Goal: Task Accomplishment & Management: Manage account settings

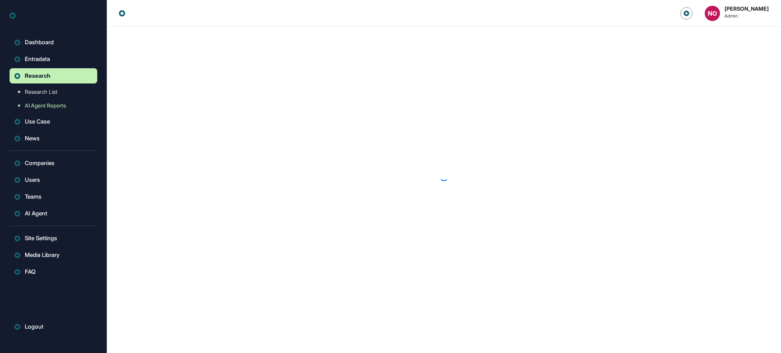
scroll to position [0, 0]
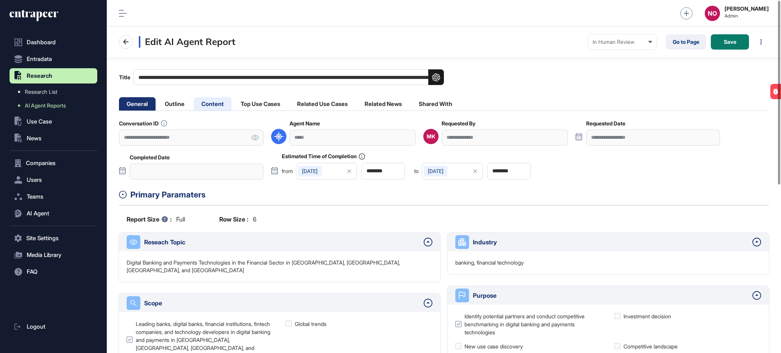
click at [233, 100] on li "Content" at bounding box center [260, 103] width 55 height 13
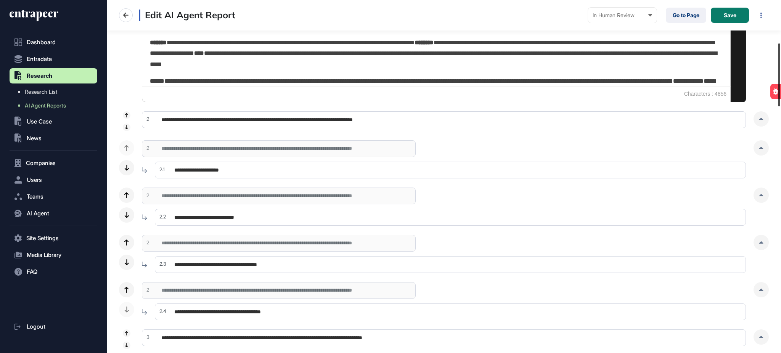
scroll to position [275, 0]
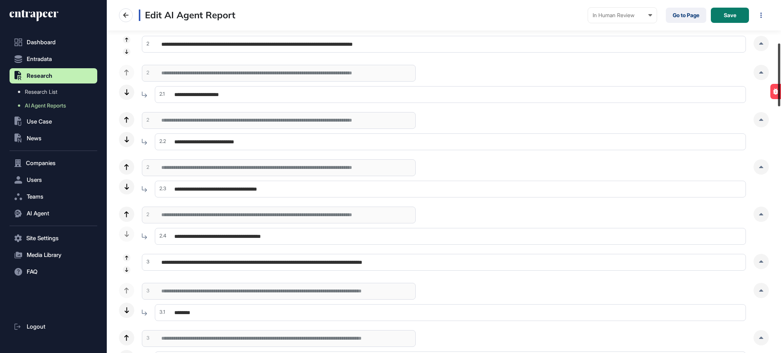
drag, startPoint x: 780, startPoint y: 51, endPoint x: 780, endPoint y: 100, distance: 48.8
click at [780, 100] on div at bounding box center [779, 74] width 2 height 63
click at [763, 43] on icon at bounding box center [761, 43] width 5 height 2
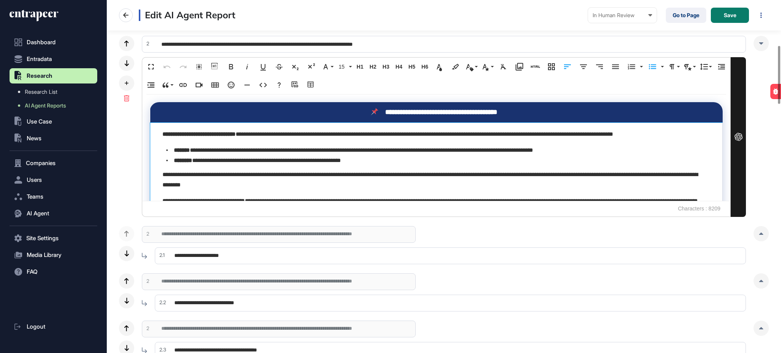
click at [327, 150] on p "**********" at bounding box center [353, 150] width 359 height 6
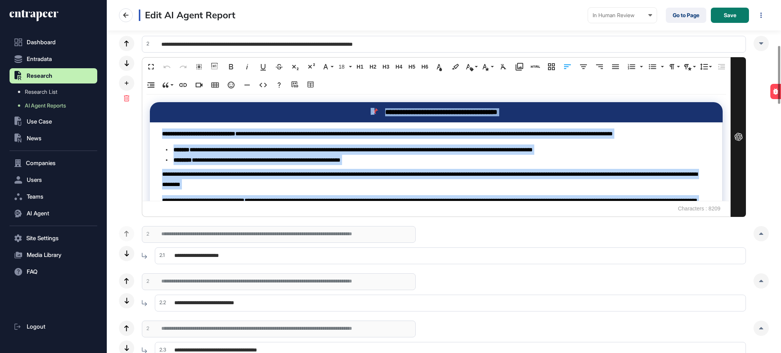
copy div "**********"
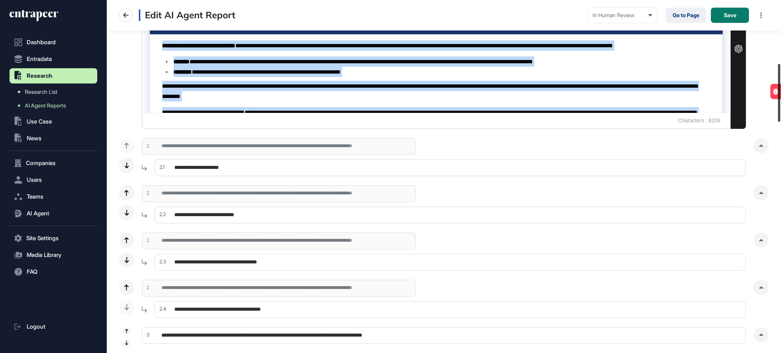
scroll to position [383, 0]
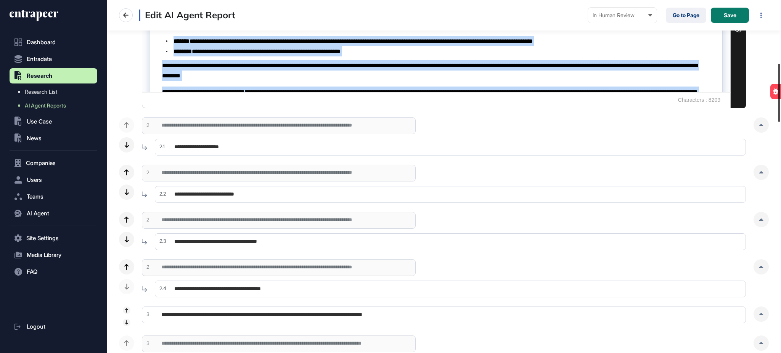
drag, startPoint x: 780, startPoint y: 84, endPoint x: 780, endPoint y: 102, distance: 17.9
click at [780, 102] on div at bounding box center [779, 93] width 2 height 58
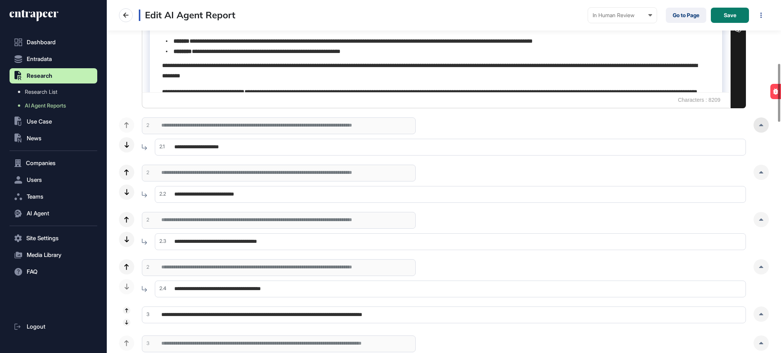
click at [759, 124] on icon at bounding box center [761, 125] width 5 height 2
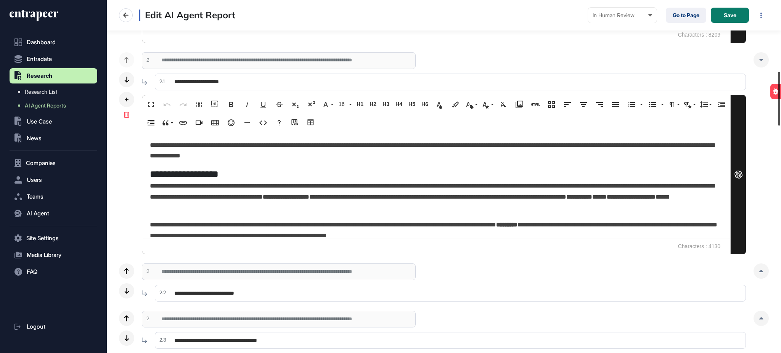
scroll to position [466, 0]
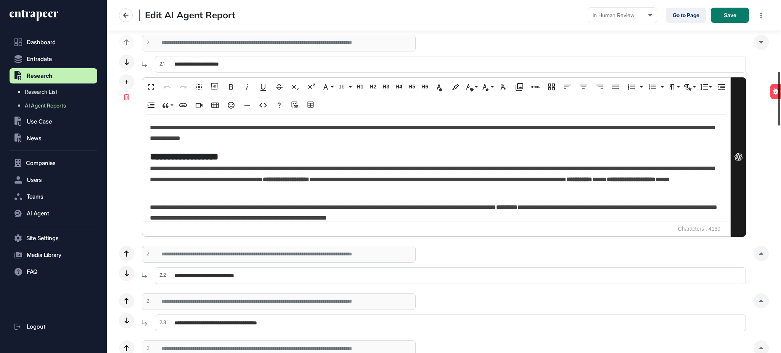
drag, startPoint x: 780, startPoint y: 108, endPoint x: 780, endPoint y: 120, distance: 12.6
click at [780, 120] on div at bounding box center [779, 99] width 2 height 54
click at [531, 150] on div "**********" at bounding box center [436, 168] width 588 height 106
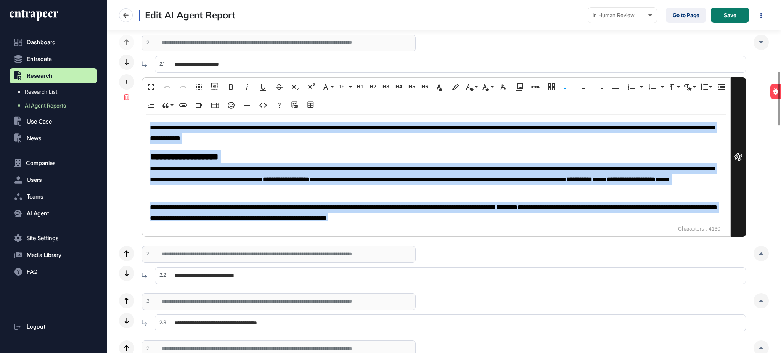
copy div "**********"
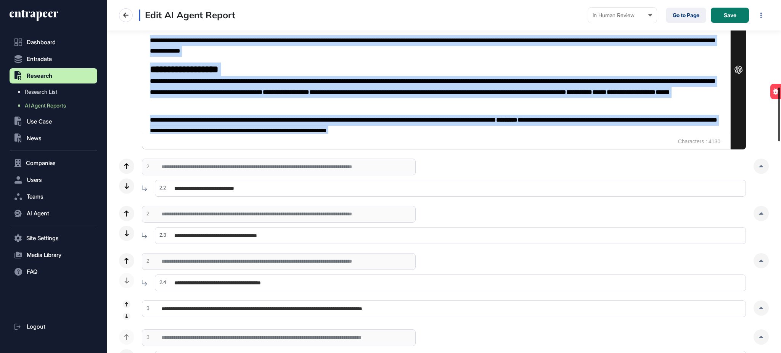
scroll to position [571, 0]
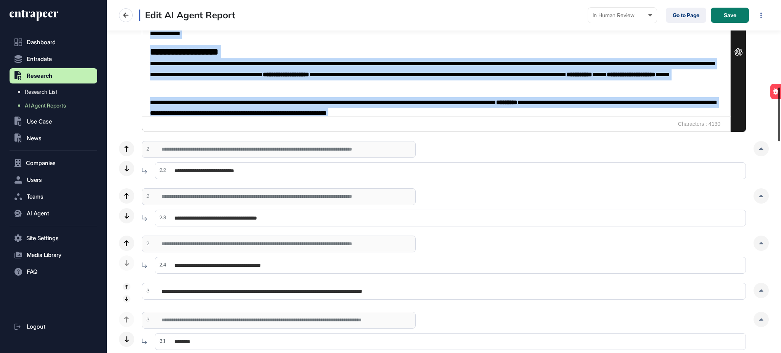
drag, startPoint x: 780, startPoint y: 113, endPoint x: 780, endPoint y: 129, distance: 16.0
click at [780, 129] on div at bounding box center [779, 115] width 2 height 54
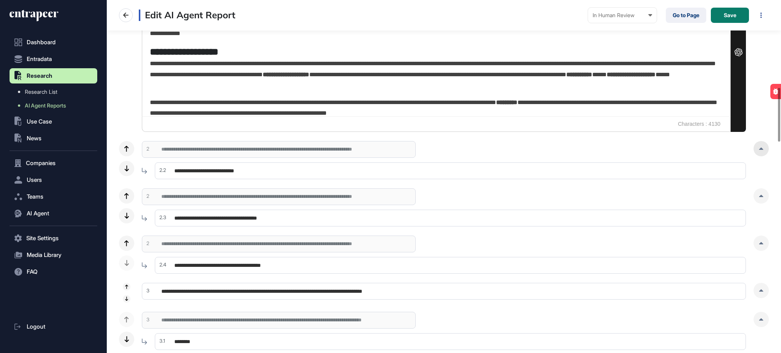
click at [762, 148] on icon at bounding box center [761, 149] width 5 height 2
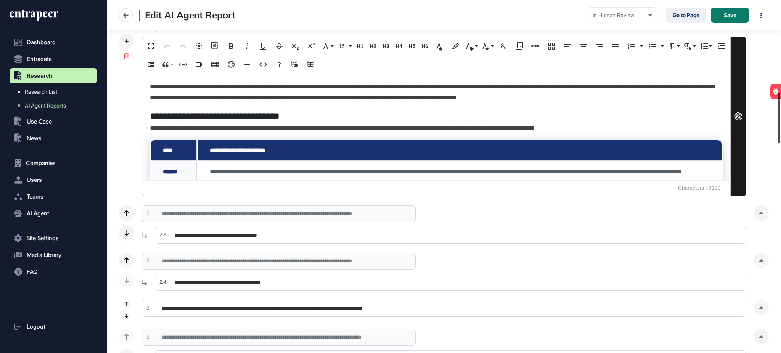
scroll to position [721, 0]
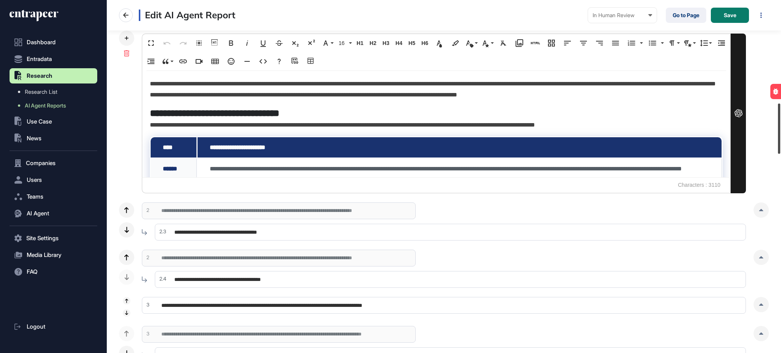
drag, startPoint x: 778, startPoint y: 128, endPoint x: 780, endPoint y: 150, distance: 21.5
click at [780, 150] on div at bounding box center [779, 128] width 2 height 50
click at [555, 124] on p "**********" at bounding box center [434, 125] width 568 height 11
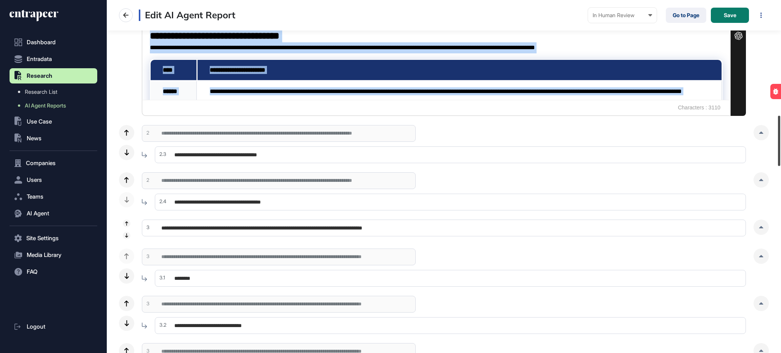
scroll to position [807, 0]
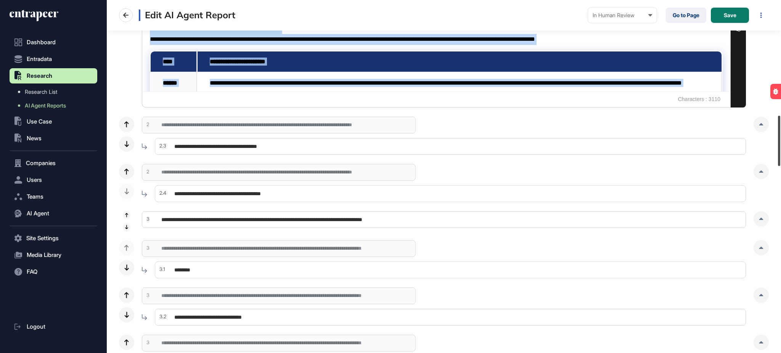
drag, startPoint x: 780, startPoint y: 139, endPoint x: 780, endPoint y: 151, distance: 12.2
click at [780, 151] on div at bounding box center [779, 141] width 2 height 50
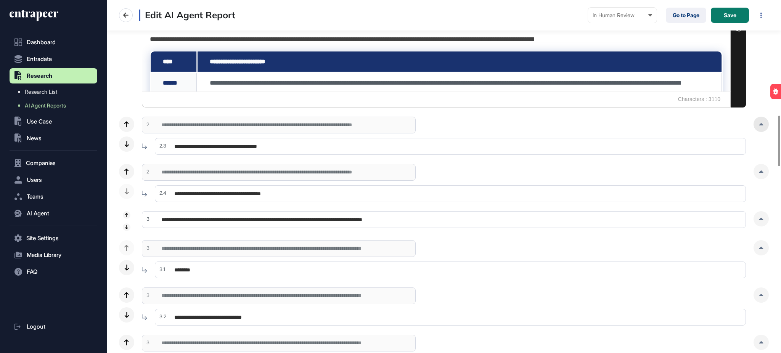
click at [761, 124] on icon at bounding box center [761, 124] width 4 height 2
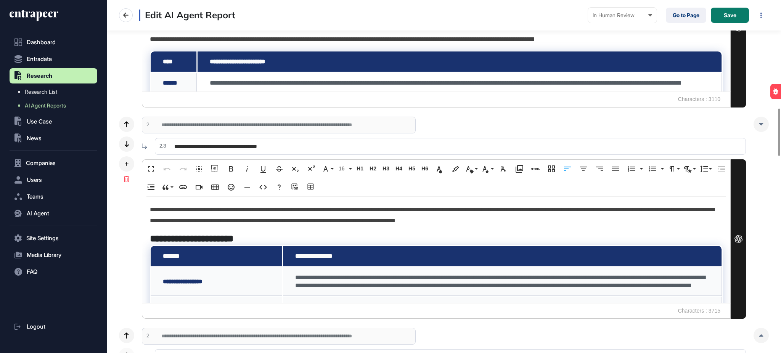
click at [249, 215] on p "**********" at bounding box center [434, 215] width 568 height 22
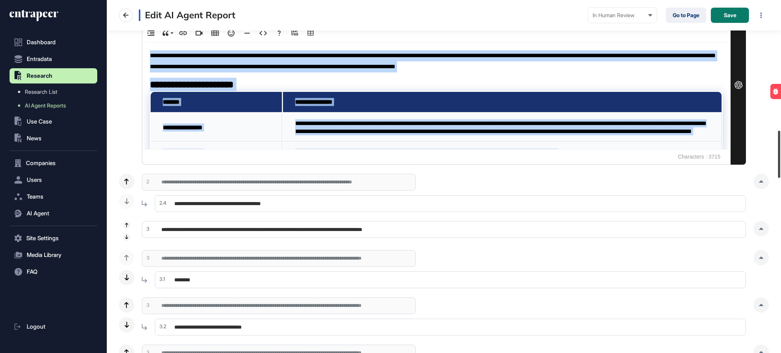
scroll to position [987, 0]
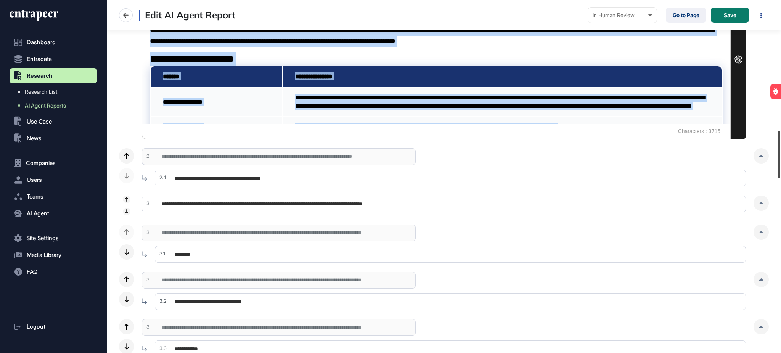
drag, startPoint x: 780, startPoint y: 133, endPoint x: 780, endPoint y: 149, distance: 15.3
click at [780, 149] on div at bounding box center [779, 154] width 2 height 47
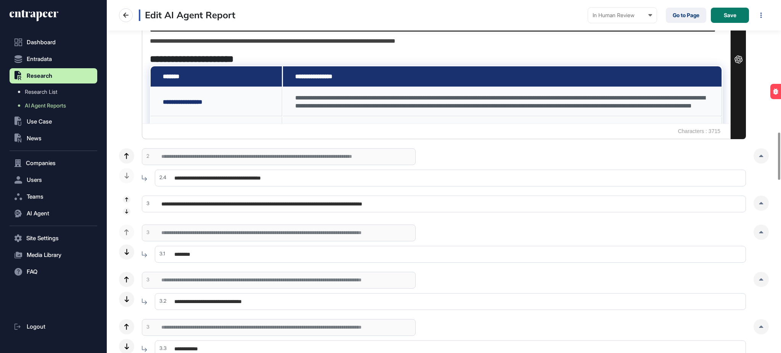
drag, startPoint x: 763, startPoint y: 158, endPoint x: 753, endPoint y: 160, distance: 10.1
click at [763, 158] on div at bounding box center [761, 155] width 15 height 15
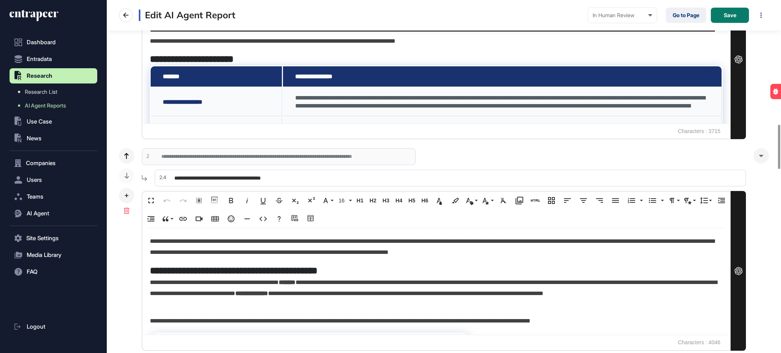
click at [317, 256] on p "**********" at bounding box center [434, 247] width 568 height 22
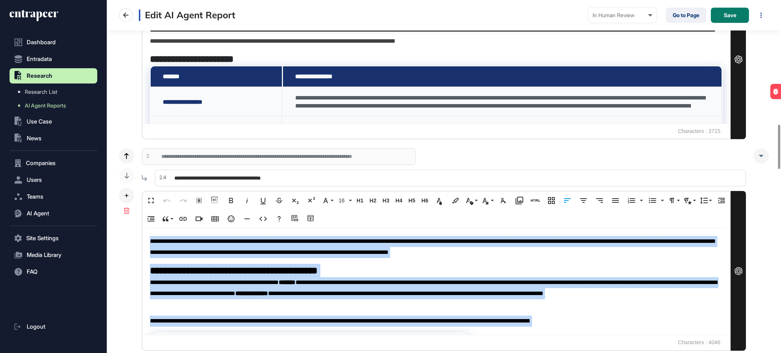
copy div "**********"
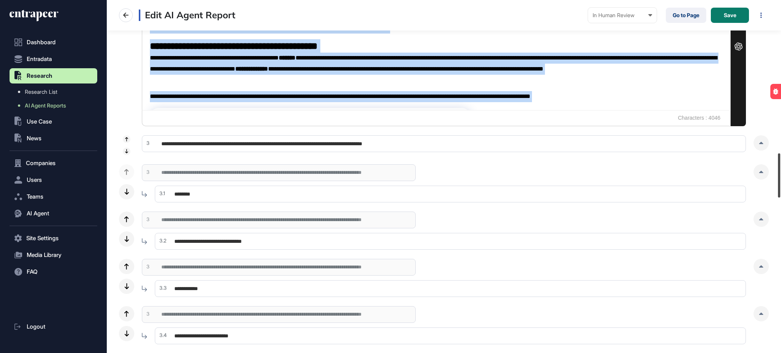
scroll to position [1221, 0]
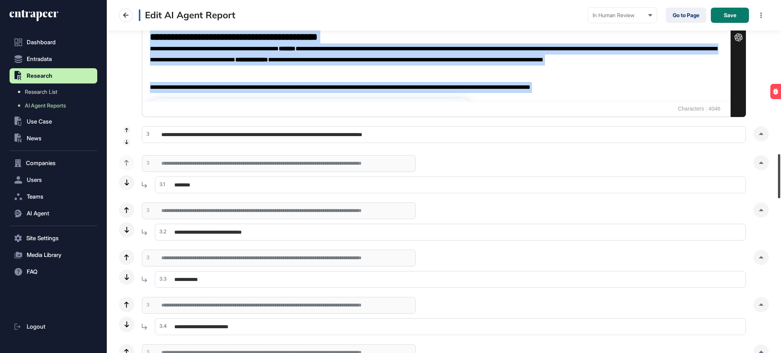
drag, startPoint x: 780, startPoint y: 140, endPoint x: 780, endPoint y: 169, distance: 29.4
click at [780, 169] on div at bounding box center [779, 176] width 2 height 44
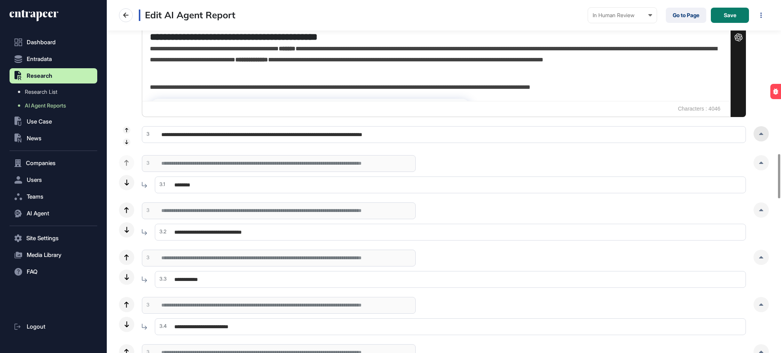
click at [764, 135] on div at bounding box center [761, 133] width 15 height 15
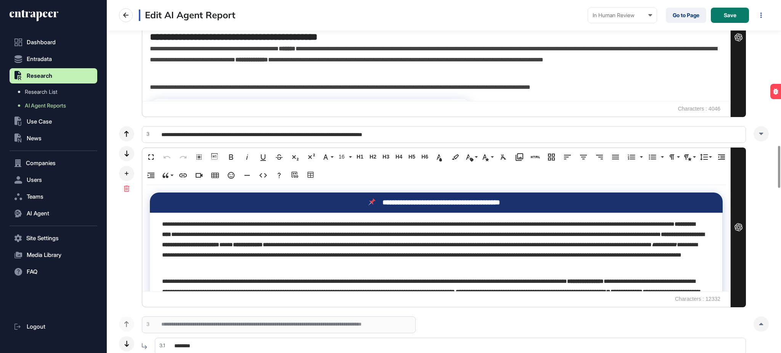
click at [311, 232] on p "**********" at bounding box center [433, 244] width 543 height 51
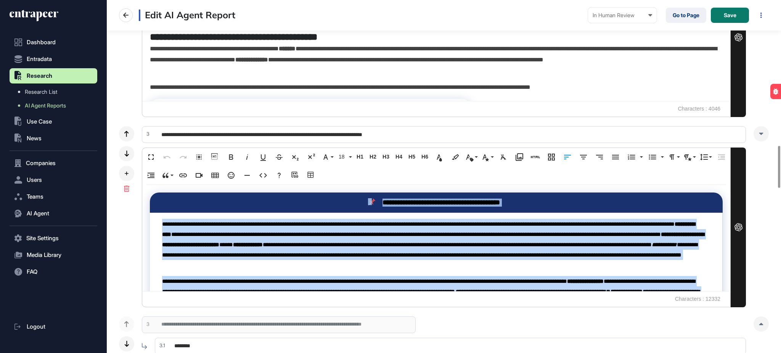
copy div "**********"
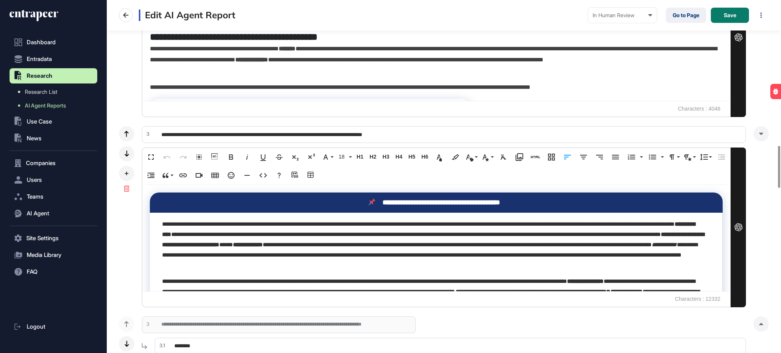
click at [225, 138] on input "**********" at bounding box center [444, 134] width 604 height 17
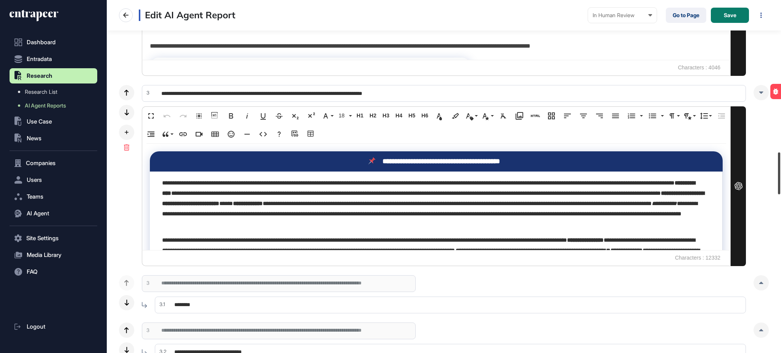
scroll to position [1275, 0]
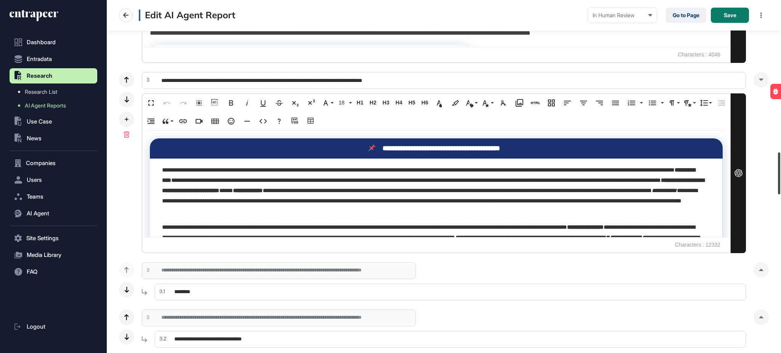
click at [780, 170] on div at bounding box center [779, 174] width 2 height 42
drag, startPoint x: 762, startPoint y: 270, endPoint x: 778, endPoint y: 157, distance: 114.4
click at [762, 269] on icon at bounding box center [761, 270] width 5 height 2
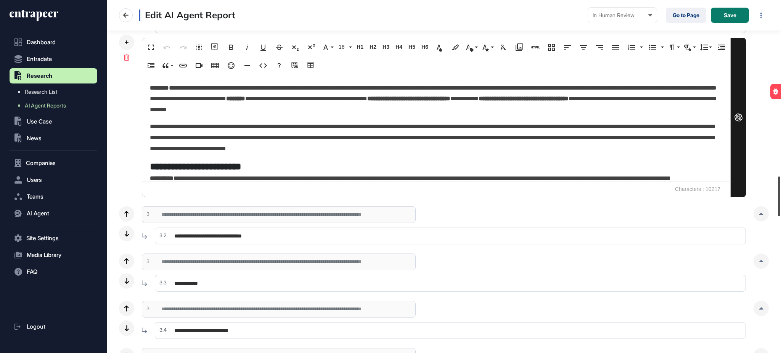
scroll to position [1563, 0]
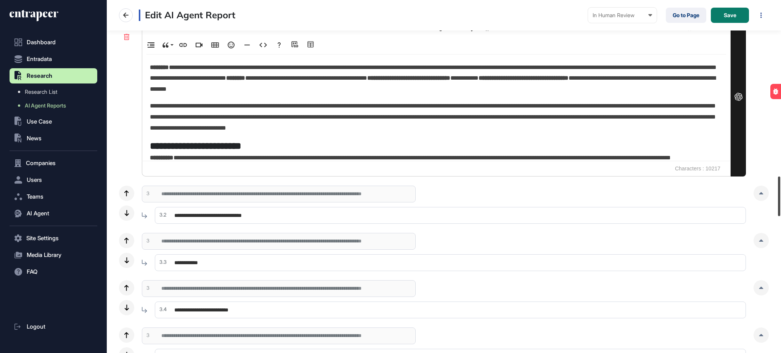
drag, startPoint x: 778, startPoint y: 157, endPoint x: 780, endPoint y: 190, distance: 32.5
click at [780, 190] on div at bounding box center [779, 197] width 2 height 40
click at [326, 133] on p "**********" at bounding box center [434, 117] width 568 height 33
click at [764, 192] on div at bounding box center [761, 193] width 15 height 15
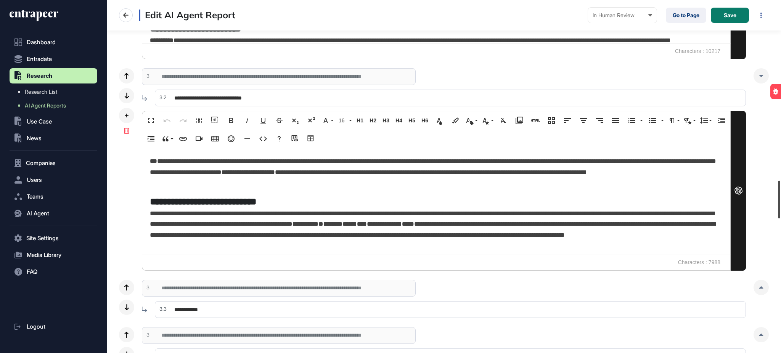
scroll to position [1669, 0]
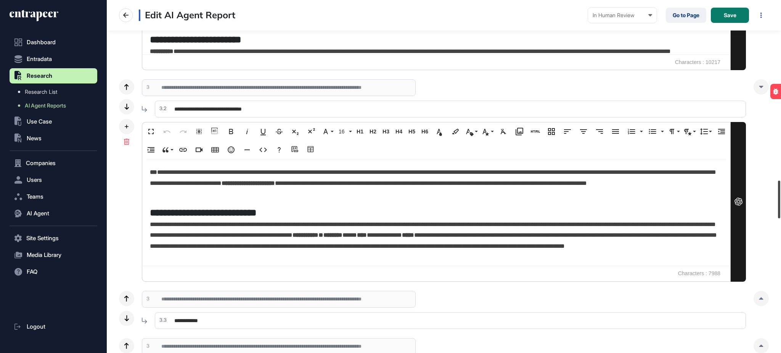
drag, startPoint x: 779, startPoint y: 197, endPoint x: 737, endPoint y: 202, distance: 43.0
click at [780, 197] on div at bounding box center [779, 200] width 2 height 38
click at [502, 228] on p "**********" at bounding box center [434, 241] width 568 height 44
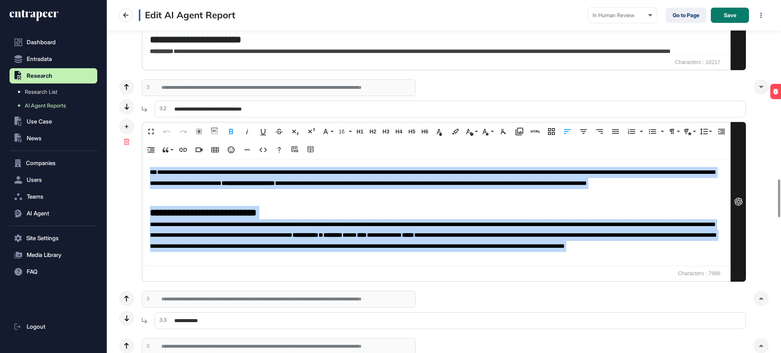
copy div "**********"
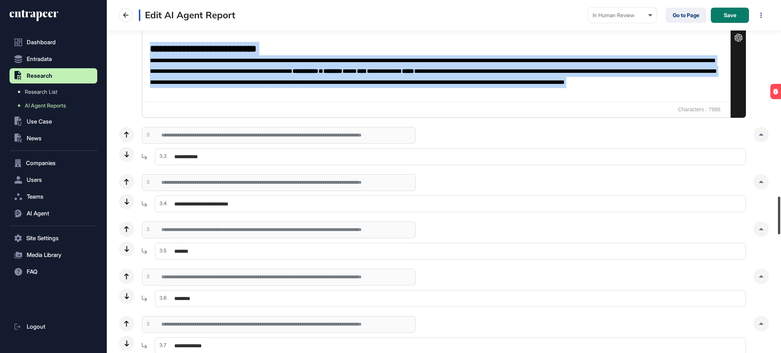
scroll to position [1829, 0]
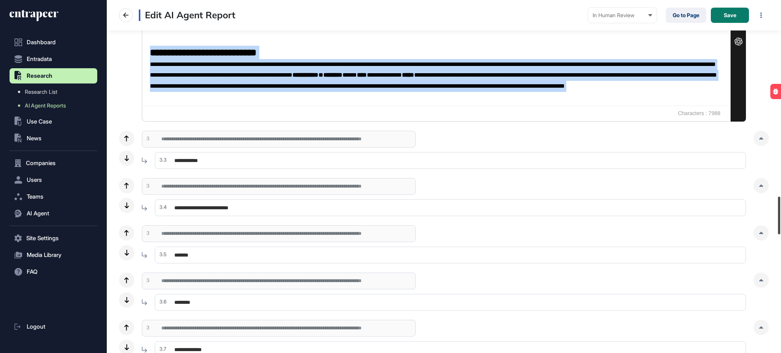
drag, startPoint x: 780, startPoint y: 213, endPoint x: 780, endPoint y: 207, distance: 6.5
click at [780, 207] on div at bounding box center [779, 216] width 2 height 38
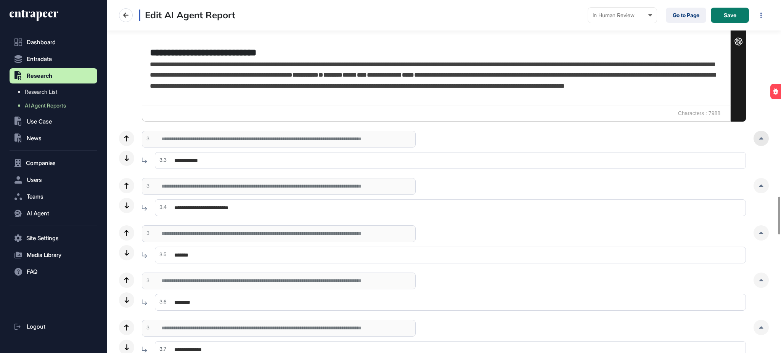
click at [763, 138] on icon at bounding box center [761, 138] width 5 height 2
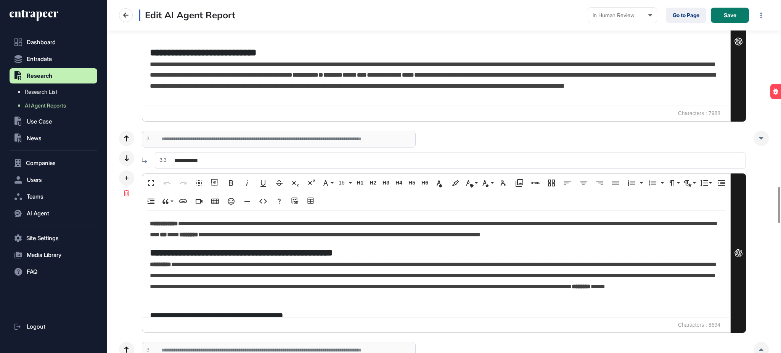
click at [397, 261] on p "**********" at bounding box center [434, 281] width 568 height 44
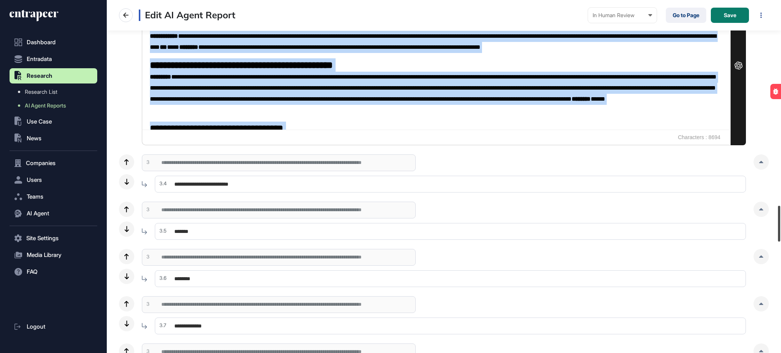
scroll to position [2047, 0]
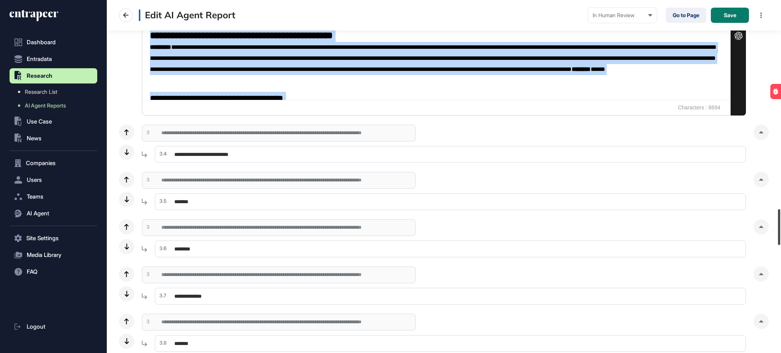
drag, startPoint x: 780, startPoint y: 199, endPoint x: 780, endPoint y: 222, distance: 22.1
click at [780, 222] on div at bounding box center [779, 227] width 2 height 36
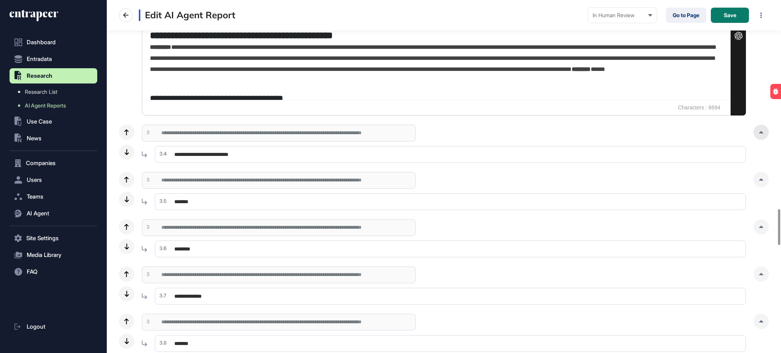
click at [759, 132] on icon at bounding box center [761, 132] width 5 height 2
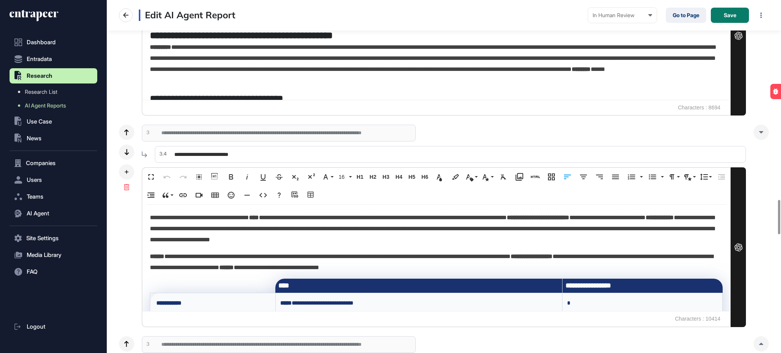
click at [341, 231] on p "**********" at bounding box center [434, 228] width 568 height 33
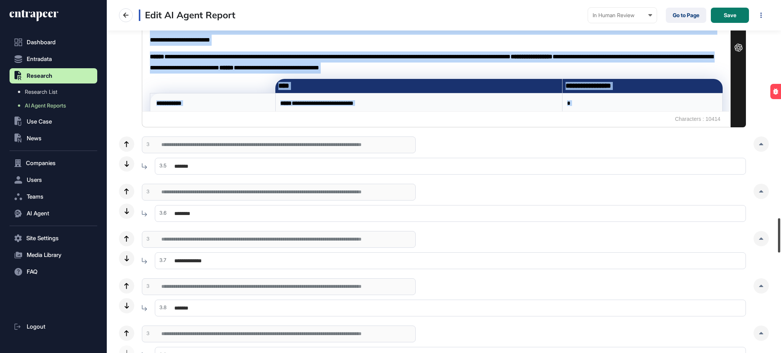
scroll to position [2262, 0]
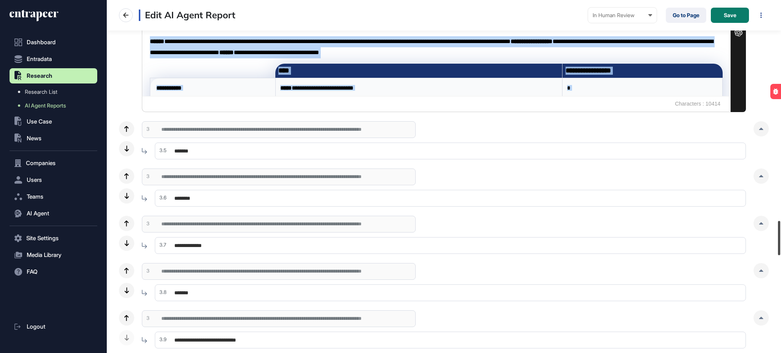
drag, startPoint x: 780, startPoint y: 219, endPoint x: 780, endPoint y: 229, distance: 9.9
click at [780, 229] on div at bounding box center [779, 238] width 2 height 34
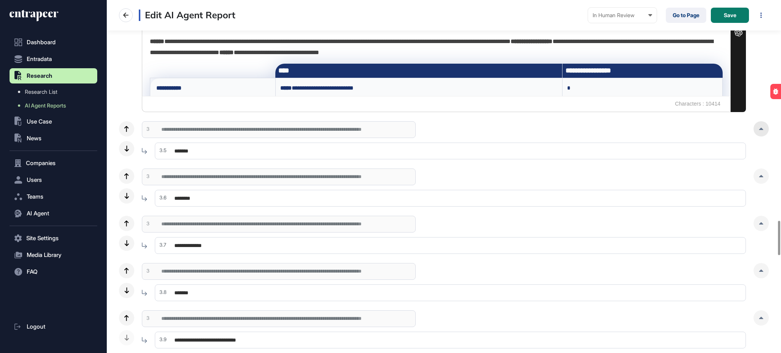
click at [763, 129] on icon at bounding box center [761, 129] width 5 height 2
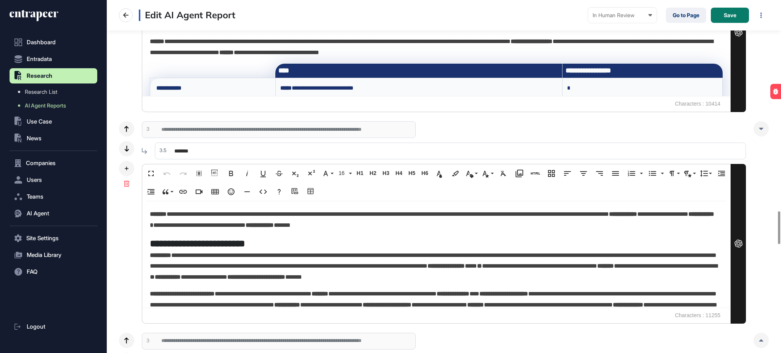
click at [283, 237] on h5 "**********" at bounding box center [434, 243] width 568 height 13
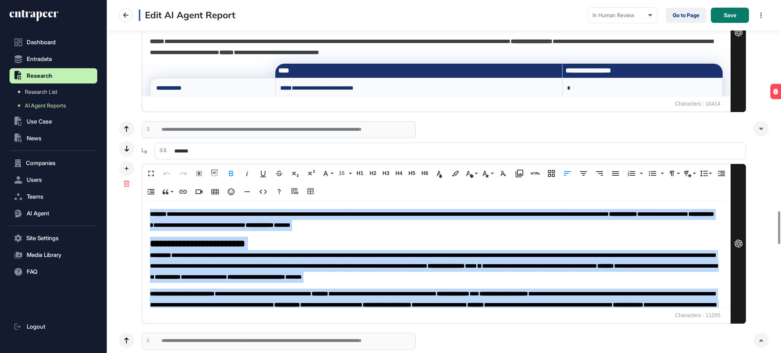
copy div "**********"
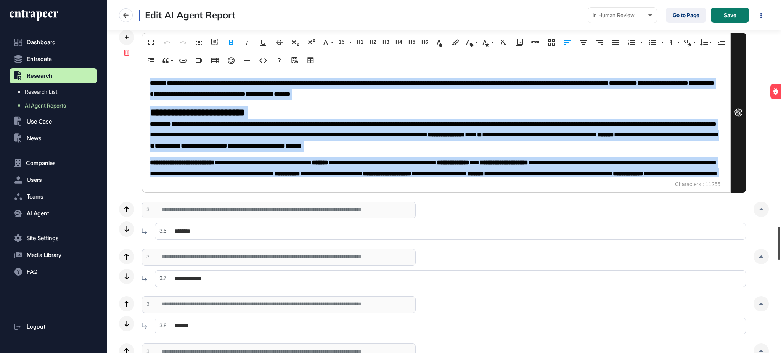
scroll to position [2430, 0]
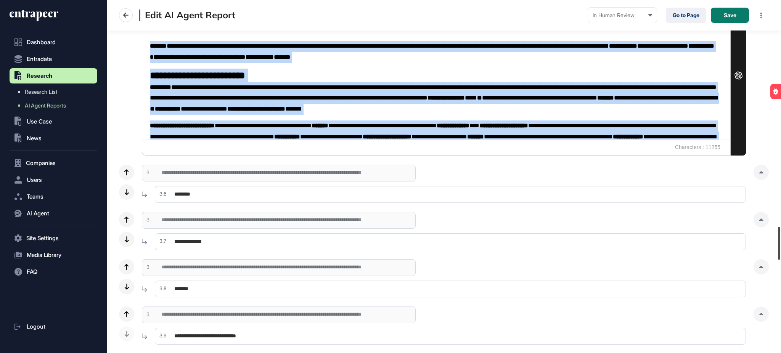
drag, startPoint x: 780, startPoint y: 223, endPoint x: 780, endPoint y: 239, distance: 15.6
click at [780, 239] on div at bounding box center [779, 243] width 2 height 33
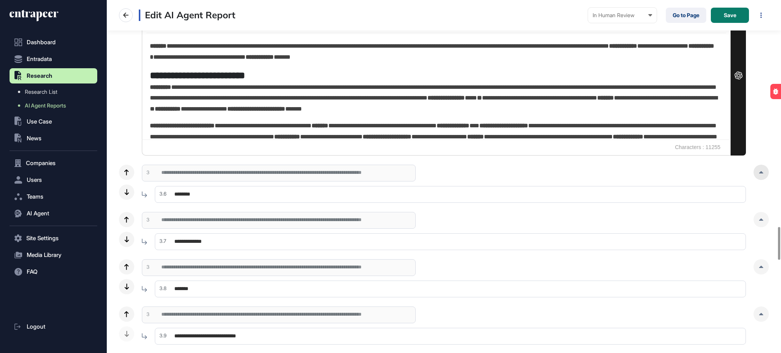
click at [759, 175] on div at bounding box center [761, 172] width 15 height 15
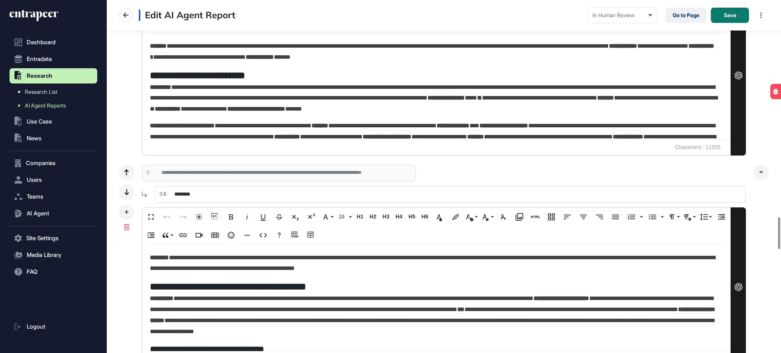
click at [320, 254] on p "**********" at bounding box center [434, 263] width 568 height 22
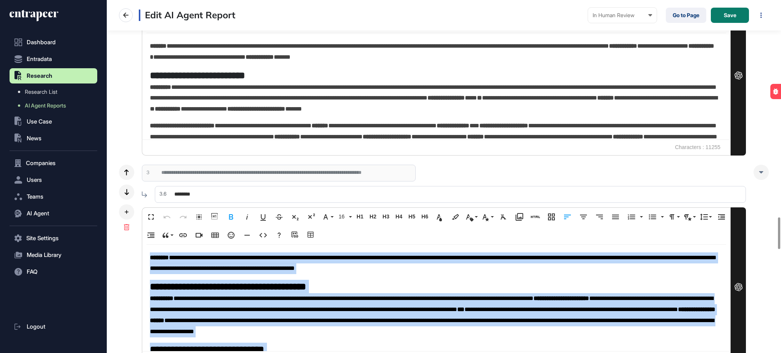
click at [39, 14] on icon at bounding box center [34, 16] width 49 height 12
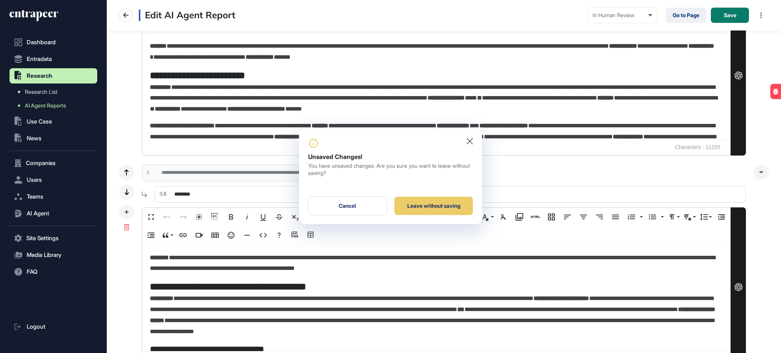
click at [449, 205] on div "Leave without saving" at bounding box center [433, 206] width 79 height 18
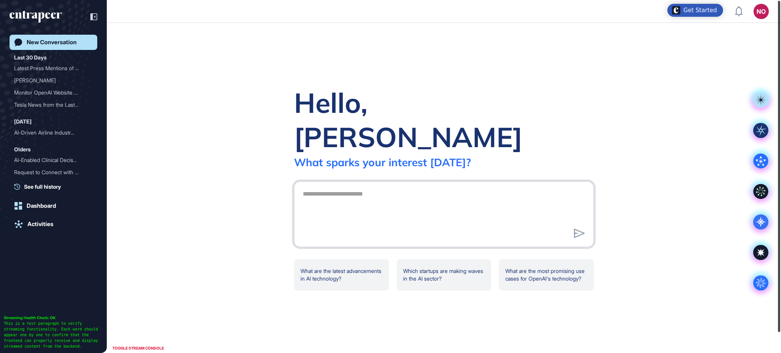
drag, startPoint x: 779, startPoint y: 40, endPoint x: 780, endPoint y: 10, distance: 30.2
click at [780, 10] on div at bounding box center [779, 166] width 2 height 331
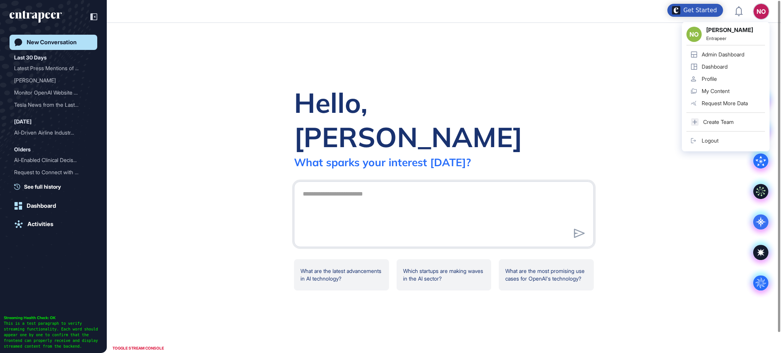
click at [743, 49] on link "Admin Dashboard" at bounding box center [726, 54] width 79 height 12
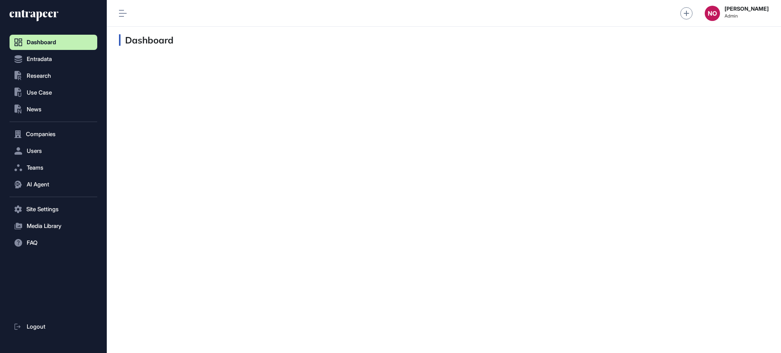
scroll to position [0, 0]
click at [57, 127] on button "Entradata" at bounding box center [54, 134] width 88 height 15
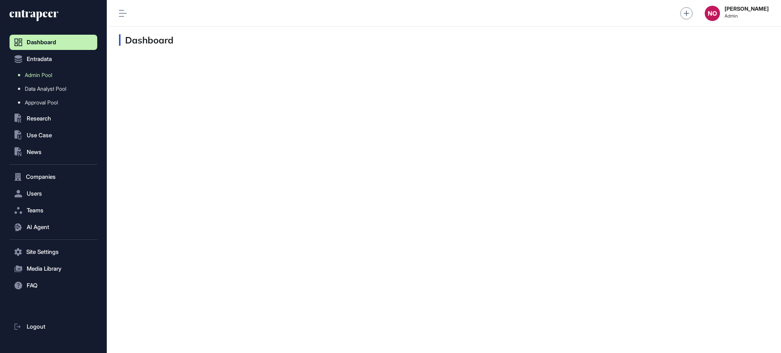
click at [54, 74] on link "Admin Pool" at bounding box center [55, 75] width 84 height 14
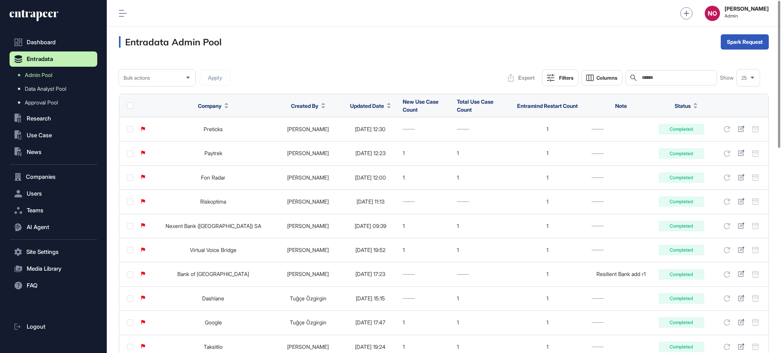
click at [565, 82] on button "Filters" at bounding box center [560, 77] width 37 height 17
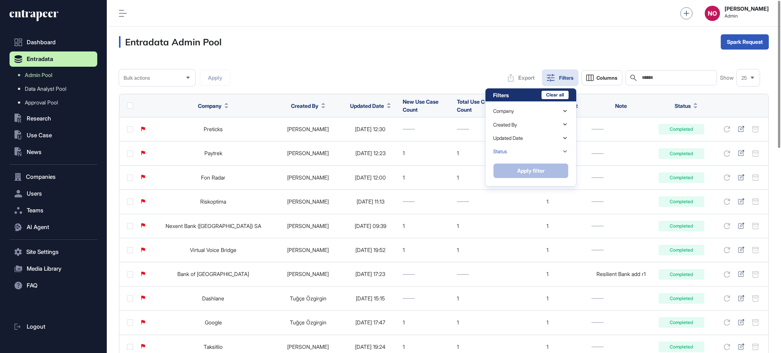
click at [531, 150] on div "Status" at bounding box center [531, 151] width 76 height 13
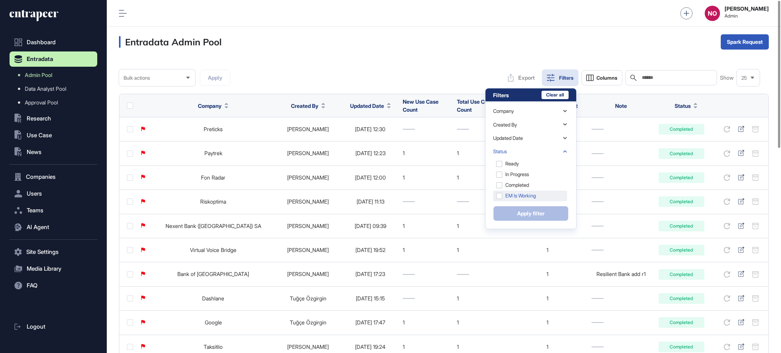
click at [519, 201] on div "EM is Working" at bounding box center [530, 206] width 74 height 11
click at [519, 206] on button "Apply filter" at bounding box center [531, 213] width 76 height 15
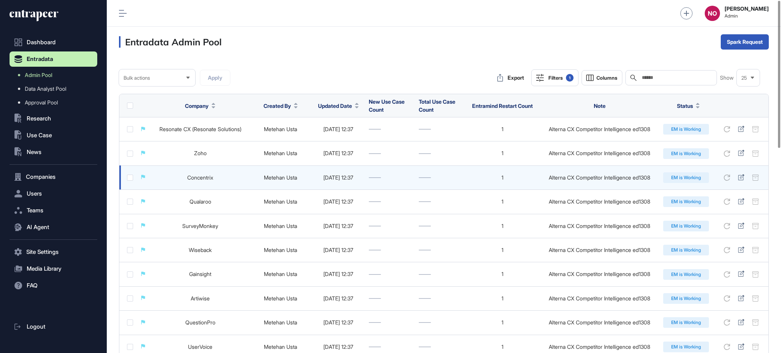
scroll to position [492, 0]
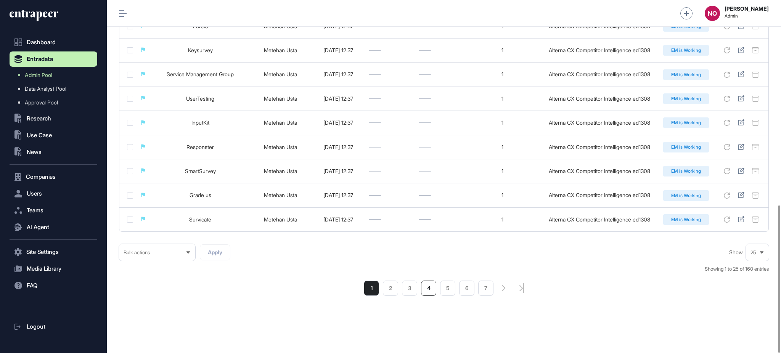
click at [430, 287] on li "4" at bounding box center [428, 288] width 15 height 15
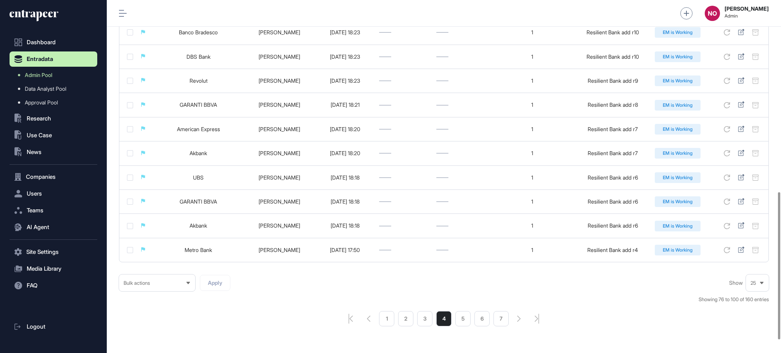
scroll to position [492, 0]
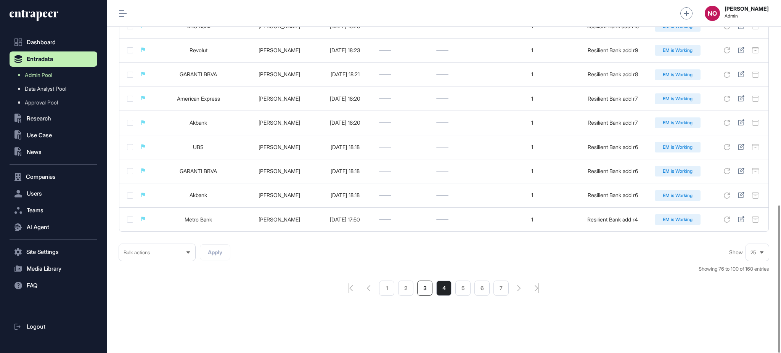
click at [419, 286] on li "3" at bounding box center [424, 288] width 15 height 15
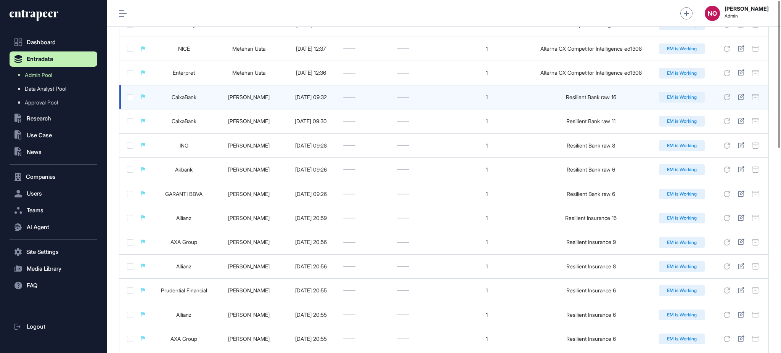
scroll to position [492, 0]
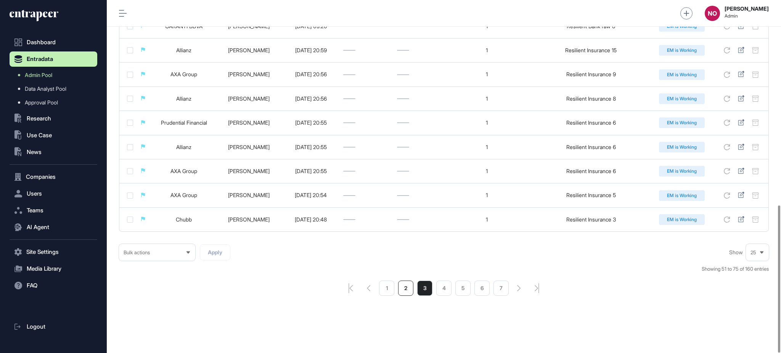
click at [406, 287] on li "2" at bounding box center [405, 288] width 15 height 15
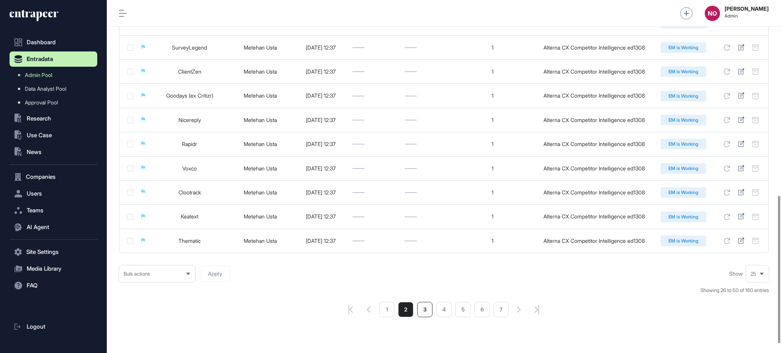
scroll to position [492, 0]
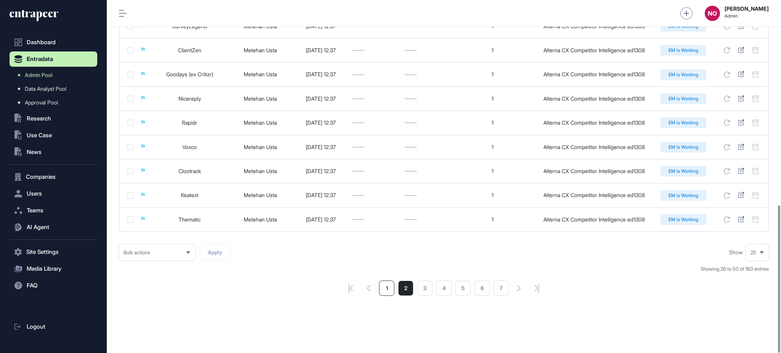
click at [380, 284] on li "1" at bounding box center [386, 288] width 15 height 15
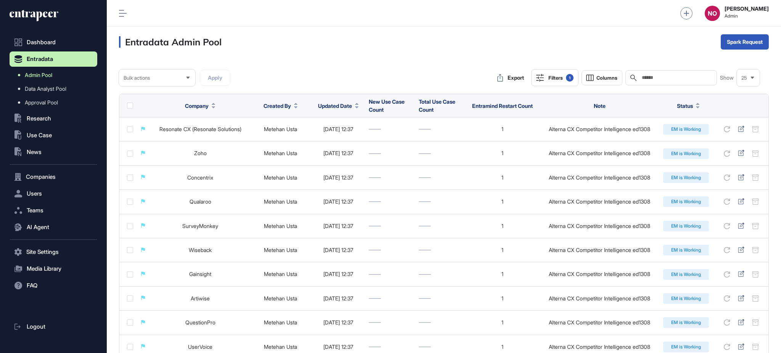
click at [57, 71] on link "Admin Pool" at bounding box center [55, 75] width 84 height 14
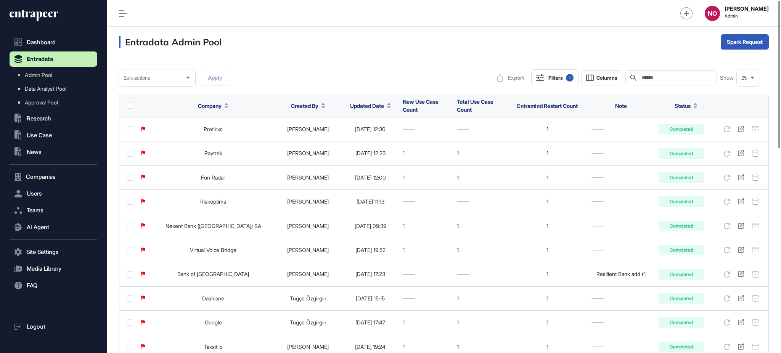
click at [387, 107] on icon at bounding box center [388, 107] width 3 height 2
click at [388, 136] on span "Sort Descending" at bounding box center [377, 138] width 31 height 6
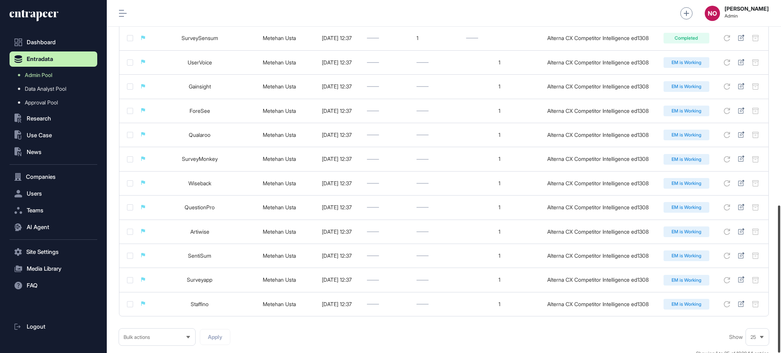
scroll to position [492, 0]
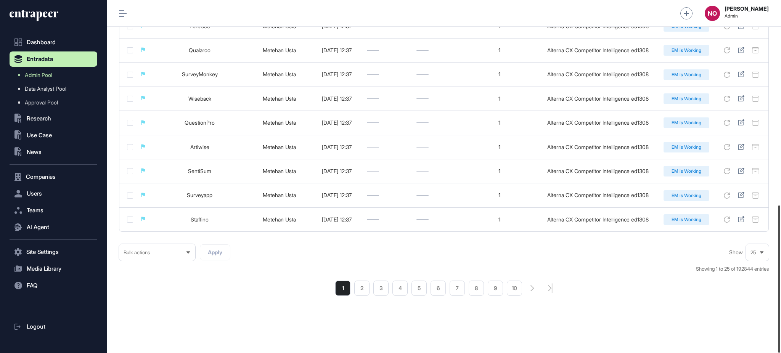
drag, startPoint x: 780, startPoint y: 110, endPoint x: 780, endPoint y: 354, distance: 243.7
click at [780, 353] on html "Dashboard Entradata Admin Pool Data Analyst Pool Approval Pool .st0{fill:curren…" at bounding box center [390, 207] width 781 height 414
click at [362, 291] on li "2" at bounding box center [361, 288] width 15 height 15
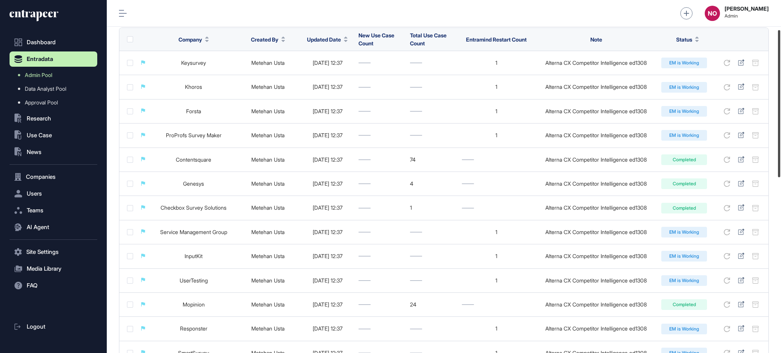
scroll to position [78, 0]
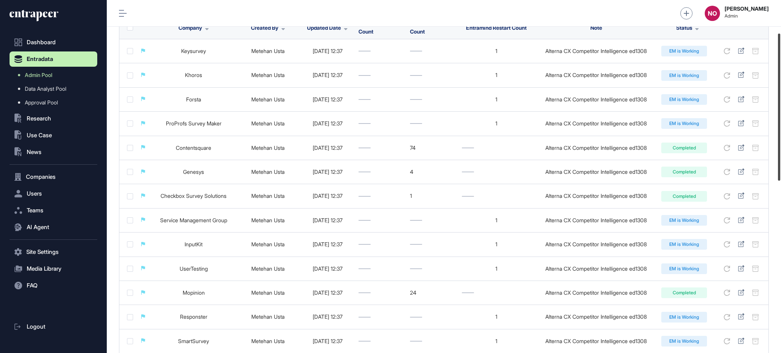
drag, startPoint x: 780, startPoint y: 77, endPoint x: 780, endPoint y: 110, distance: 32.8
click at [780, 110] on div at bounding box center [779, 107] width 2 height 147
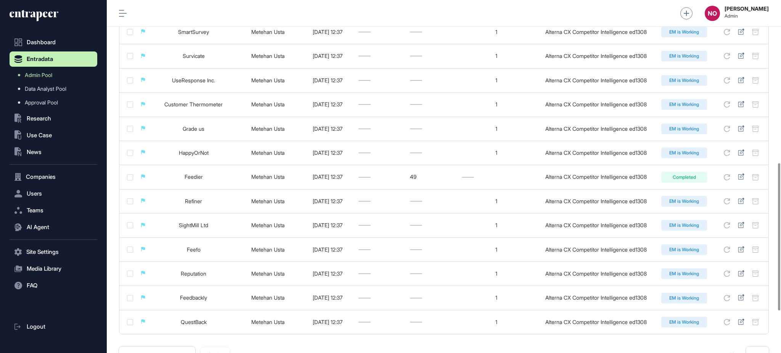
scroll to position [492, 0]
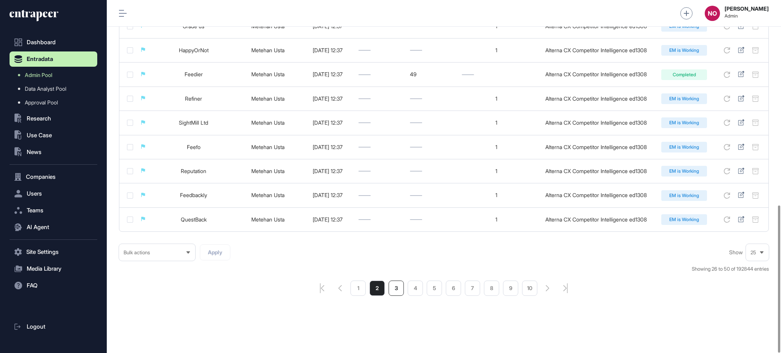
click at [399, 293] on li "3" at bounding box center [396, 288] width 15 height 15
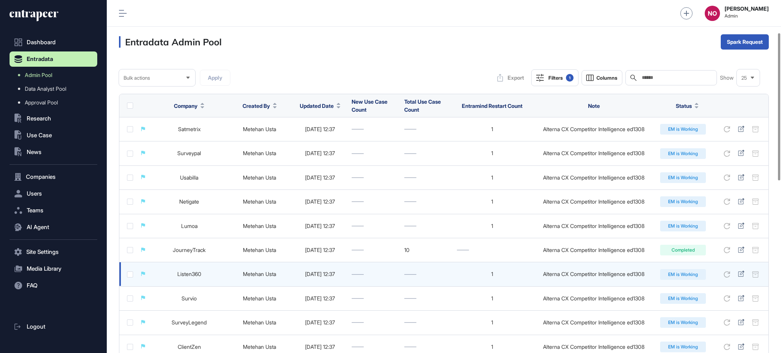
scroll to position [492, 0]
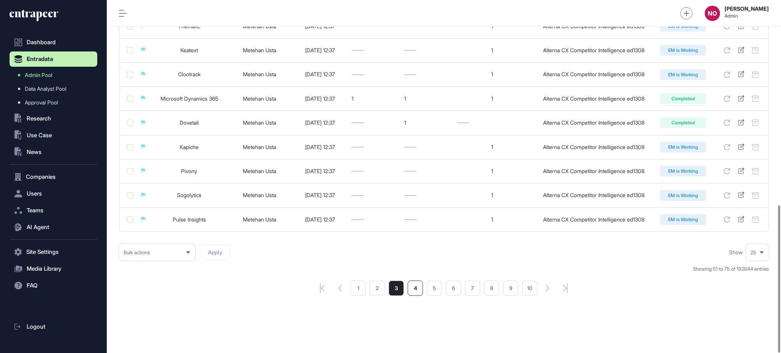
click at [420, 289] on li "4" at bounding box center [415, 288] width 15 height 15
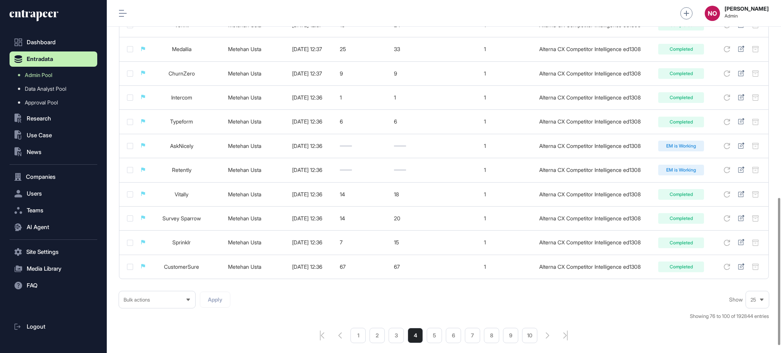
scroll to position [492, 0]
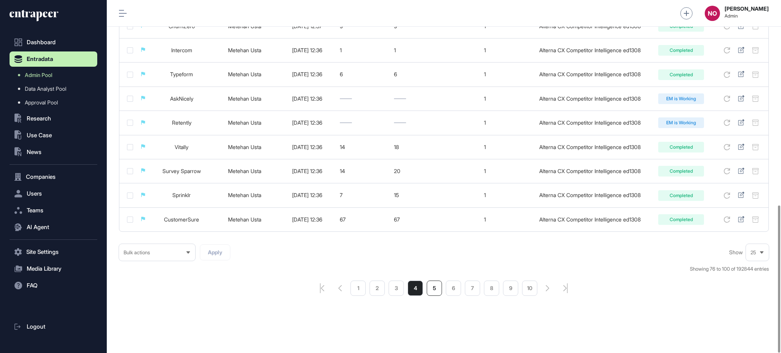
click at [436, 292] on li "5" at bounding box center [434, 288] width 15 height 15
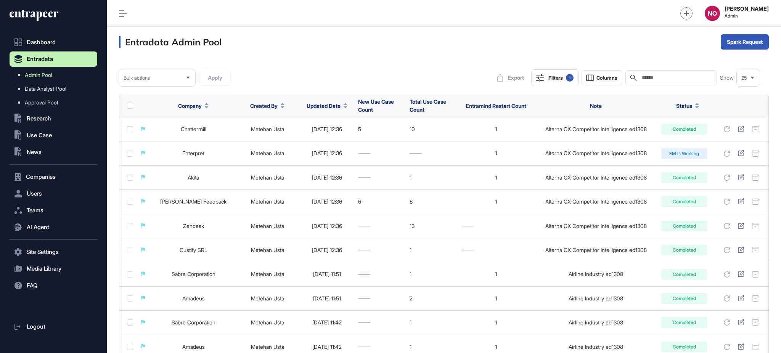
click at [48, 74] on span "Admin Pool" at bounding box center [38, 75] width 27 height 6
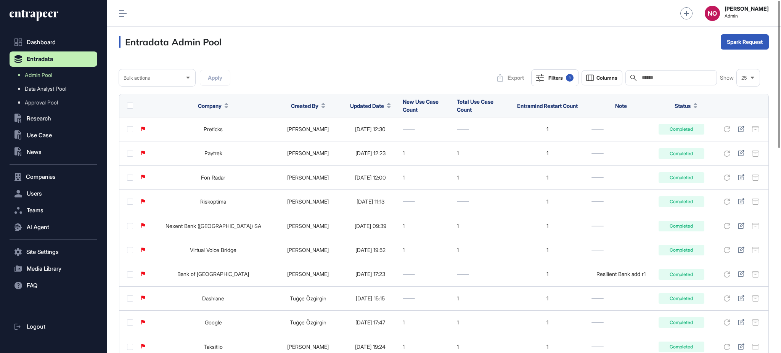
click at [376, 109] on span "Updated Date" at bounding box center [367, 106] width 34 height 8
click at [383, 137] on span "Sort Descending" at bounding box center [377, 138] width 31 height 6
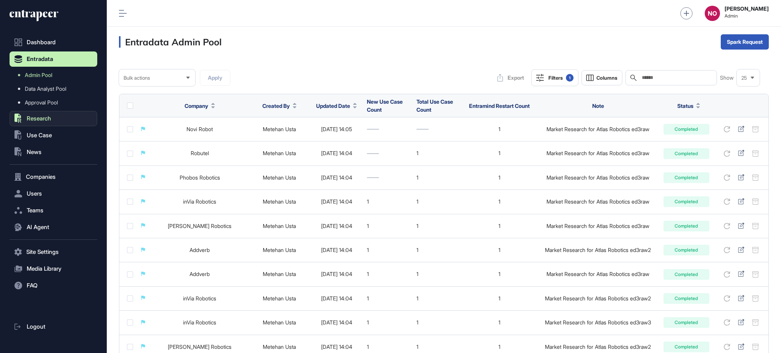
click at [40, 119] on span "Research" at bounding box center [39, 119] width 24 height 6
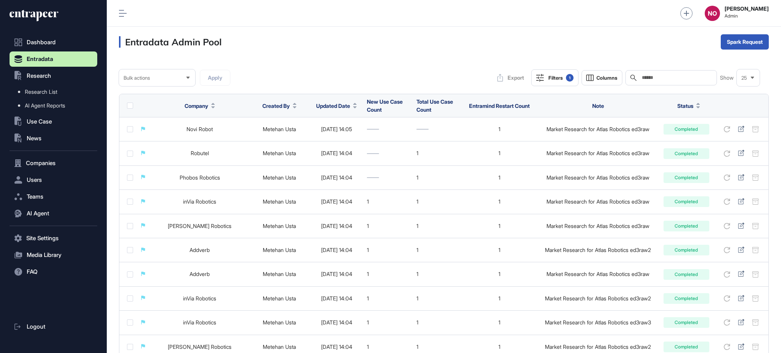
click at [46, 61] on span "Entradata" at bounding box center [40, 59] width 26 height 6
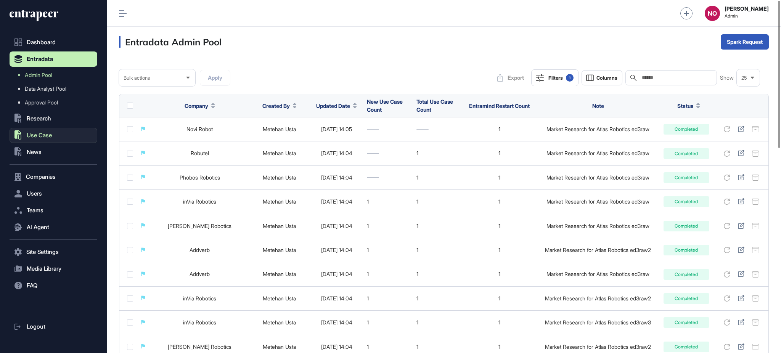
click at [45, 134] on span "Use Case" at bounding box center [39, 135] width 25 height 6
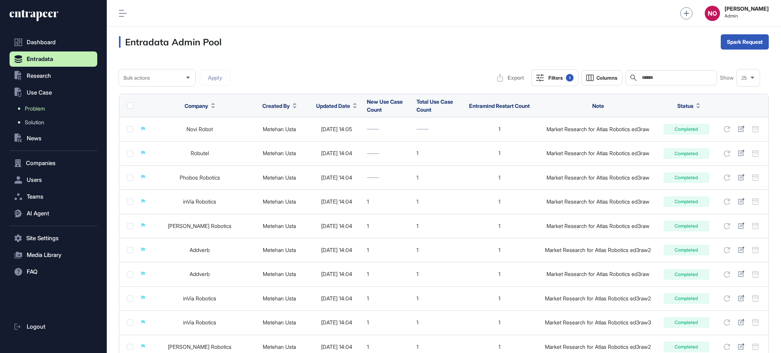
click at [29, 105] on link "Problem" at bounding box center [55, 109] width 84 height 14
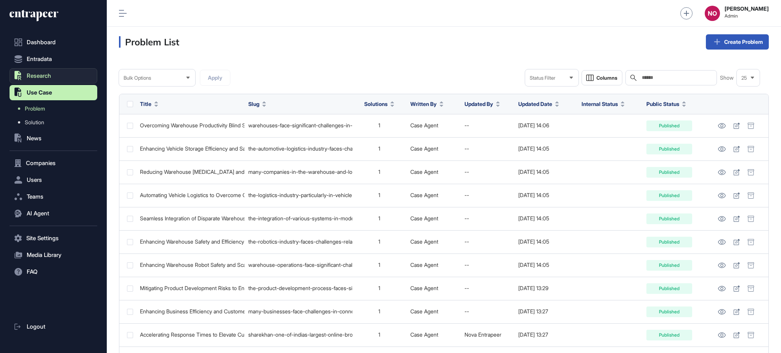
click at [45, 72] on button ".st0{fill:currentColor} Research" at bounding box center [54, 75] width 88 height 15
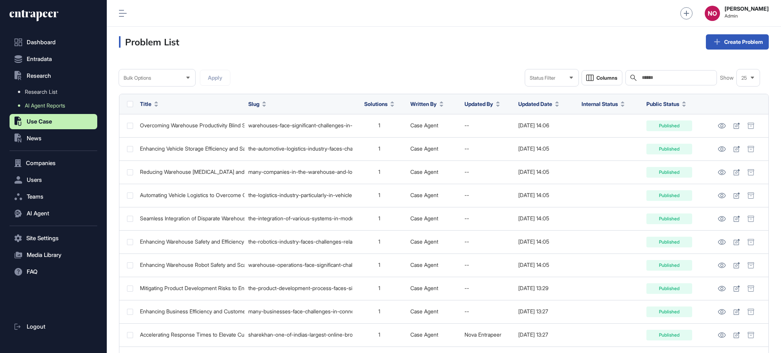
click at [44, 106] on span "AI Agent Reports" at bounding box center [45, 106] width 40 height 6
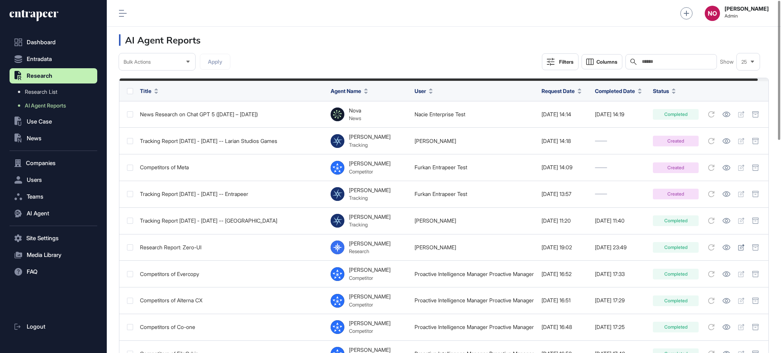
click at [568, 61] on div "Filters" at bounding box center [566, 62] width 14 height 6
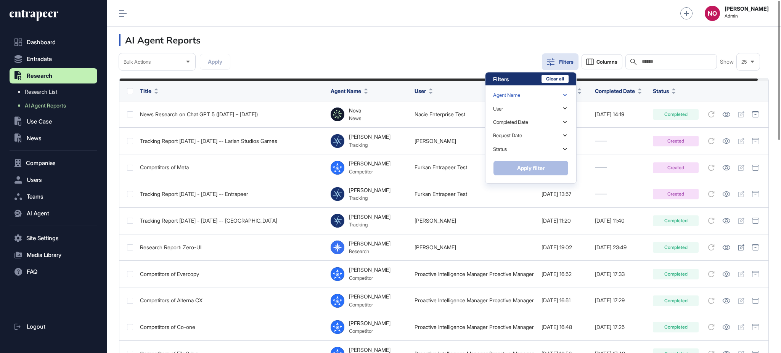
click at [514, 94] on div "Agent Name" at bounding box center [506, 95] width 27 height 6
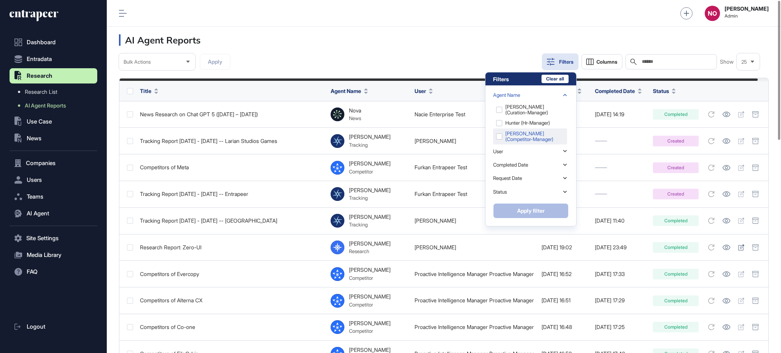
scroll to position [48, 0]
click at [526, 125] on icon at bounding box center [531, 123] width 10 height 10
click at [507, 117] on div "Reese (research-manager)" at bounding box center [530, 121] width 74 height 16
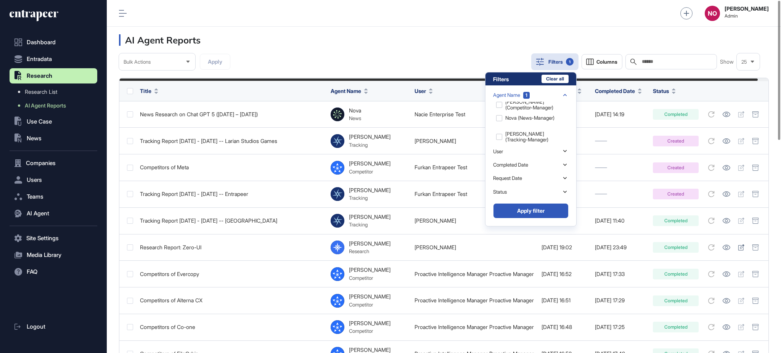
click at [549, 207] on button "Apply filter" at bounding box center [531, 210] width 76 height 15
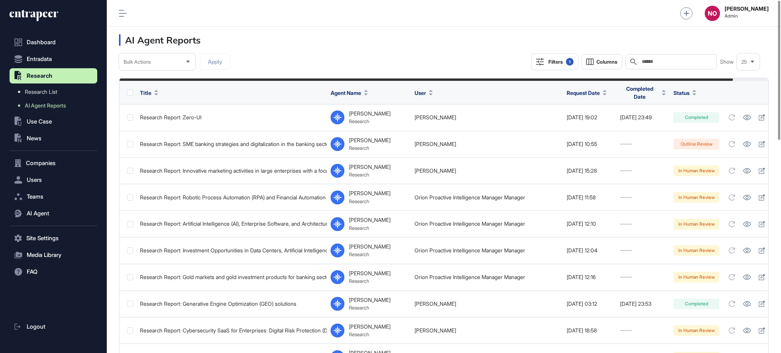
click at [561, 61] on div "Filters 1" at bounding box center [560, 62] width 25 height 8
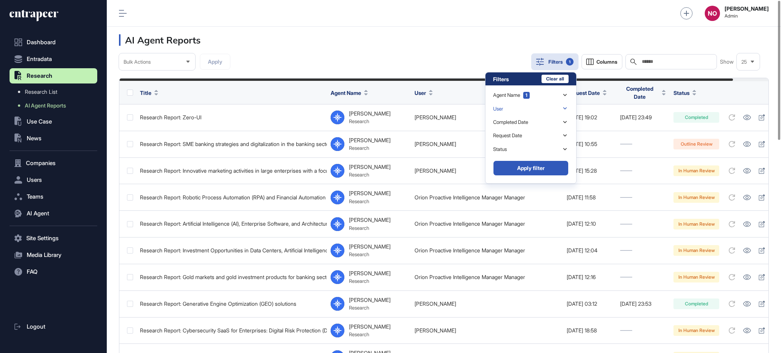
click at [528, 107] on div "User" at bounding box center [531, 108] width 76 height 13
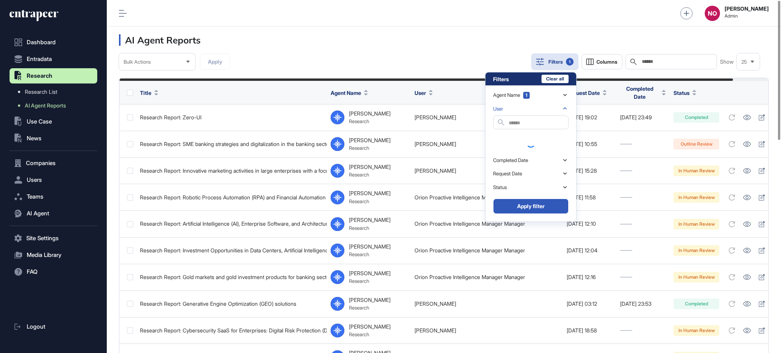
click at [527, 121] on input "text" at bounding box center [539, 123] width 60 height 10
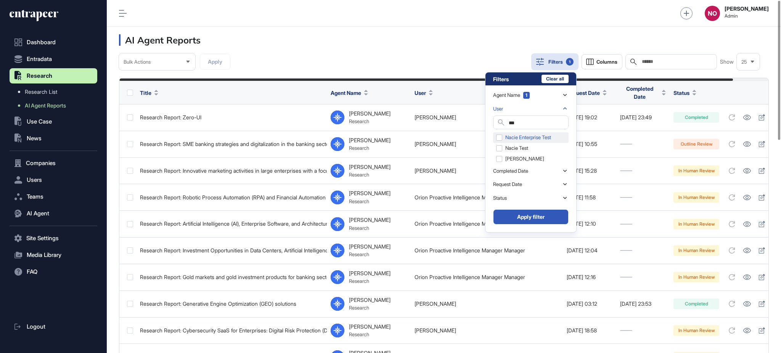
type input "***"
click at [516, 136] on div "Nacie Enterprise Test" at bounding box center [531, 137] width 76 height 11
click at [527, 219] on button "Apply filter" at bounding box center [531, 216] width 76 height 15
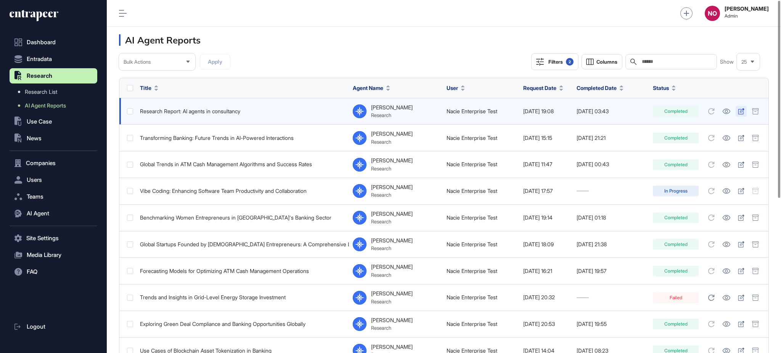
click at [743, 109] on icon at bounding box center [741, 111] width 6 height 6
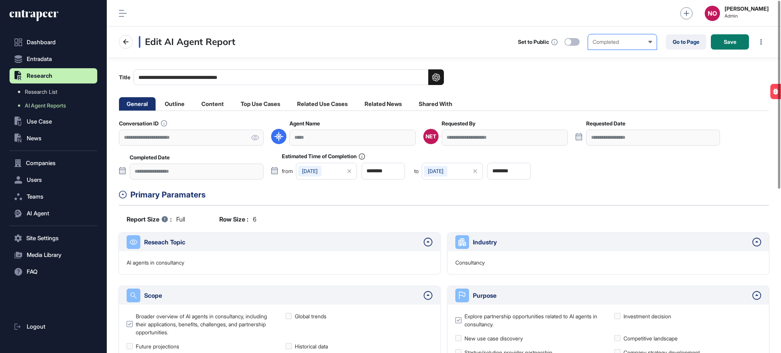
click at [607, 40] on div "Completed" at bounding box center [623, 42] width 60 height 6
click at [0, 0] on div "In Human Review" at bounding box center [0, 0] width 0 height 0
click at [729, 48] on button "Save" at bounding box center [730, 41] width 38 height 15
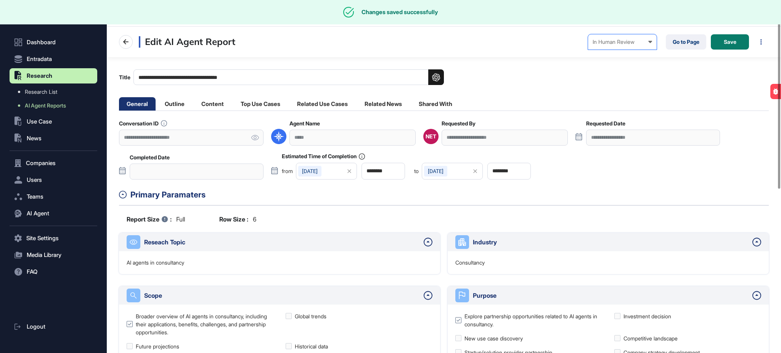
click at [629, 41] on div "In Human Review" at bounding box center [623, 42] width 60 height 6
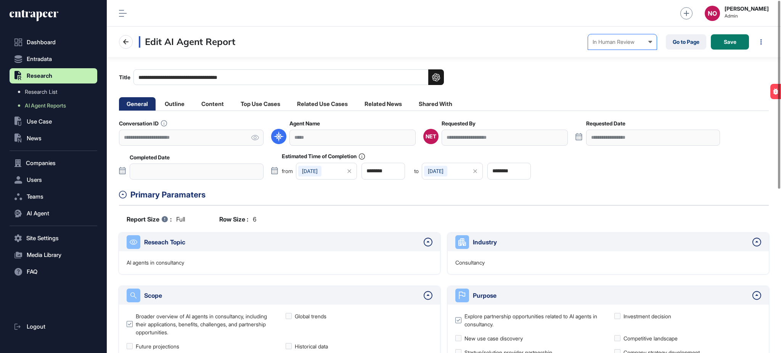
click at [0, 0] on div "Completed" at bounding box center [0, 0] width 0 height 0
click at [730, 45] on button "Save" at bounding box center [730, 41] width 38 height 15
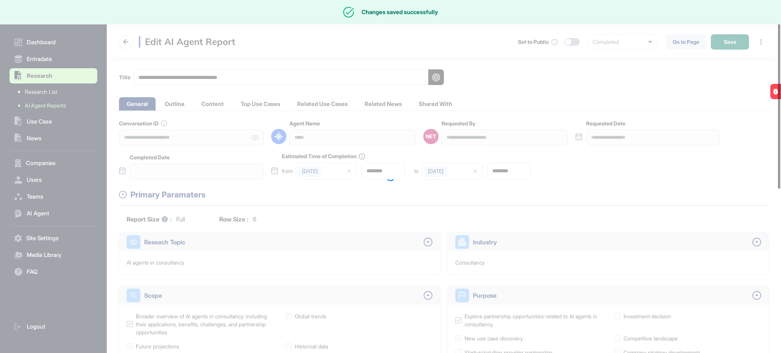
type input "**********"
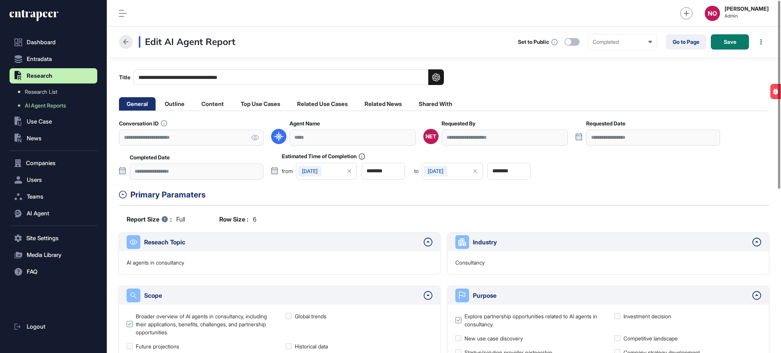
click at [121, 39] on icon at bounding box center [125, 41] width 9 height 9
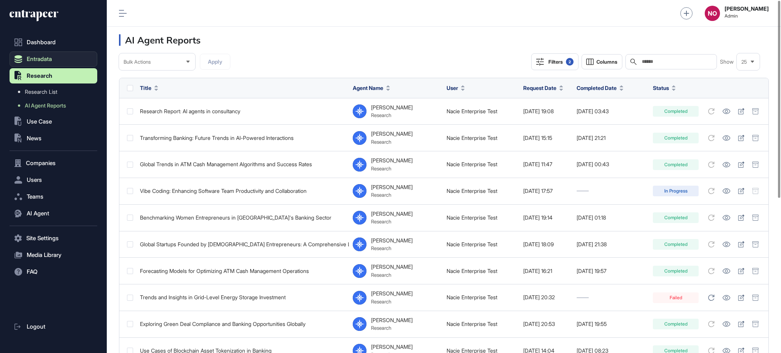
click at [52, 58] on span "Entradata" at bounding box center [39, 59] width 25 height 6
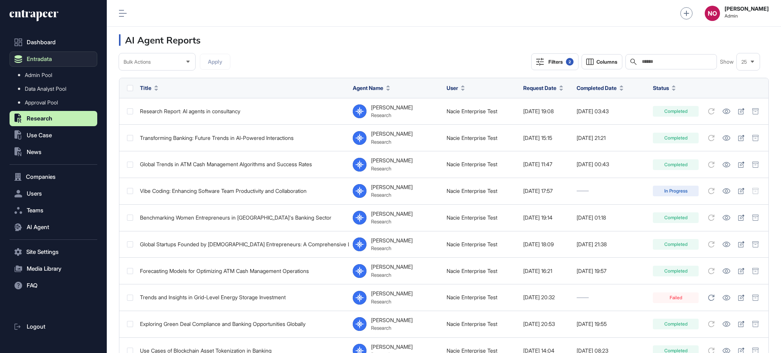
click at [48, 75] on span "Admin Pool" at bounding box center [38, 75] width 27 height 6
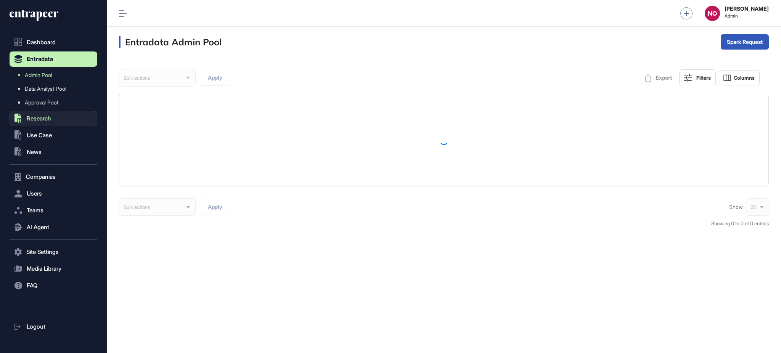
click at [59, 244] on button ".st0{fill:currentColor} Research" at bounding box center [54, 251] width 88 height 15
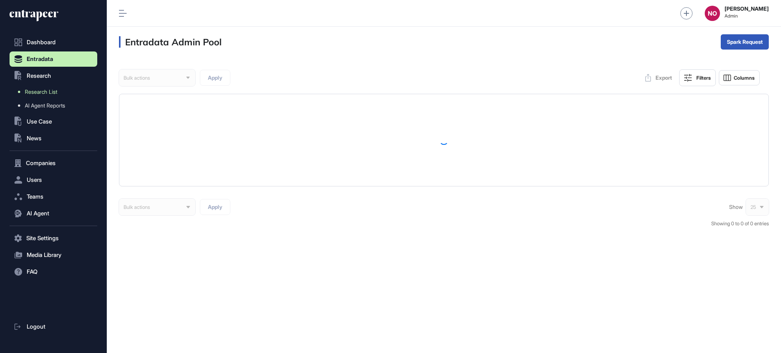
click at [61, 88] on link "Research List" at bounding box center [55, 92] width 84 height 14
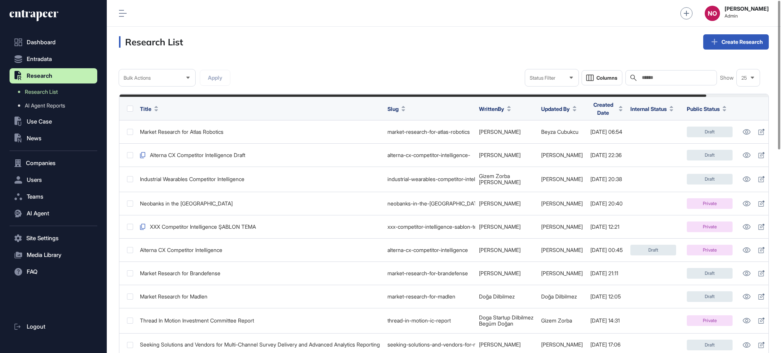
click at [43, 17] on icon at bounding box center [34, 16] width 49 height 12
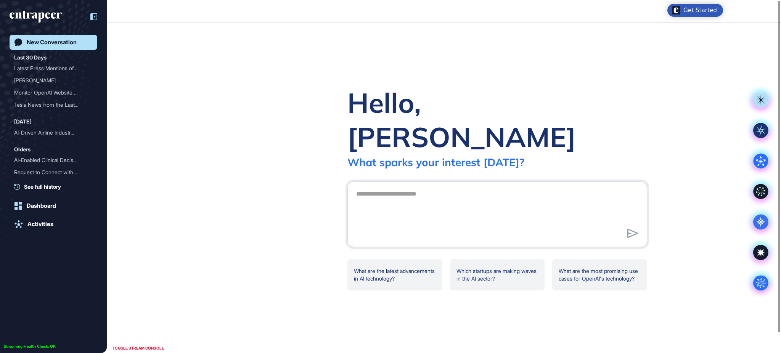
click at [93, 16] on icon at bounding box center [93, 16] width 7 height 7
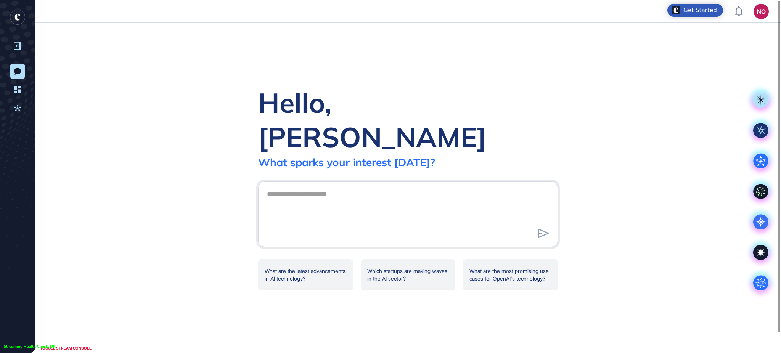
click at [19, 47] on icon at bounding box center [18, 46] width 8 height 8
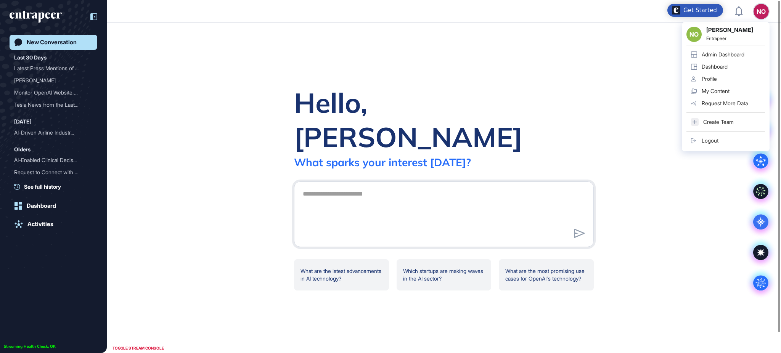
click at [745, 53] on div "Admin Dashboard" at bounding box center [723, 54] width 43 height 6
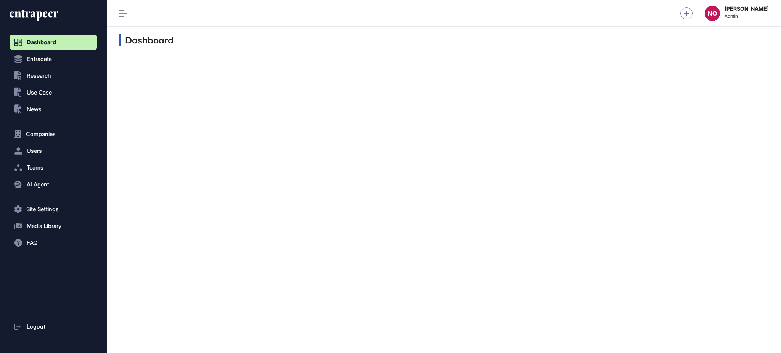
scroll to position [0, 0]
click at [51, 127] on button "Entradata" at bounding box center [54, 134] width 88 height 15
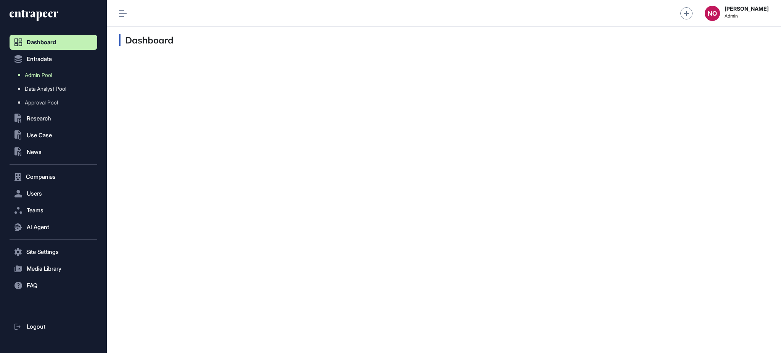
click at [51, 75] on span "Admin Pool" at bounding box center [38, 75] width 27 height 6
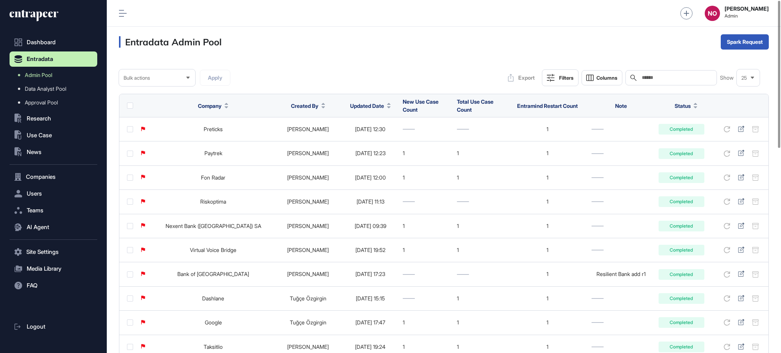
click at [387, 105] on icon at bounding box center [389, 104] width 4 height 2
click at [377, 138] on span "Sort Descending" at bounding box center [377, 138] width 31 height 6
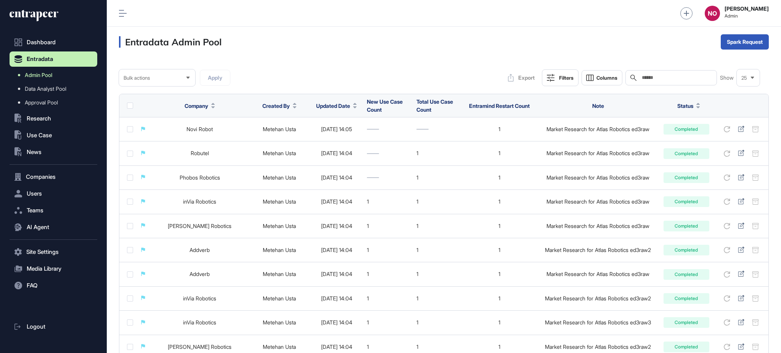
click at [26, 72] on span "Admin Pool" at bounding box center [38, 75] width 27 height 6
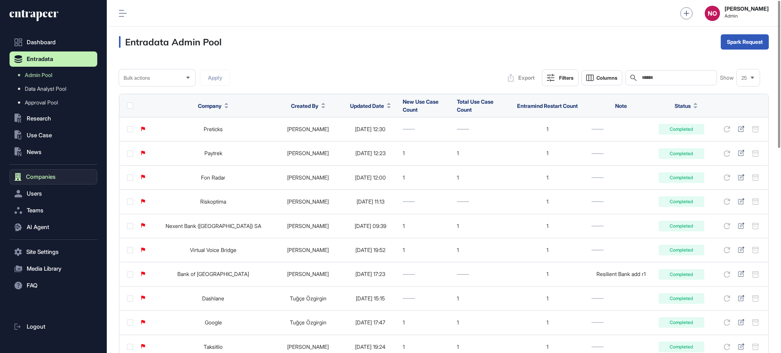
click at [39, 181] on button "Companies" at bounding box center [54, 176] width 88 height 15
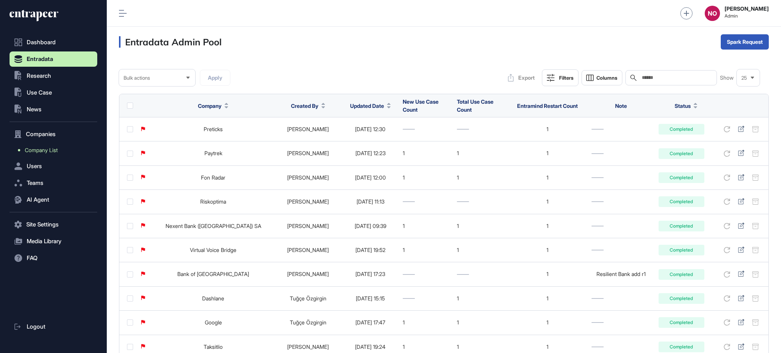
drag, startPoint x: 49, startPoint y: 151, endPoint x: 54, endPoint y: 151, distance: 5.0
click at [49, 151] on span "Company List" at bounding box center [41, 150] width 33 height 6
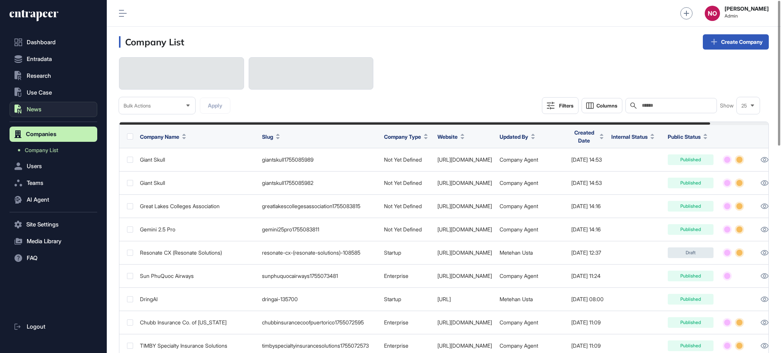
click at [32, 105] on button ".st0{fill:currentColor} News" at bounding box center [54, 109] width 88 height 15
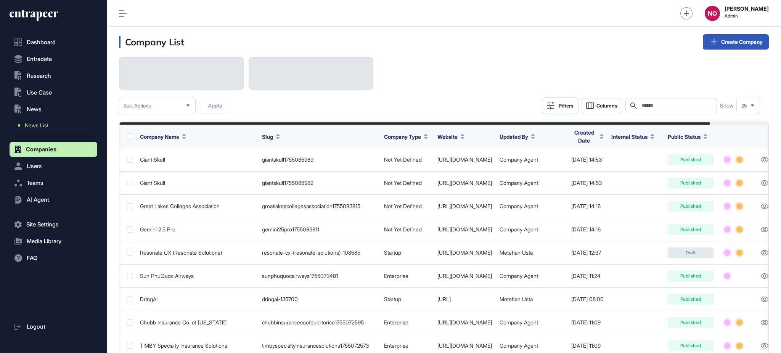
click at [39, 125] on span "News List" at bounding box center [37, 125] width 24 height 6
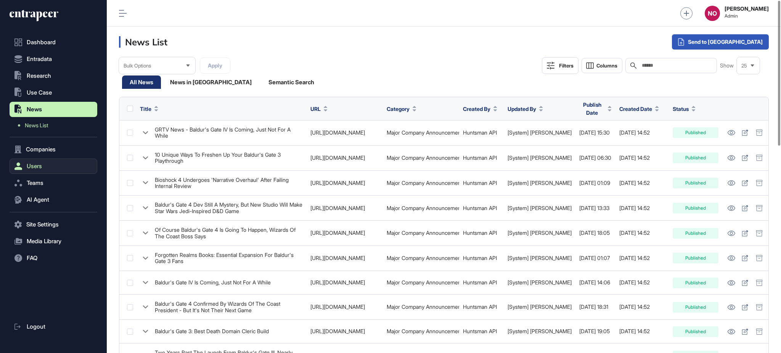
click at [50, 168] on button "Users" at bounding box center [54, 166] width 88 height 15
click at [44, 168] on span "User List" at bounding box center [35, 167] width 21 height 6
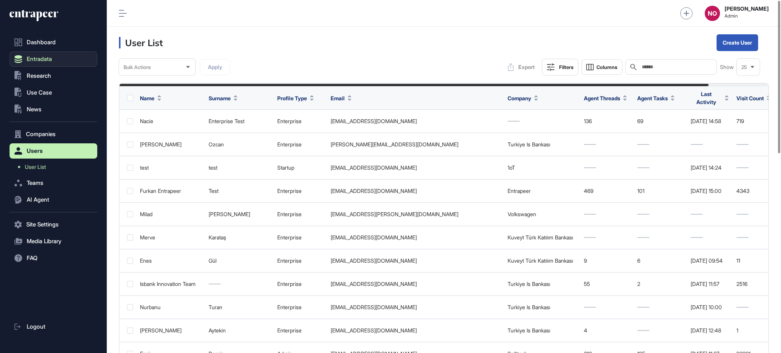
click at [59, 127] on button "Entradata" at bounding box center [54, 134] width 88 height 15
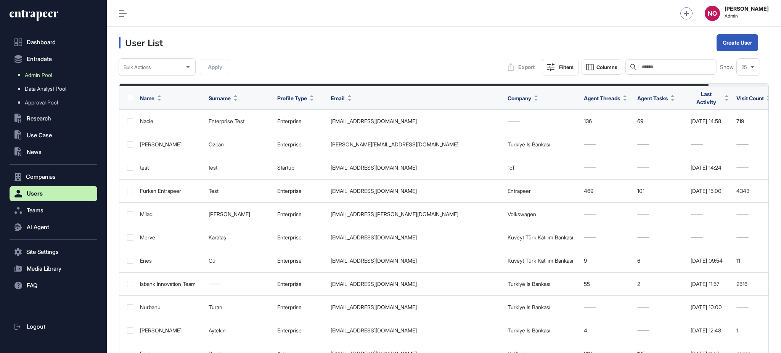
click at [51, 73] on span "Admin Pool" at bounding box center [38, 75] width 27 height 6
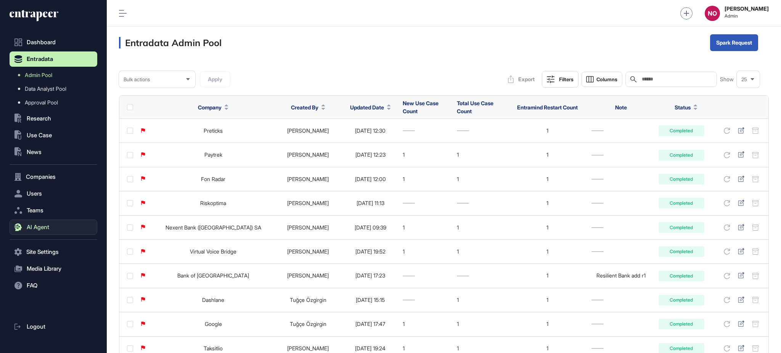
click at [48, 224] on span "AI Agent" at bounding box center [38, 227] width 23 height 6
click at [373, 113] on div "Updated Date" at bounding box center [370, 107] width 41 height 14
click at [373, 109] on span "Updated Date" at bounding box center [367, 107] width 34 height 8
click at [376, 134] on div "Sort Descending" at bounding box center [371, 139] width 47 height 11
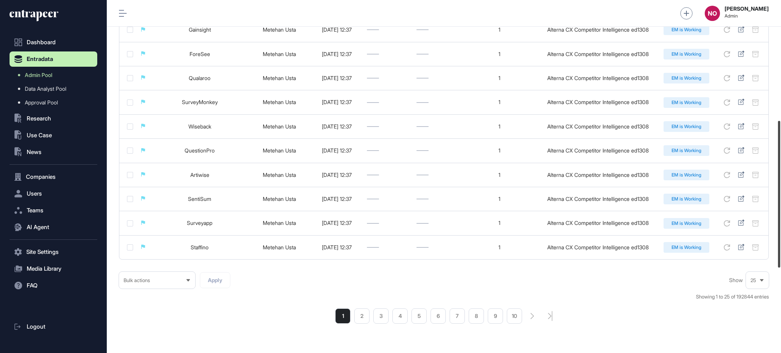
scroll to position [493, 0]
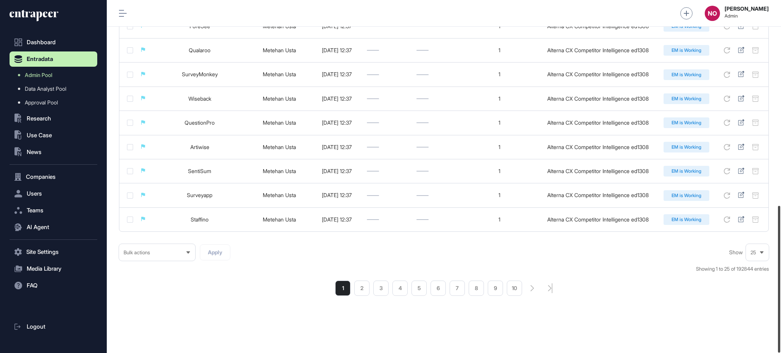
drag, startPoint x: 780, startPoint y: 132, endPoint x: 780, endPoint y: 349, distance: 217.0
click at [780, 349] on div at bounding box center [779, 279] width 2 height 147
click at [365, 295] on li "2" at bounding box center [361, 288] width 15 height 15
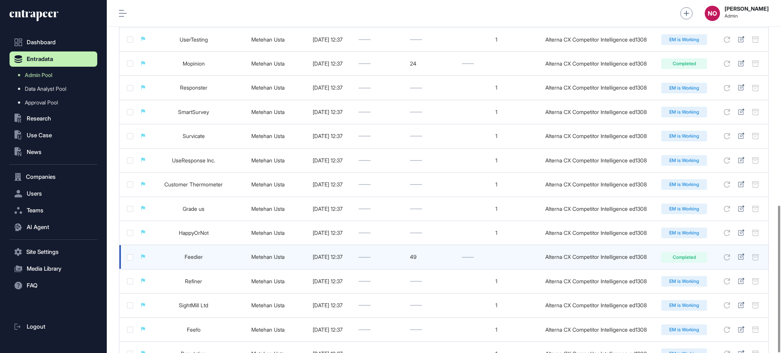
scroll to position [493, 0]
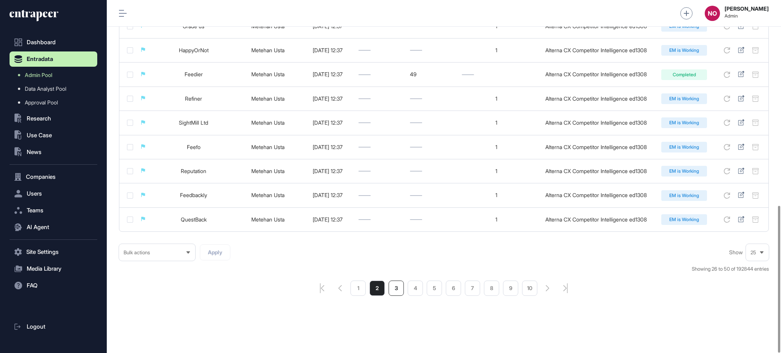
click at [401, 292] on li "3" at bounding box center [396, 288] width 15 height 15
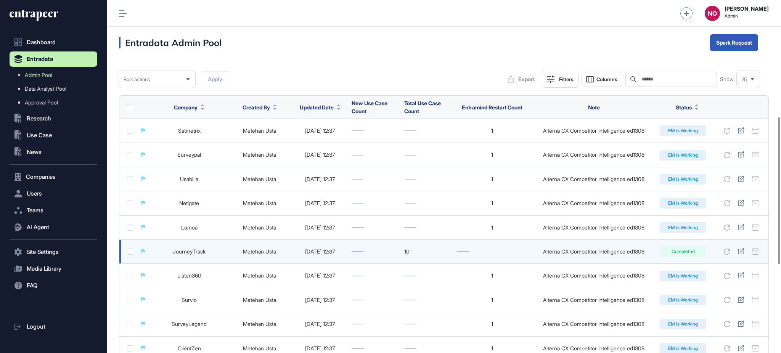
scroll to position [493, 0]
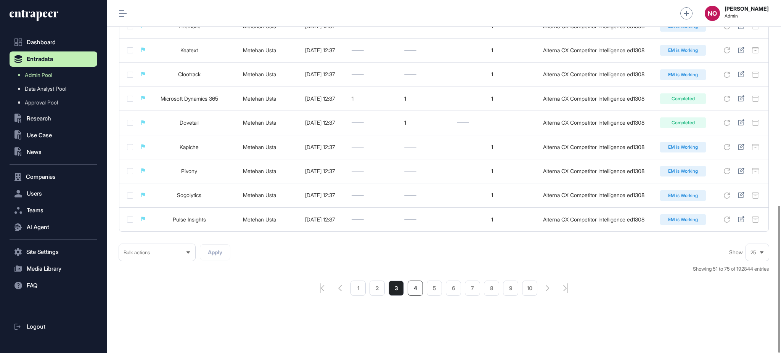
click at [410, 290] on li "4" at bounding box center [415, 288] width 15 height 15
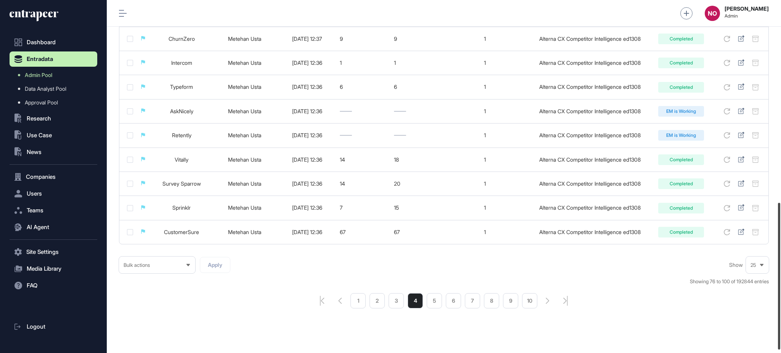
scroll to position [491, 0]
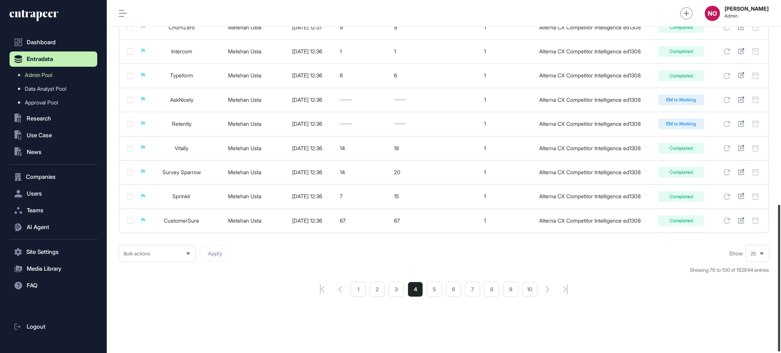
drag, startPoint x: 780, startPoint y: 128, endPoint x: 780, endPoint y: 331, distance: 203.7
click at [780, 331] on div at bounding box center [779, 278] width 2 height 147
click at [430, 293] on li "5" at bounding box center [434, 289] width 15 height 15
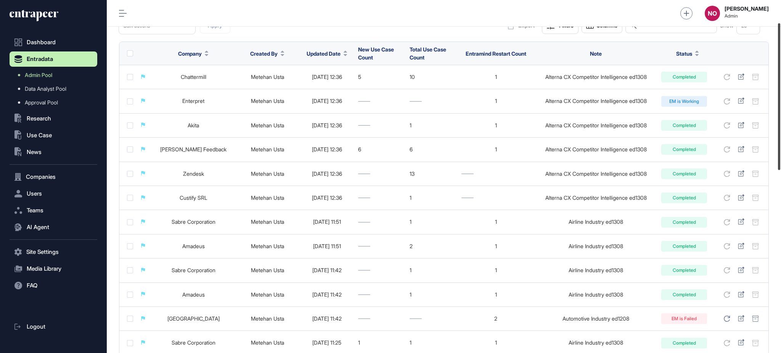
scroll to position [61, 0]
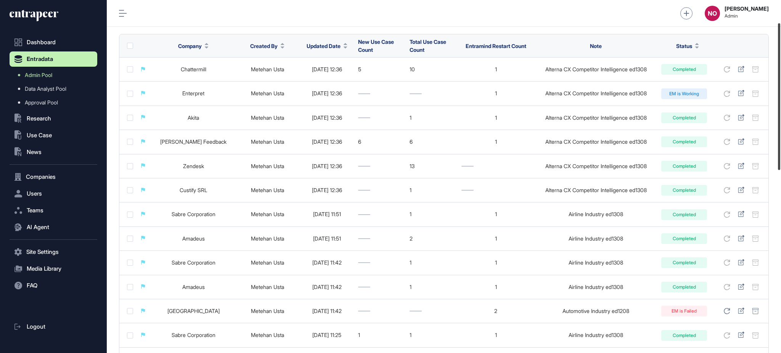
drag, startPoint x: 780, startPoint y: 124, endPoint x: 780, endPoint y: 146, distance: 21.4
click at [780, 146] on div at bounding box center [779, 96] width 2 height 147
click at [50, 131] on button ".st0{fill:currentColor} Use Case" at bounding box center [54, 135] width 88 height 15
click at [47, 132] on span "Use Case" at bounding box center [39, 135] width 25 height 6
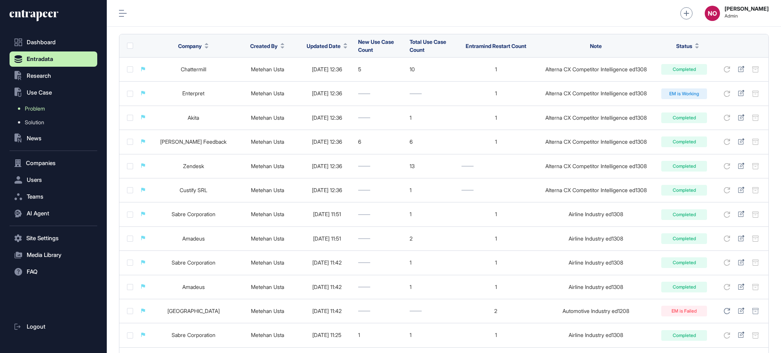
click at [43, 108] on span "Problem" at bounding box center [35, 109] width 20 height 6
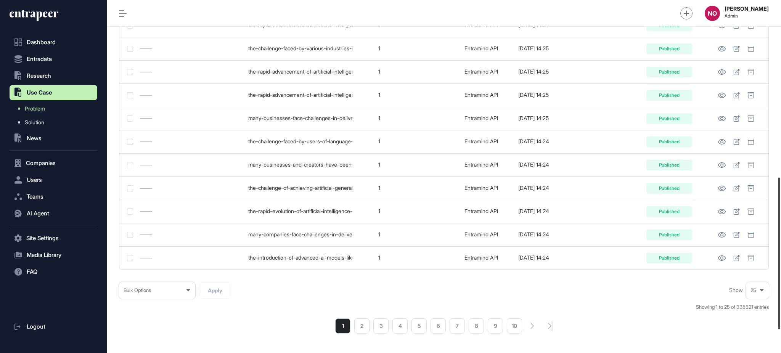
scroll to position [466, 0]
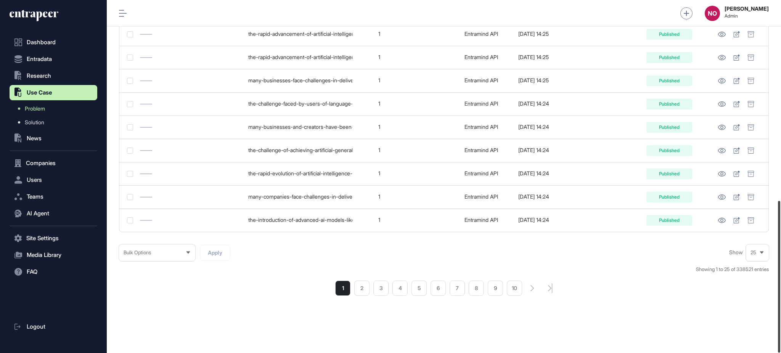
drag, startPoint x: 780, startPoint y: 109, endPoint x: 575, endPoint y: 294, distance: 275.8
click at [780, 318] on div at bounding box center [779, 277] width 2 height 152
click at [358, 289] on li "2" at bounding box center [361, 288] width 15 height 15
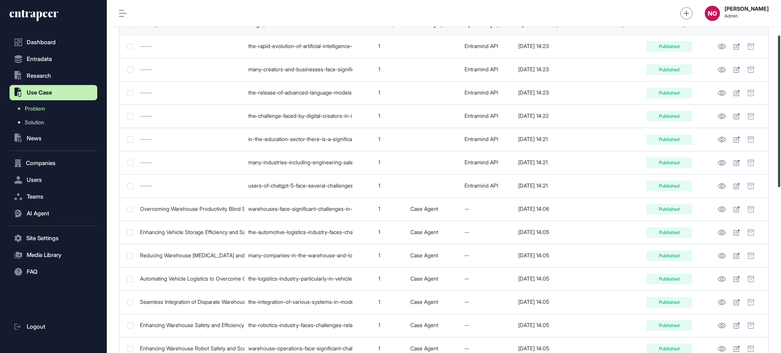
drag, startPoint x: 780, startPoint y: 96, endPoint x: 780, endPoint y: 136, distance: 39.3
click at [780, 134] on div at bounding box center [779, 111] width 2 height 152
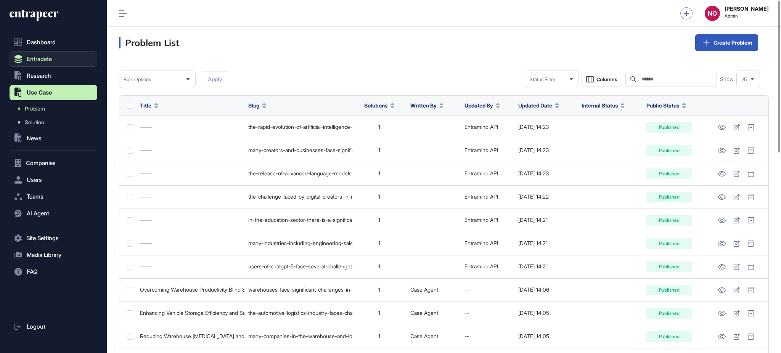
click at [53, 60] on button "Entradata" at bounding box center [54, 58] width 88 height 15
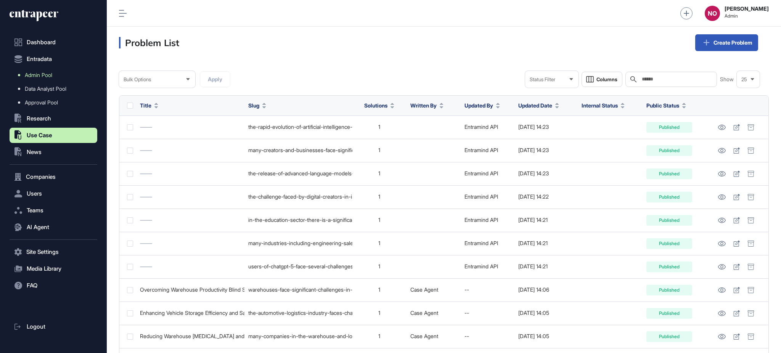
click at [51, 76] on span "Admin Pool" at bounding box center [38, 75] width 27 height 6
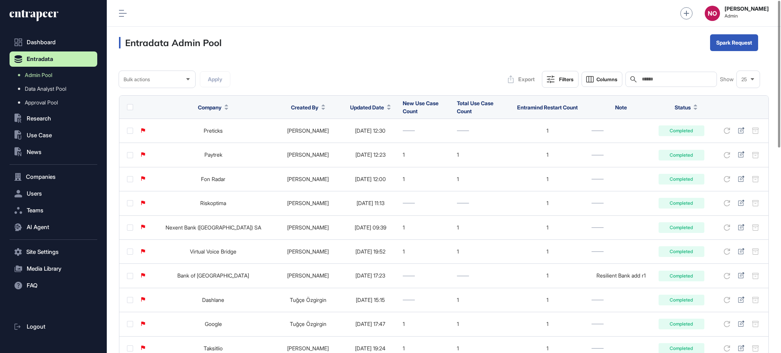
click at [374, 105] on span "Updated Date" at bounding box center [367, 107] width 34 height 8
click at [371, 138] on span "Sort Descending" at bounding box center [377, 139] width 31 height 6
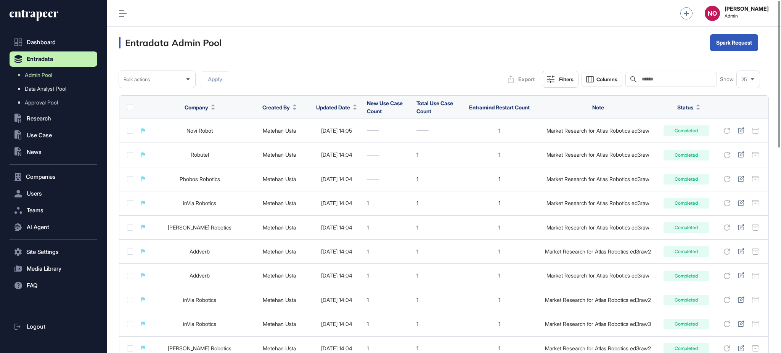
click at [564, 79] on div "Filters" at bounding box center [566, 79] width 14 height 6
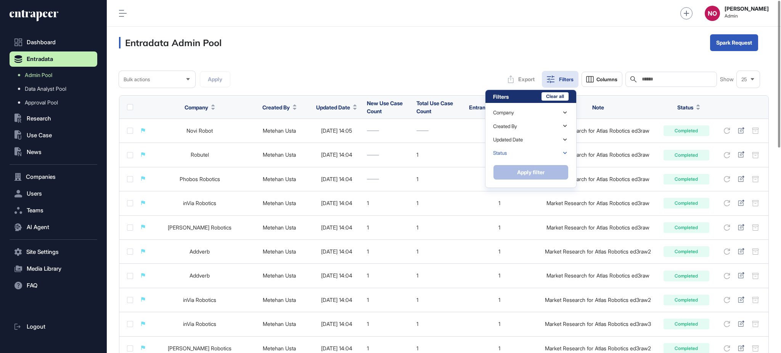
click at [523, 149] on div "Status" at bounding box center [531, 152] width 76 height 13
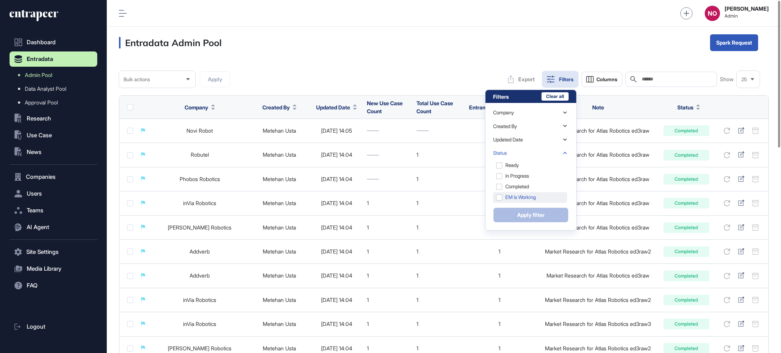
click at [529, 203] on div "EM is Working" at bounding box center [530, 208] width 74 height 11
click at [532, 213] on button "Apply filter" at bounding box center [531, 214] width 76 height 15
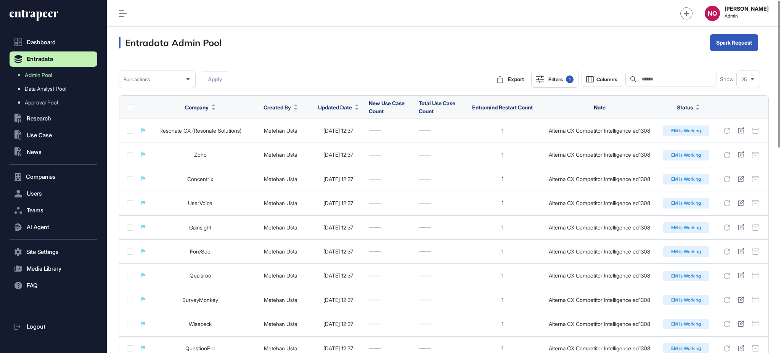
click at [548, 76] on div "Filters 1" at bounding box center [560, 80] width 25 height 8
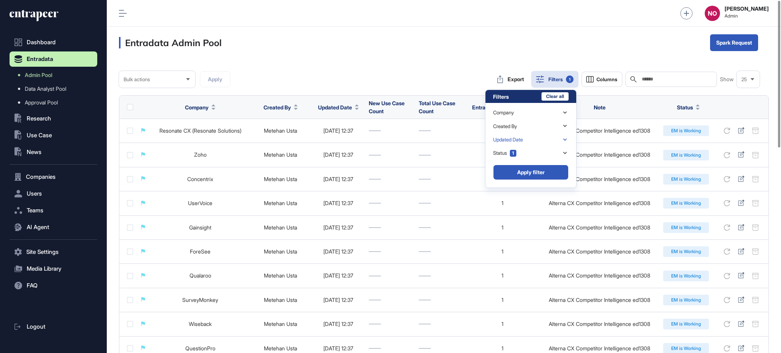
click at [532, 137] on div "Updated Date" at bounding box center [531, 139] width 76 height 13
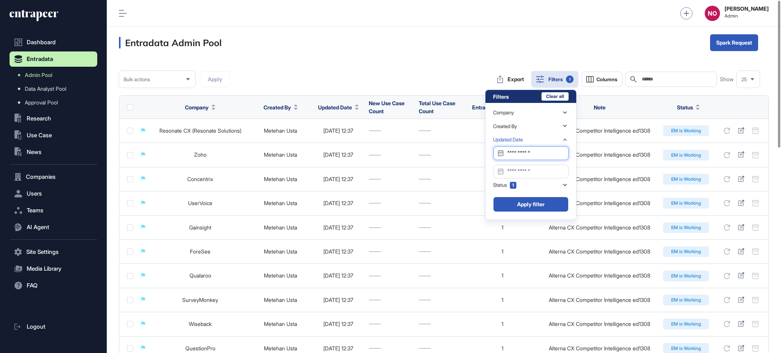
click at [529, 150] on input "Datepicker input" at bounding box center [531, 153] width 75 height 14
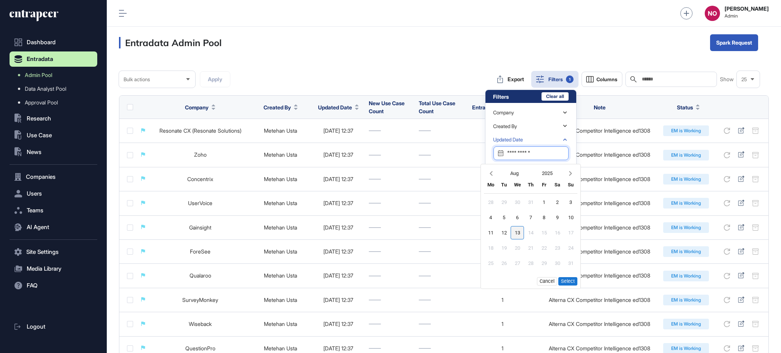
click at [517, 233] on div "13" at bounding box center [517, 232] width 13 height 13
click at [568, 281] on button "Select" at bounding box center [567, 281] width 19 height 8
type input "**********"
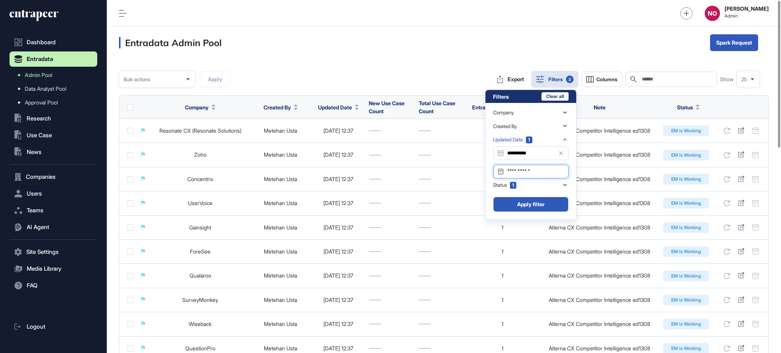
click at [540, 174] on input "Datepicker input" at bounding box center [531, 172] width 75 height 14
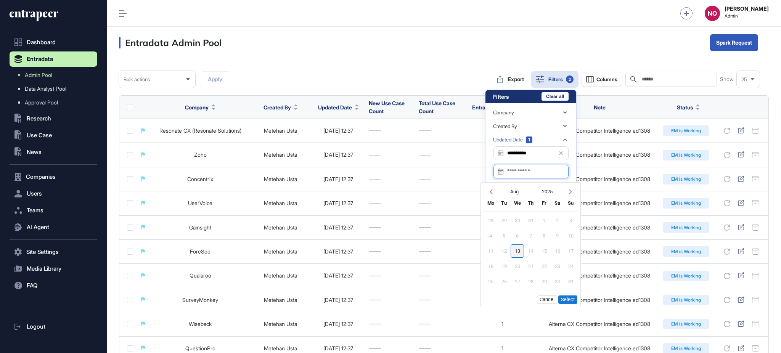
click at [521, 252] on div "13" at bounding box center [517, 250] width 13 height 13
click at [573, 301] on button "Select" at bounding box center [567, 300] width 19 height 8
type input "**********"
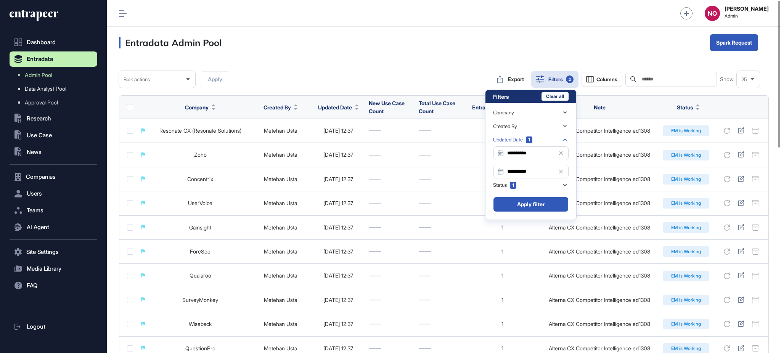
click at [547, 199] on button "Apply filter" at bounding box center [531, 204] width 76 height 15
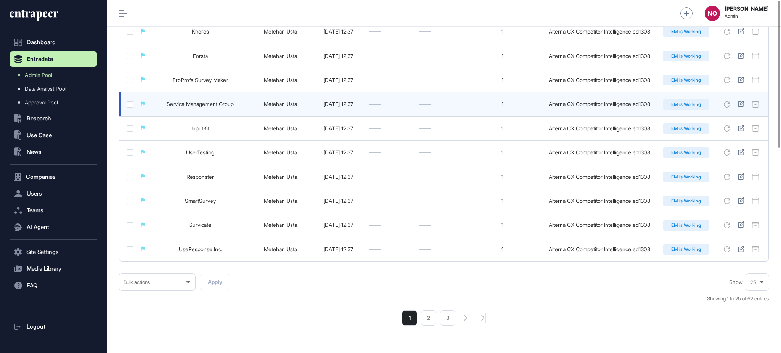
scroll to position [493, 0]
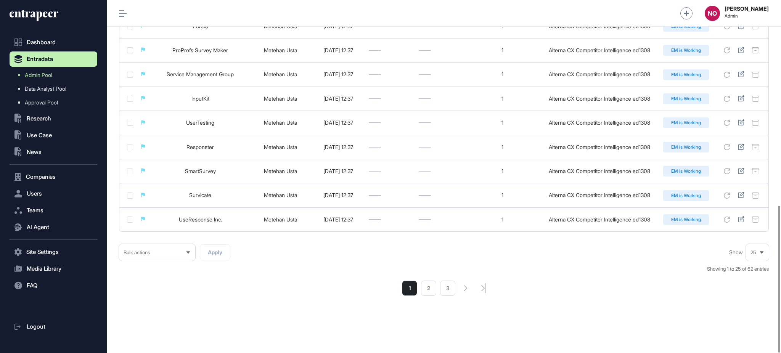
click at [416, 290] on li "1" at bounding box center [409, 288] width 15 height 15
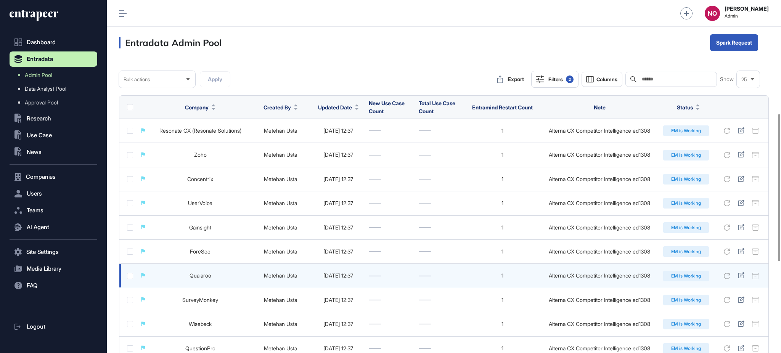
scroll to position [493, 0]
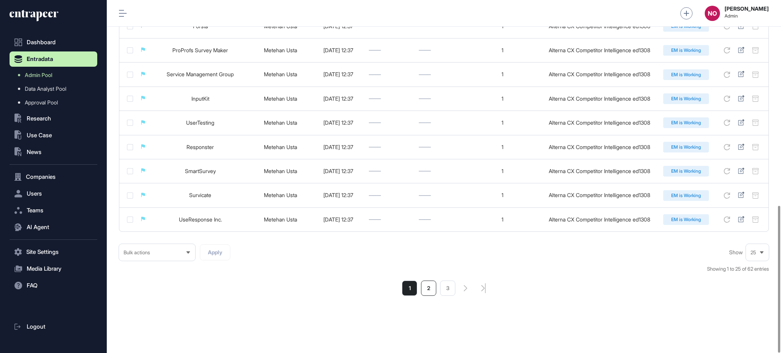
click at [433, 290] on li "2" at bounding box center [428, 288] width 15 height 15
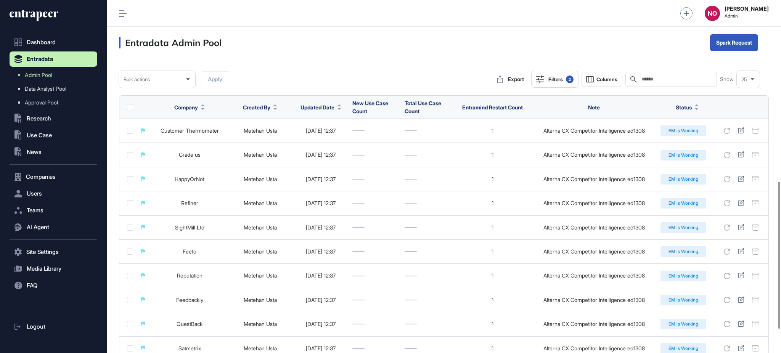
scroll to position [493, 0]
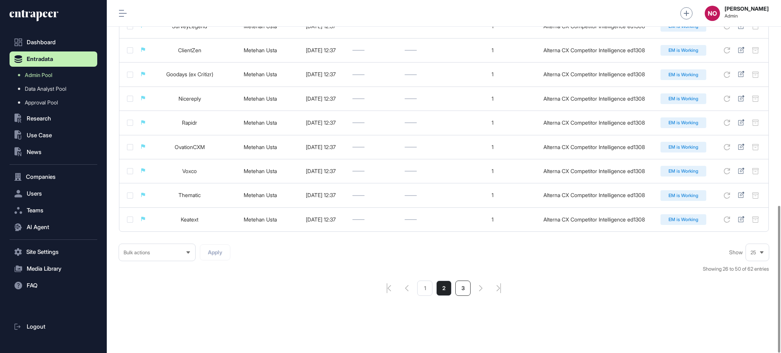
click at [462, 288] on li "3" at bounding box center [462, 288] width 15 height 15
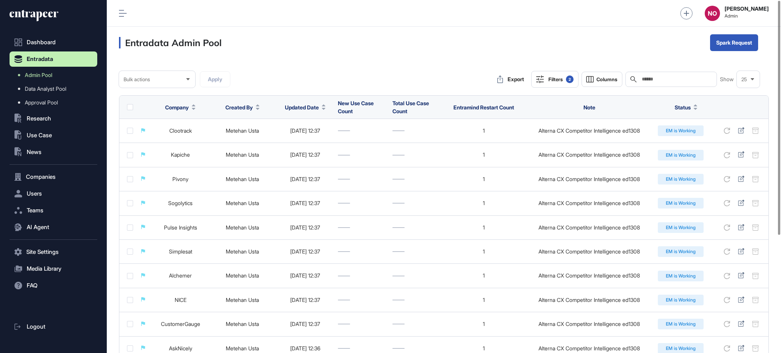
scroll to position [178, 0]
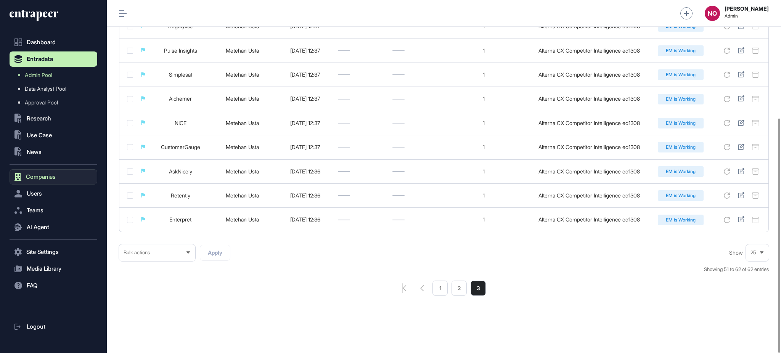
click at [53, 174] on span "Companies" at bounding box center [41, 177] width 30 height 6
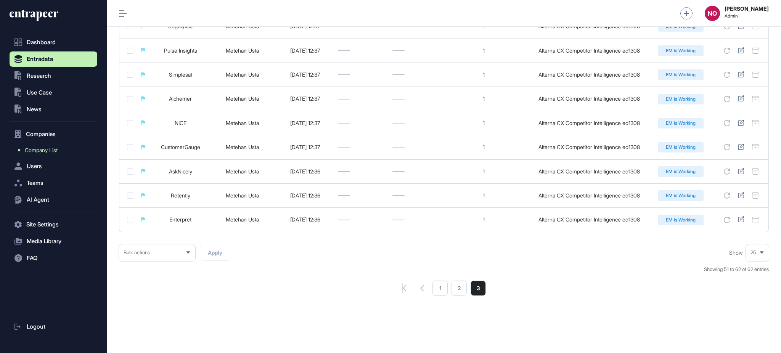
click at [60, 147] on link "Company List" at bounding box center [55, 150] width 84 height 14
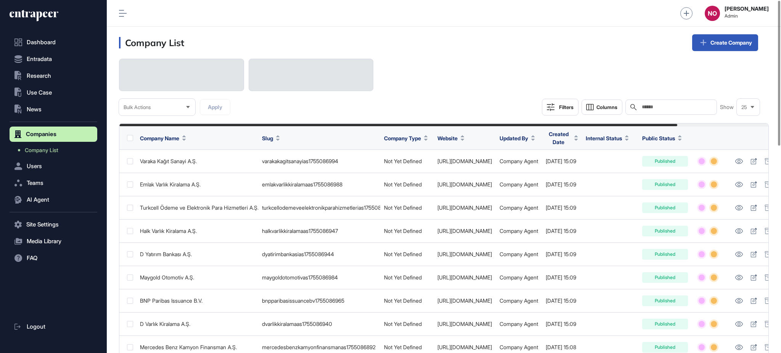
click at [495, 96] on div "Bulk Actions Apply Filters Columns Search Show 25" at bounding box center [444, 87] width 650 height 57
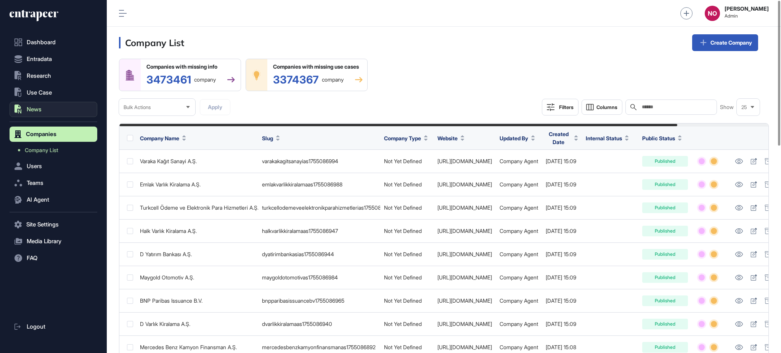
click at [41, 106] on button ".st0{fill:currentColor} News" at bounding box center [54, 109] width 88 height 15
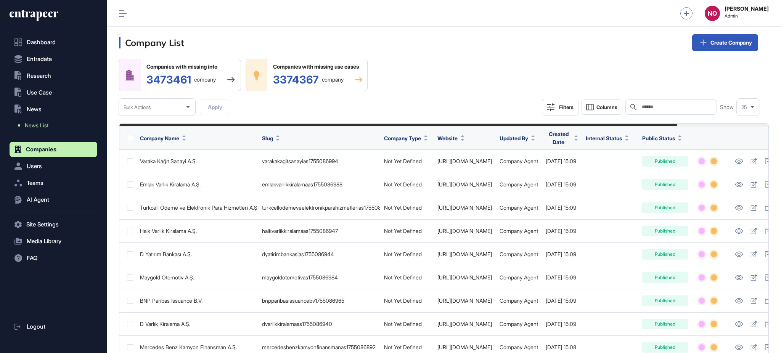
click at [48, 129] on link "News List" at bounding box center [55, 126] width 84 height 14
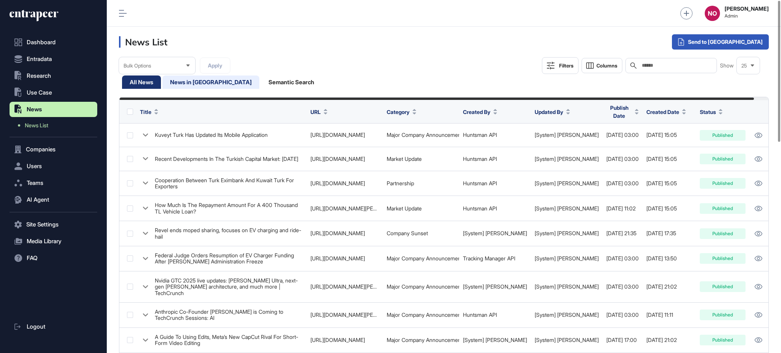
drag, startPoint x: 180, startPoint y: 85, endPoint x: 203, endPoint y: 88, distance: 23.8
click at [261, 85] on div "News in Queue" at bounding box center [291, 82] width 61 height 13
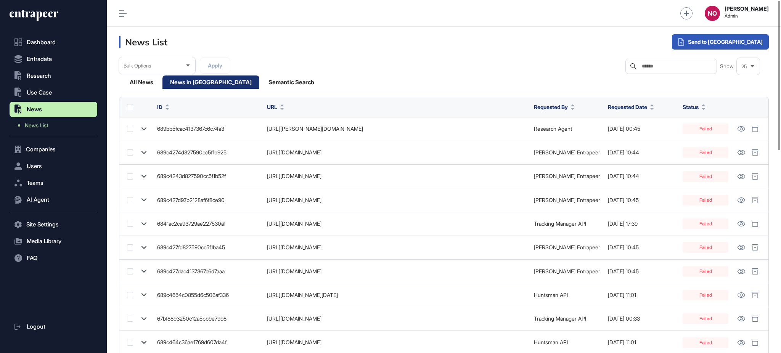
click at [364, 78] on div "All News News in Queue Semantic Search" at bounding box center [444, 82] width 645 height 13
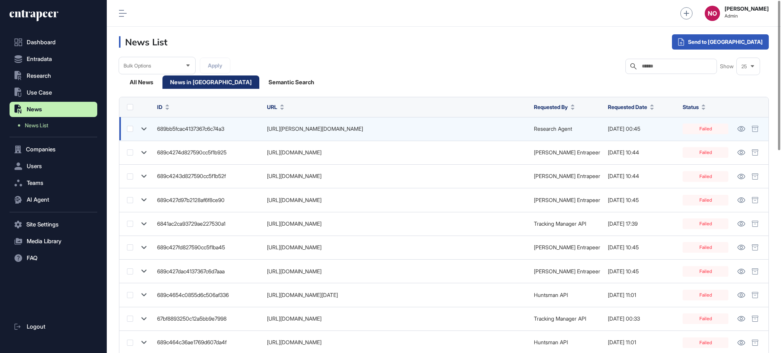
click at [141, 131] on icon at bounding box center [143, 129] width 11 height 11
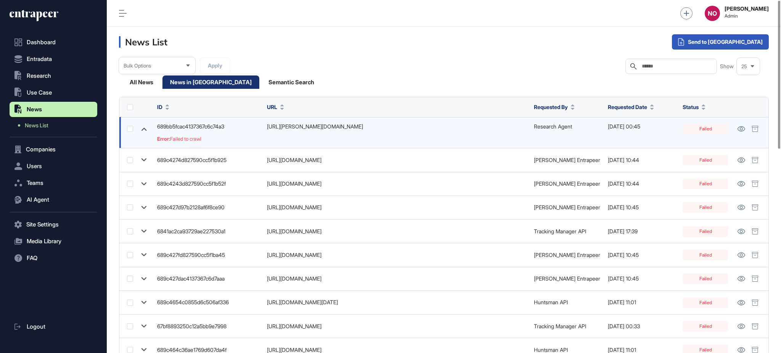
click at [141, 131] on icon at bounding box center [143, 129] width 11 height 11
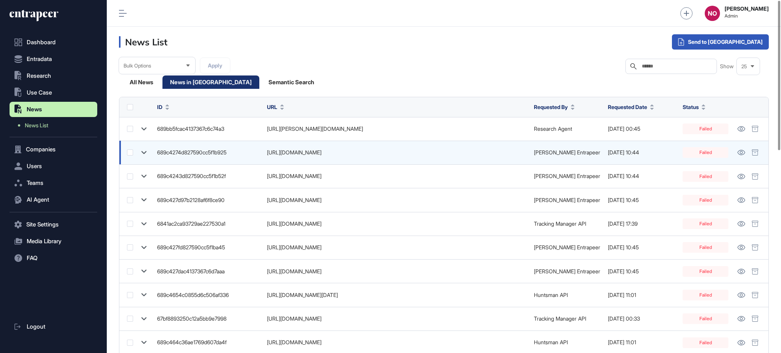
click at [139, 149] on icon at bounding box center [143, 152] width 11 height 11
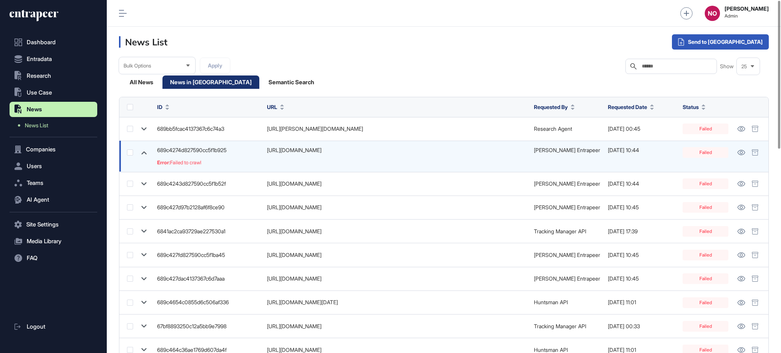
click at [139, 149] on icon at bounding box center [143, 152] width 11 height 11
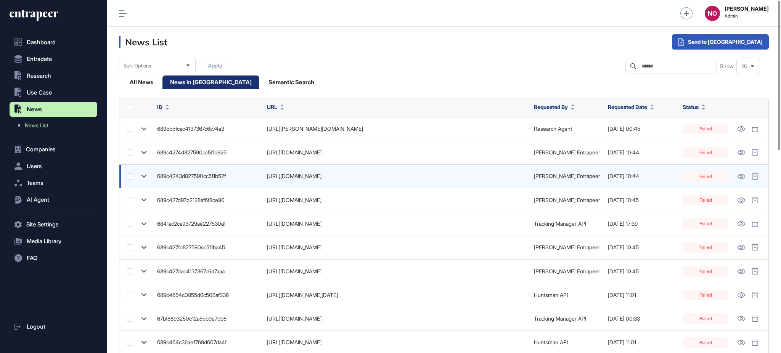
click at [137, 172] on div at bounding box center [138, 176] width 23 height 11
click at [141, 175] on icon at bounding box center [143, 176] width 11 height 11
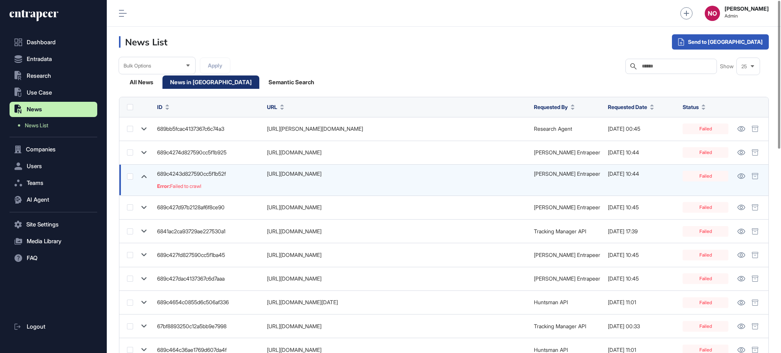
click at [141, 175] on icon at bounding box center [143, 176] width 11 height 11
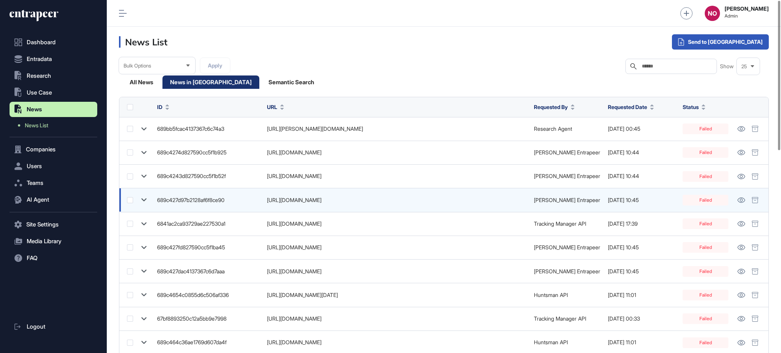
click at [147, 199] on icon at bounding box center [143, 200] width 11 height 11
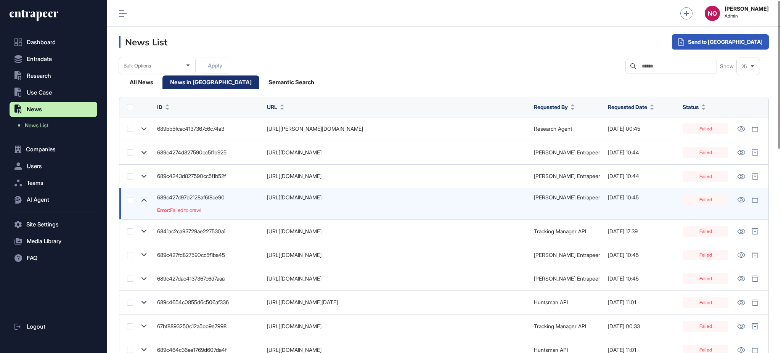
click at [147, 199] on icon at bounding box center [143, 200] width 11 height 11
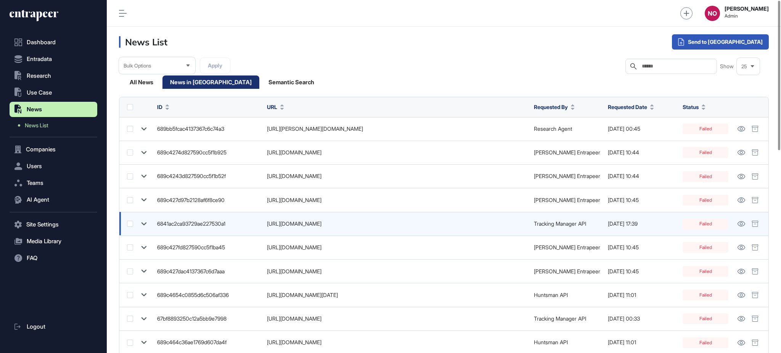
click at [142, 222] on icon at bounding box center [143, 224] width 11 height 11
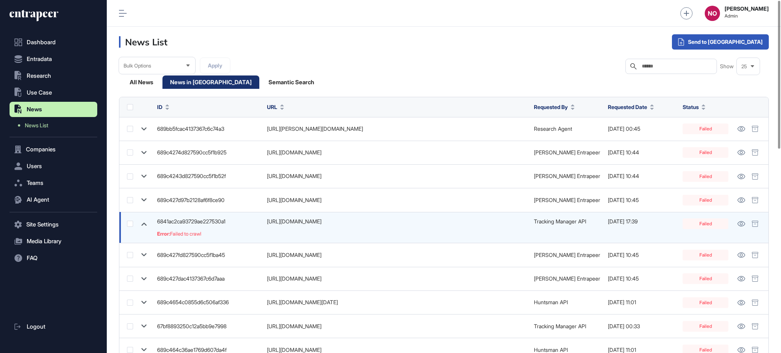
click at [142, 222] on icon at bounding box center [143, 224] width 11 height 11
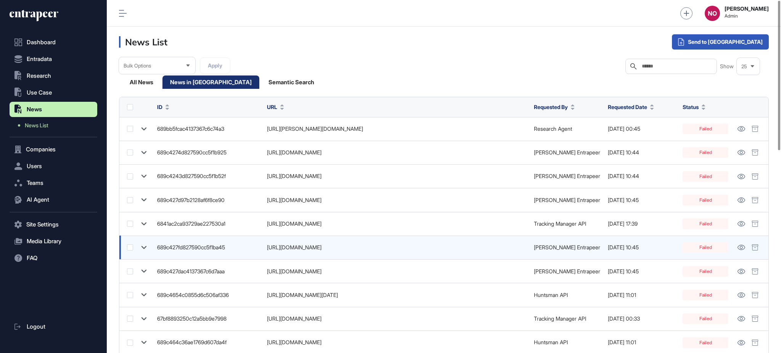
click at [141, 243] on icon at bounding box center [143, 247] width 11 height 11
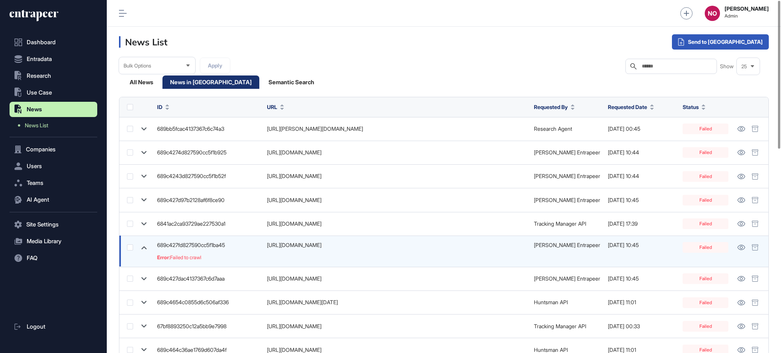
click at [141, 249] on icon at bounding box center [143, 247] width 11 height 11
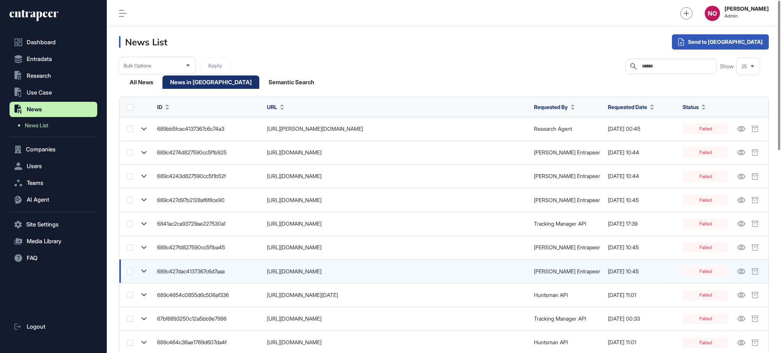
drag, startPoint x: 143, startPoint y: 266, endPoint x: 144, endPoint y: 270, distance: 4.2
click at [143, 267] on icon at bounding box center [143, 271] width 11 height 11
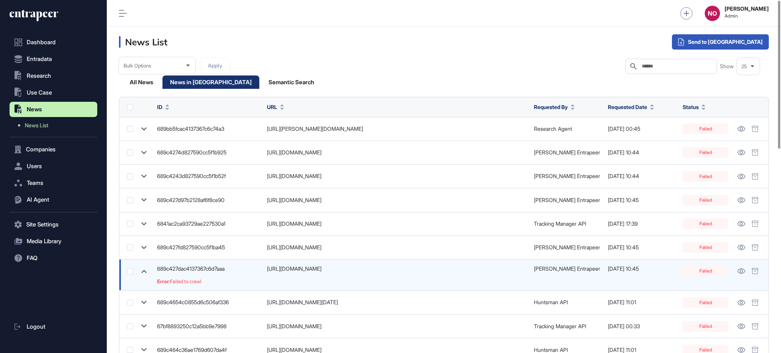
click at [144, 271] on icon at bounding box center [144, 271] width 5 height 3
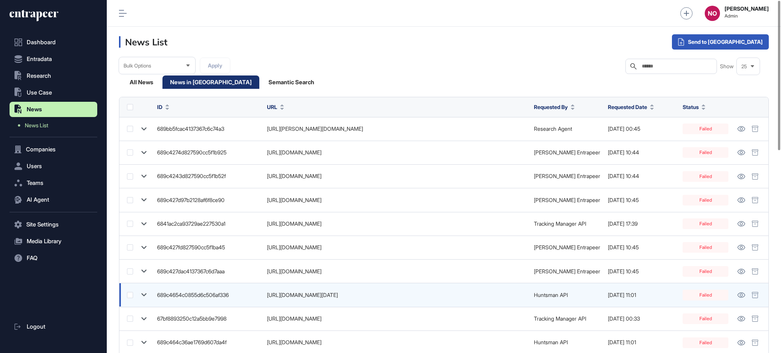
click at [144, 291] on icon at bounding box center [143, 294] width 11 height 11
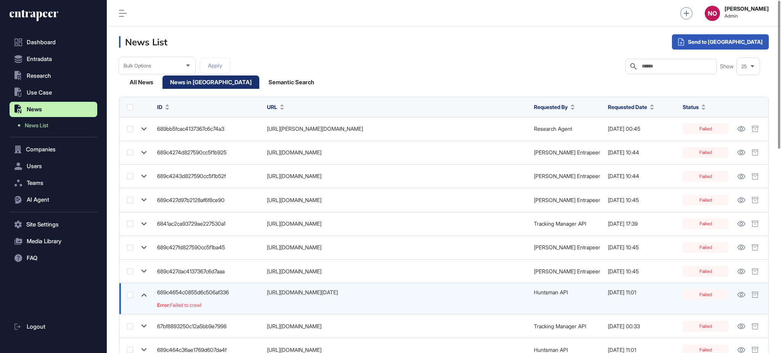
click at [144, 293] on icon at bounding box center [143, 294] width 11 height 11
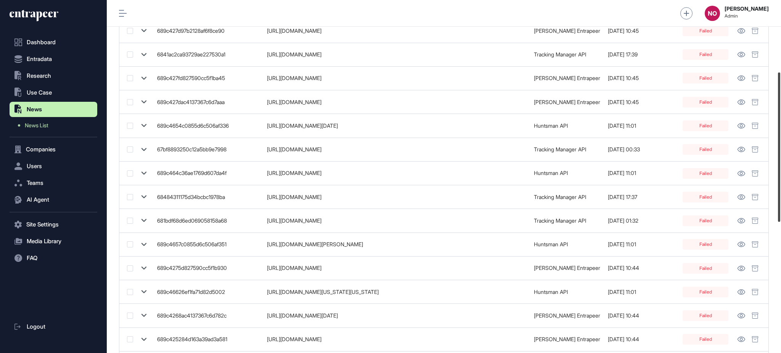
scroll to position [182, 0]
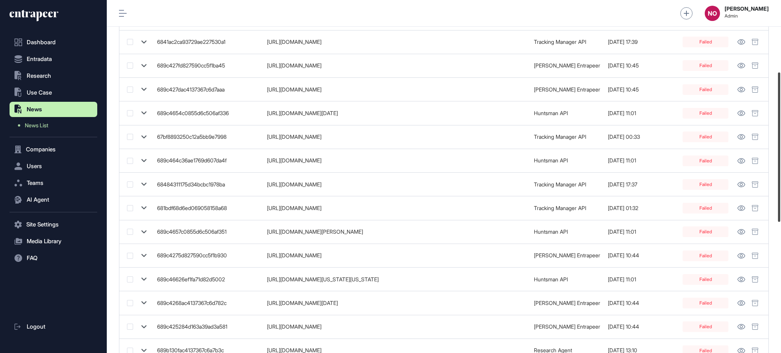
drag, startPoint x: 780, startPoint y: 125, endPoint x: 780, endPoint y: 194, distance: 69.0
click at [780, 194] on div at bounding box center [779, 147] width 2 height 150
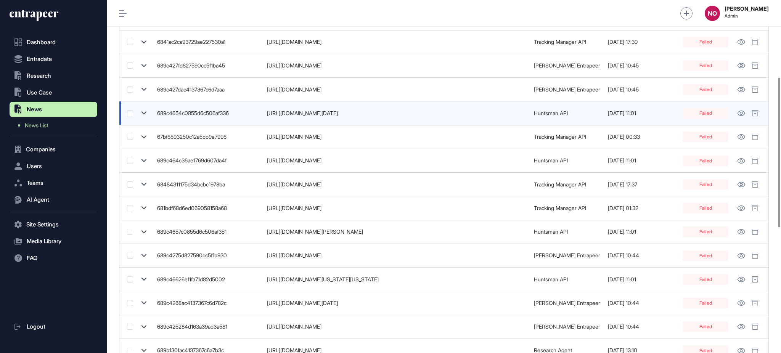
click at [138, 108] on icon at bounding box center [143, 113] width 11 height 11
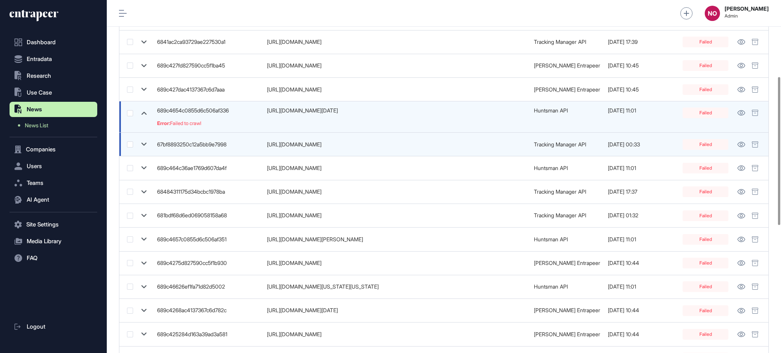
click at [142, 144] on icon at bounding box center [144, 144] width 5 height 3
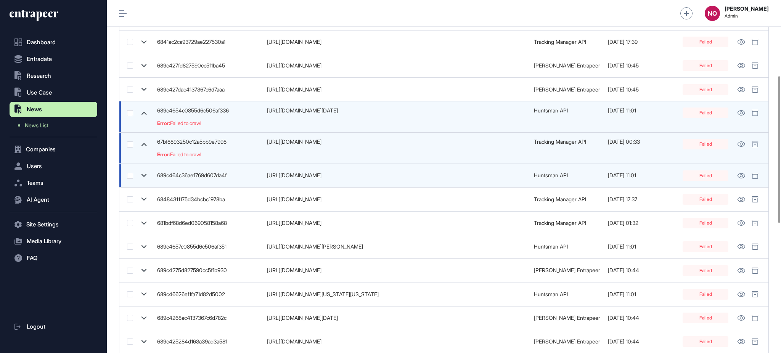
click at [145, 174] on icon at bounding box center [143, 175] width 11 height 11
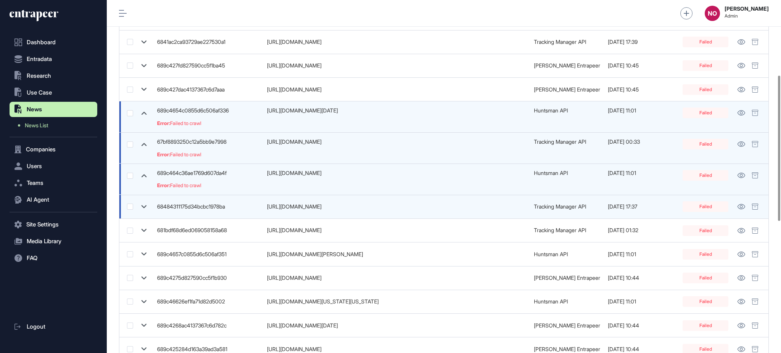
click at [143, 206] on icon at bounding box center [144, 206] width 5 height 3
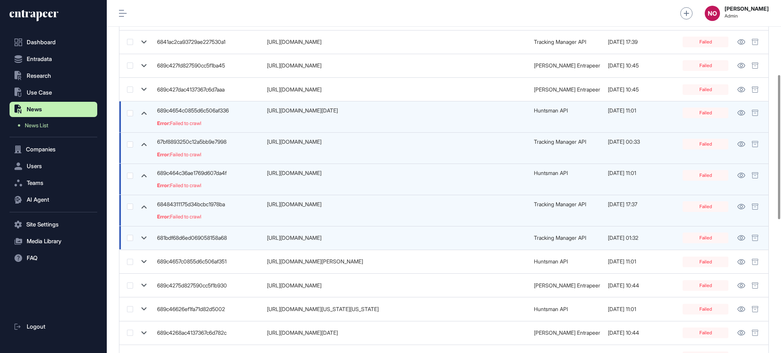
click at [147, 233] on icon at bounding box center [143, 238] width 11 height 11
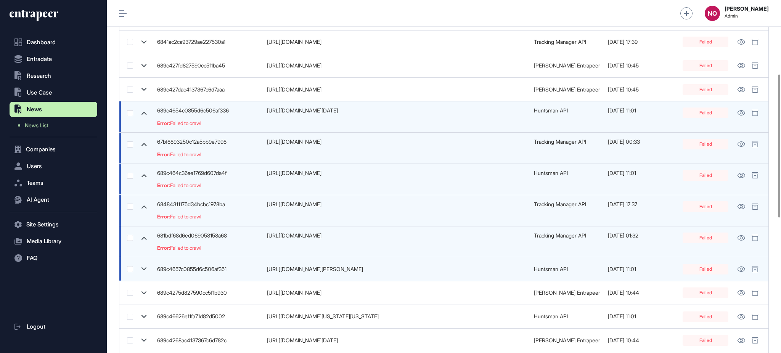
click at [142, 269] on icon at bounding box center [143, 269] width 11 height 11
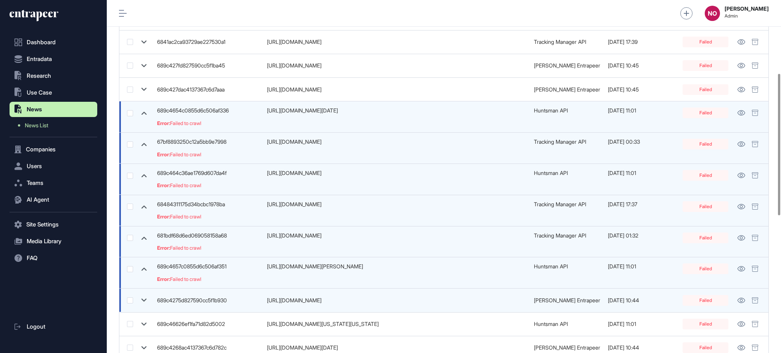
click at [144, 299] on icon at bounding box center [143, 300] width 11 height 11
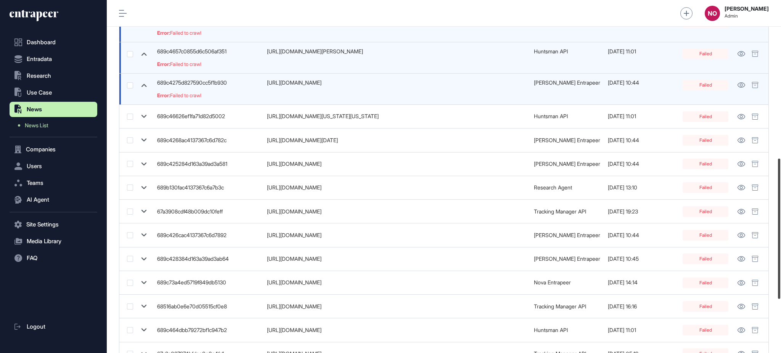
drag, startPoint x: 780, startPoint y: 176, endPoint x: 780, endPoint y: 262, distance: 85.8
click at [780, 262] on div at bounding box center [779, 229] width 2 height 140
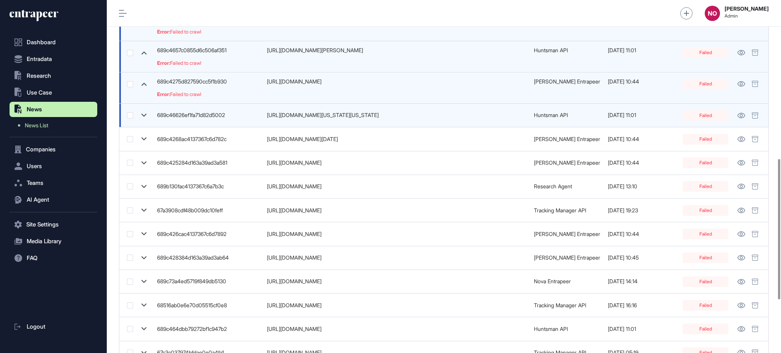
click at [145, 113] on icon at bounding box center [143, 115] width 11 height 11
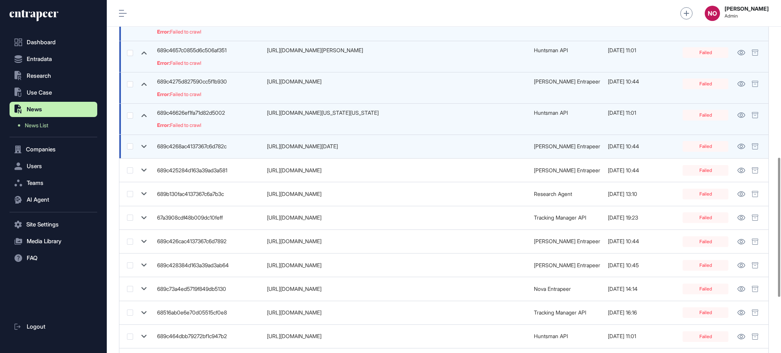
drag, startPoint x: 143, startPoint y: 143, endPoint x: 147, endPoint y: 157, distance: 13.9
click at [143, 144] on icon at bounding box center [143, 146] width 11 height 11
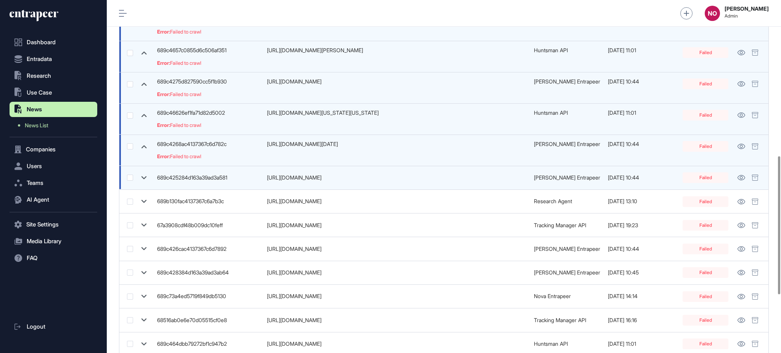
click at [142, 177] on icon at bounding box center [144, 177] width 5 height 3
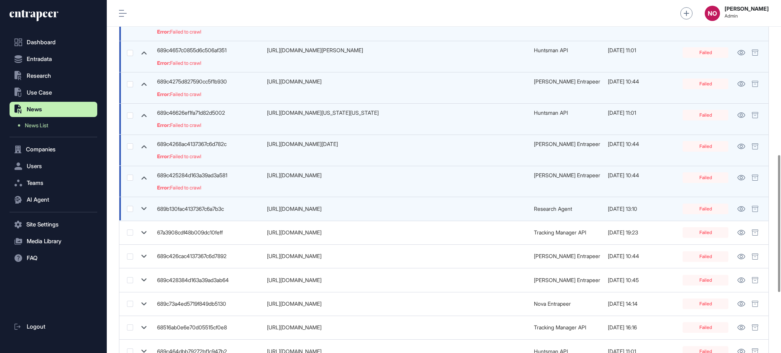
click at [145, 208] on icon at bounding box center [143, 208] width 11 height 11
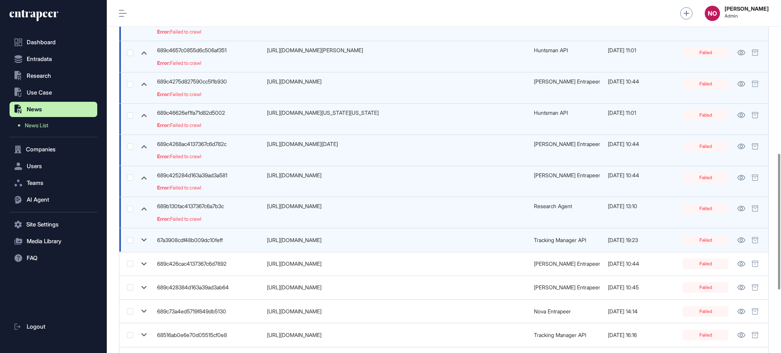
drag, startPoint x: 140, startPoint y: 235, endPoint x: 140, endPoint y: 241, distance: 5.7
click at [140, 236] on icon at bounding box center [143, 240] width 11 height 11
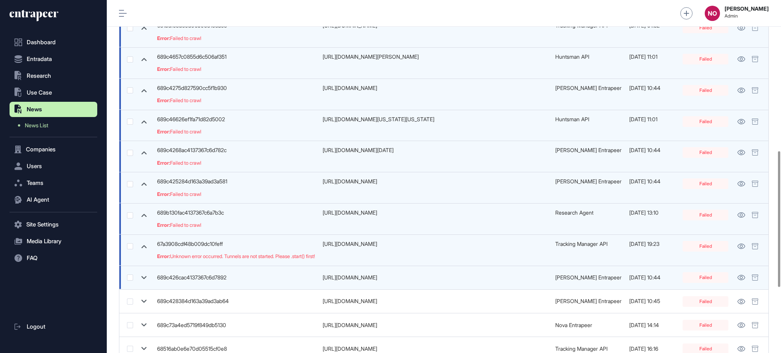
scroll to position [405, 0]
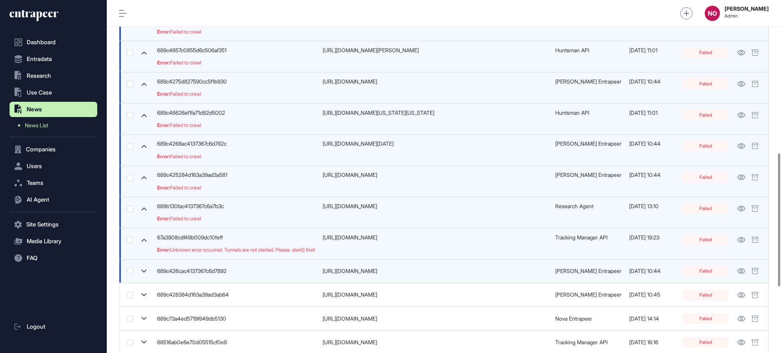
click at [143, 277] on icon at bounding box center [143, 271] width 11 height 11
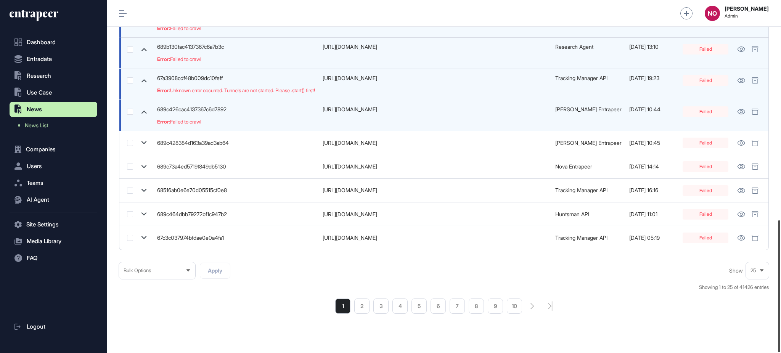
scroll to position [588, 0]
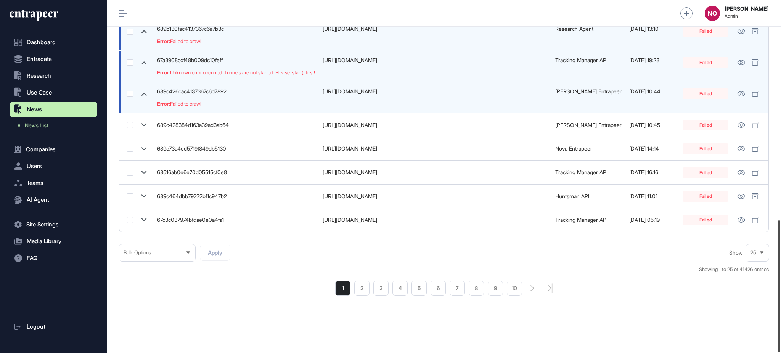
drag, startPoint x: 780, startPoint y: 200, endPoint x: 780, endPoint y: 270, distance: 70.2
click at [780, 270] on div at bounding box center [779, 286] width 2 height 132
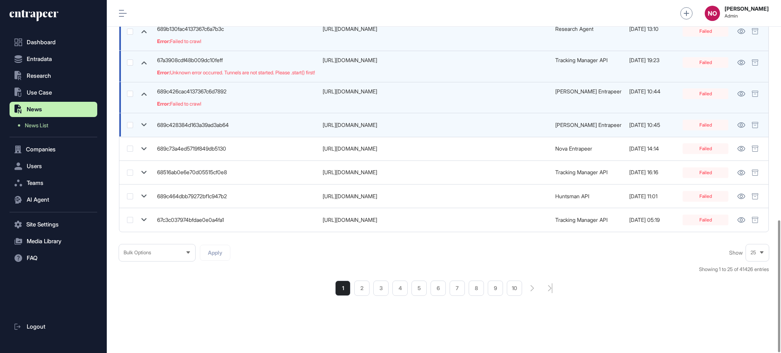
click at [141, 119] on icon at bounding box center [143, 124] width 11 height 11
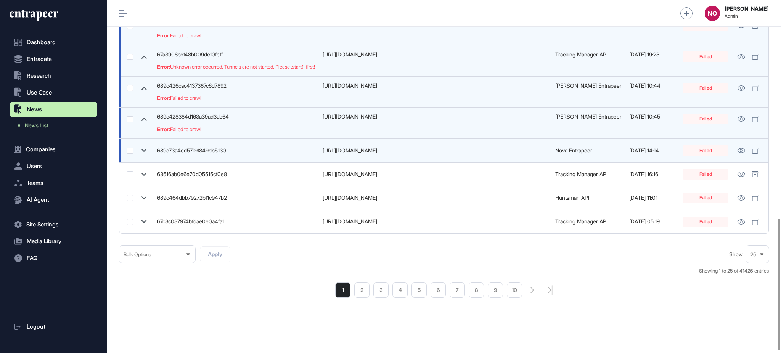
drag, startPoint x: 143, startPoint y: 142, endPoint x: 142, endPoint y: 151, distance: 9.2
click at [143, 143] on td at bounding box center [136, 151] width 34 height 24
click at [142, 152] on icon at bounding box center [143, 150] width 11 height 11
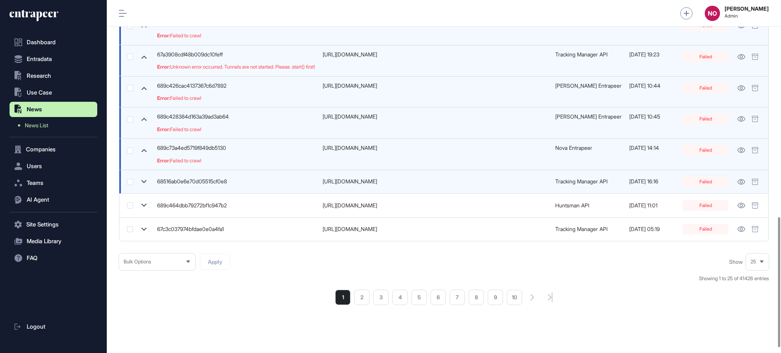
click at [140, 182] on icon at bounding box center [143, 181] width 11 height 11
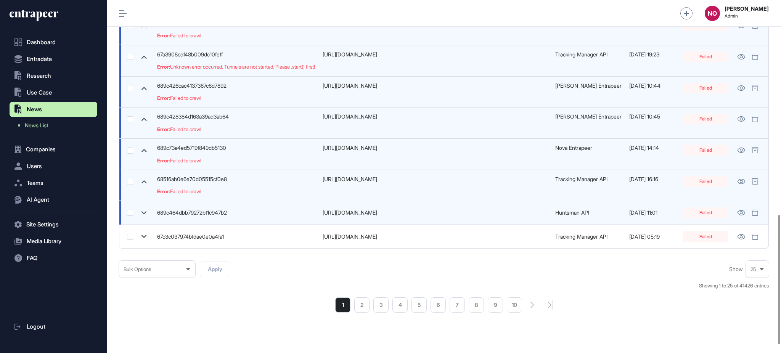
click at [148, 212] on icon at bounding box center [143, 212] width 11 height 11
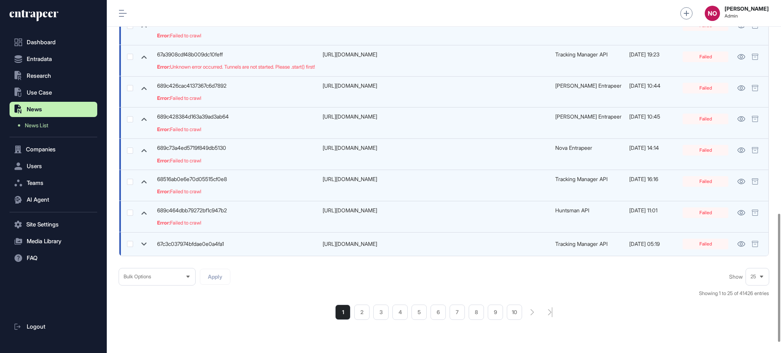
click at [145, 244] on icon at bounding box center [144, 244] width 5 height 3
click at [365, 326] on li "2" at bounding box center [361, 319] width 15 height 15
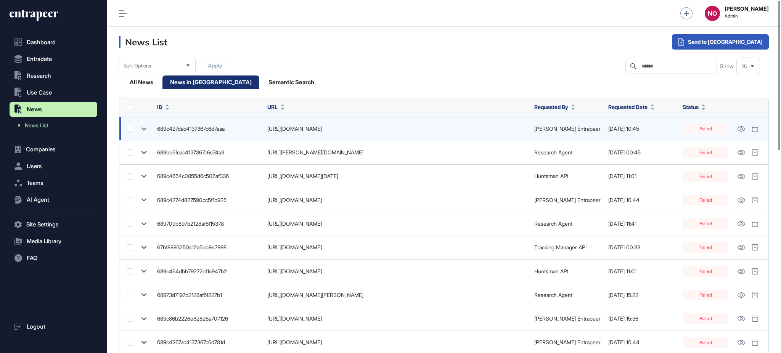
click at [146, 126] on icon at bounding box center [143, 129] width 11 height 11
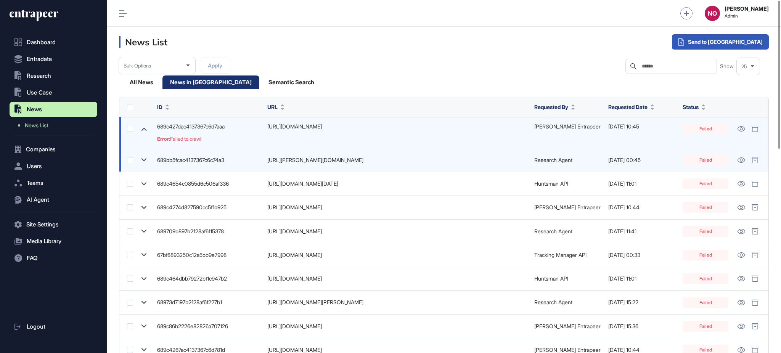
drag, startPoint x: 146, startPoint y: 159, endPoint x: 142, endPoint y: 174, distance: 15.6
click at [146, 159] on icon at bounding box center [143, 159] width 11 height 11
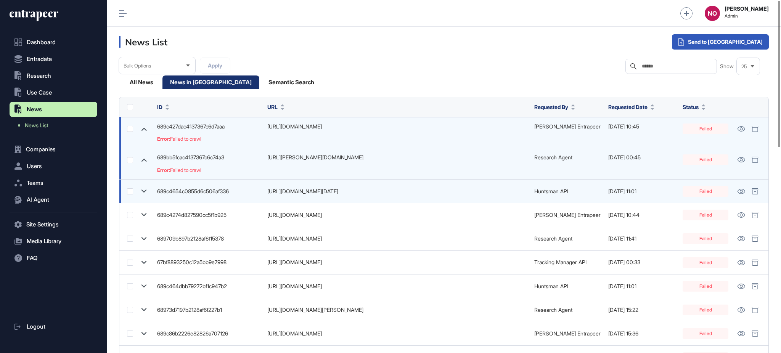
click at [140, 188] on icon at bounding box center [143, 191] width 11 height 11
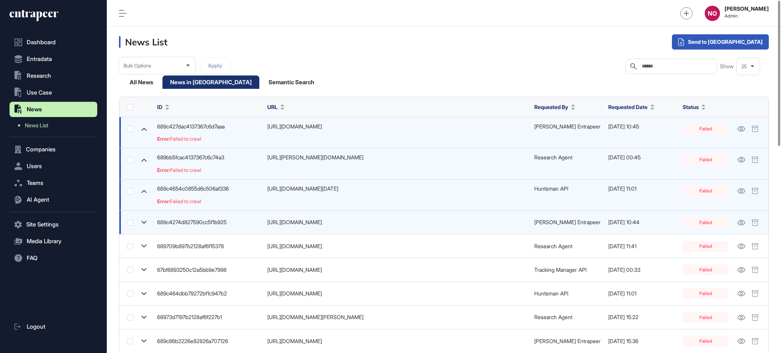
drag, startPoint x: 143, startPoint y: 216, endPoint x: 144, endPoint y: 226, distance: 10.4
click at [143, 216] on td at bounding box center [136, 223] width 34 height 24
click at [144, 222] on icon at bounding box center [143, 222] width 11 height 11
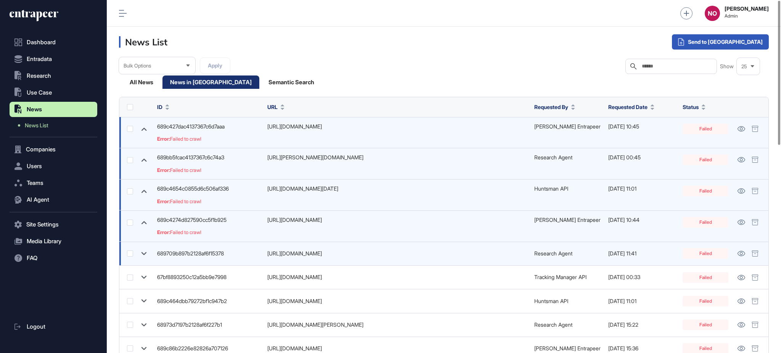
click at [141, 254] on icon at bounding box center [143, 253] width 11 height 11
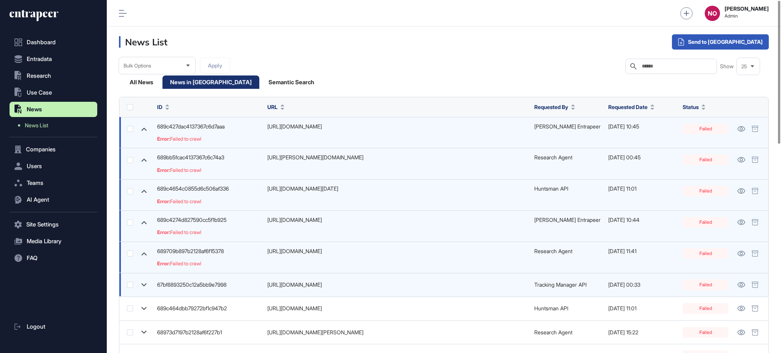
drag, startPoint x: 142, startPoint y: 283, endPoint x: 142, endPoint y: 289, distance: 6.9
click at [142, 283] on icon at bounding box center [143, 285] width 11 height 11
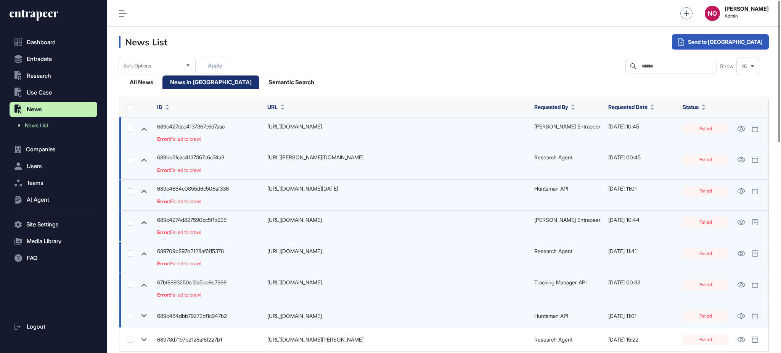
click at [139, 317] on icon at bounding box center [143, 315] width 11 height 11
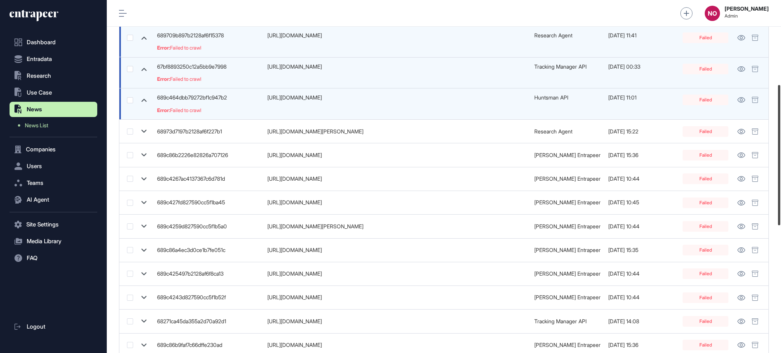
drag, startPoint x: 780, startPoint y: 130, endPoint x: 775, endPoint y: 220, distance: 90.2
click at [780, 217] on div at bounding box center [779, 155] width 2 height 140
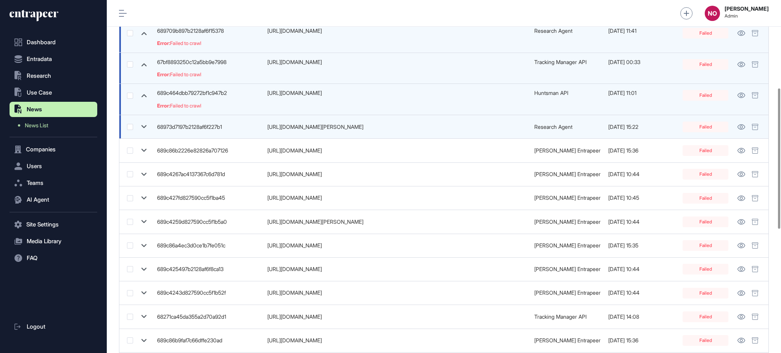
click at [143, 121] on icon at bounding box center [143, 126] width 11 height 11
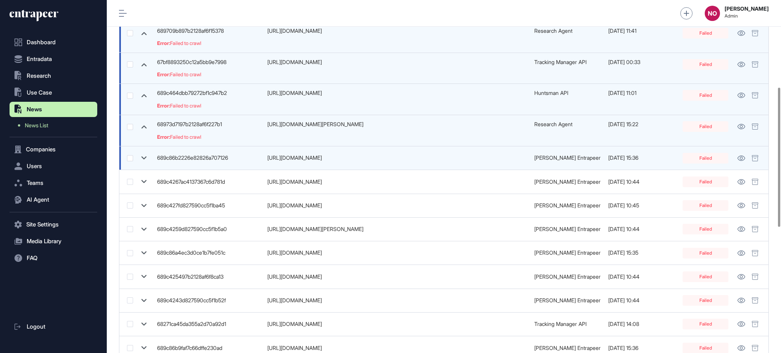
click at [144, 159] on icon at bounding box center [144, 157] width 5 height 3
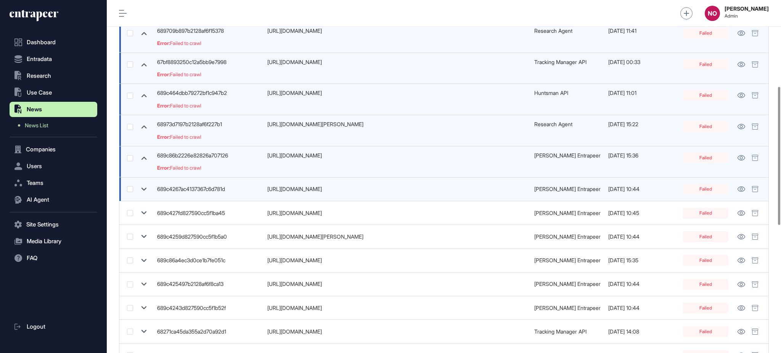
click at [144, 186] on icon at bounding box center [143, 189] width 11 height 11
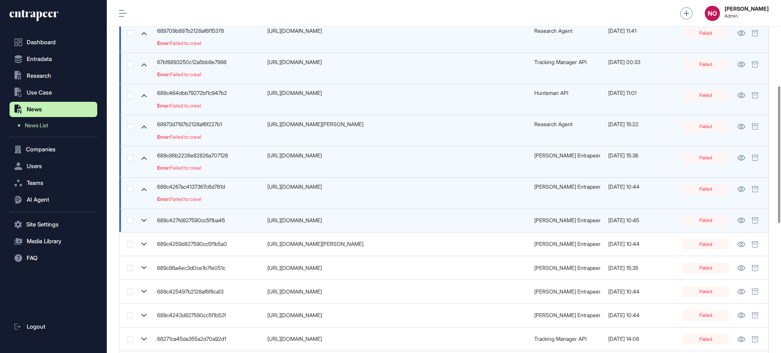
click at [143, 220] on icon at bounding box center [143, 220] width 11 height 11
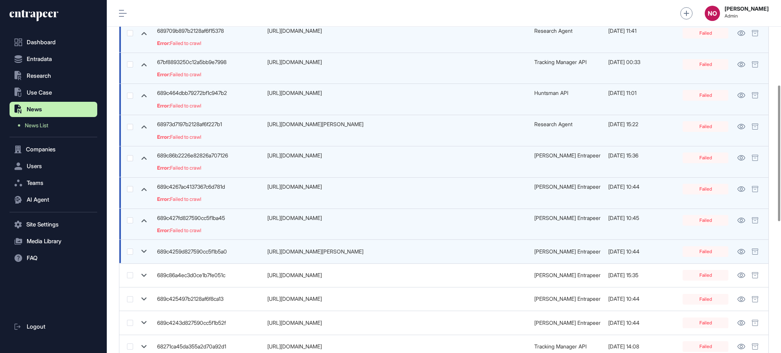
drag, startPoint x: 147, startPoint y: 251, endPoint x: 145, endPoint y: 269, distance: 18.4
click at [145, 253] on icon at bounding box center [143, 251] width 11 height 11
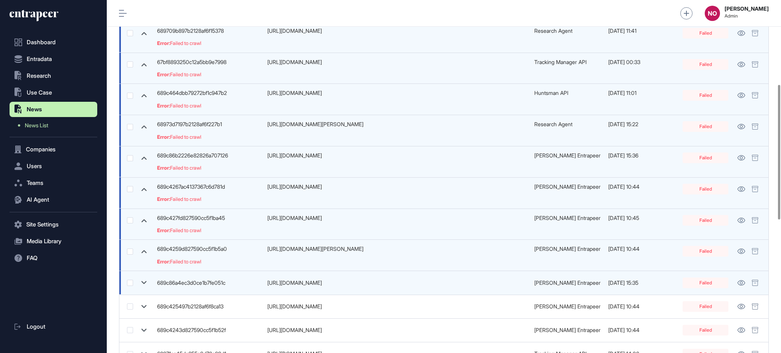
click at [145, 285] on icon at bounding box center [143, 282] width 11 height 11
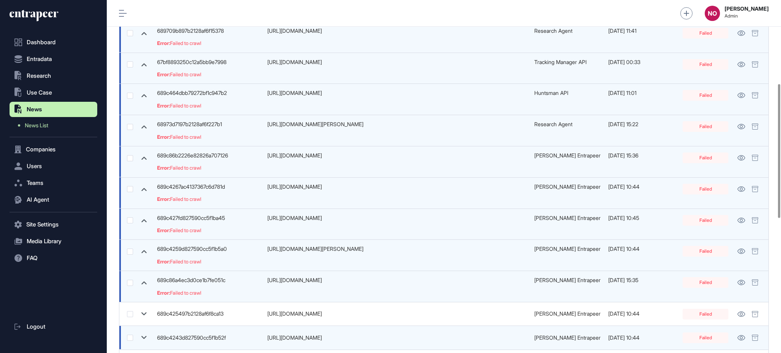
drag, startPoint x: 145, startPoint y: 313, endPoint x: 148, endPoint y: 340, distance: 27.3
click at [145, 314] on icon at bounding box center [143, 314] width 11 height 11
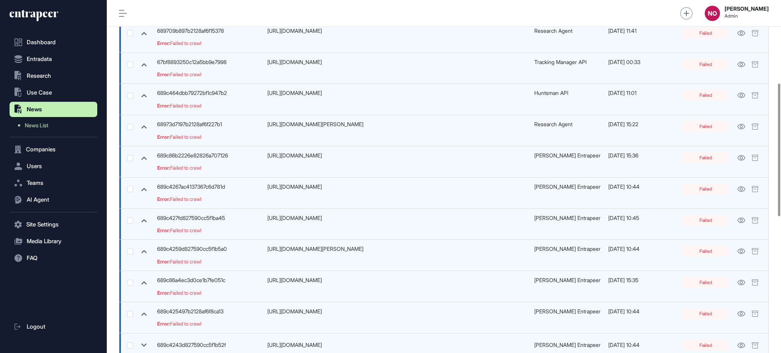
click at [146, 341] on icon at bounding box center [143, 345] width 11 height 11
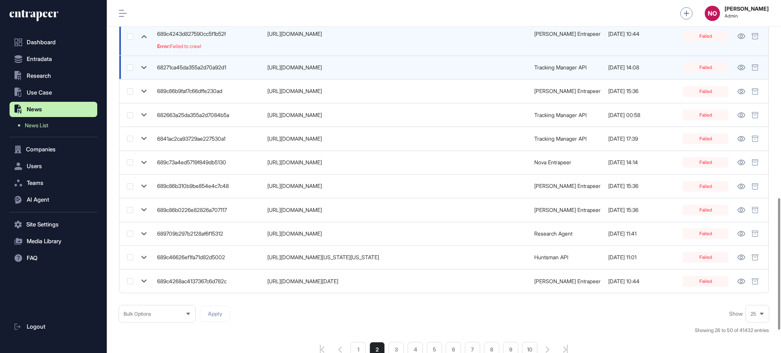
click at [145, 60] on td at bounding box center [136, 68] width 34 height 24
click at [145, 64] on icon at bounding box center [143, 67] width 11 height 11
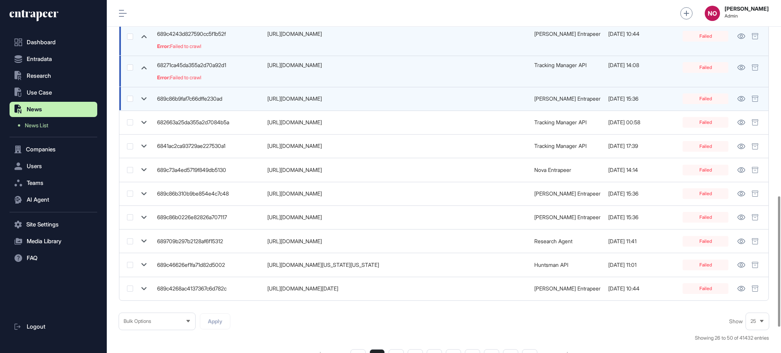
click at [140, 95] on icon at bounding box center [143, 98] width 11 height 11
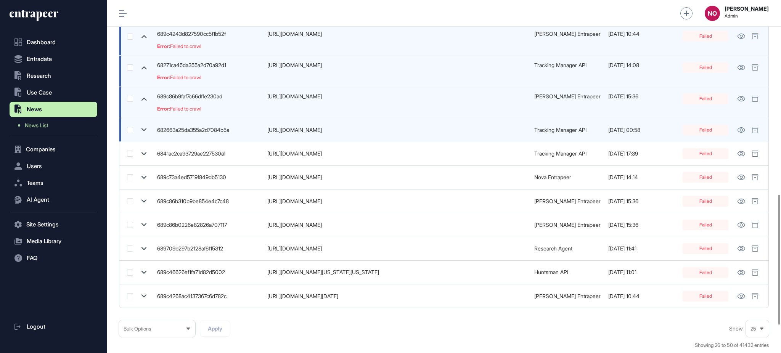
click at [140, 129] on icon at bounding box center [143, 129] width 11 height 11
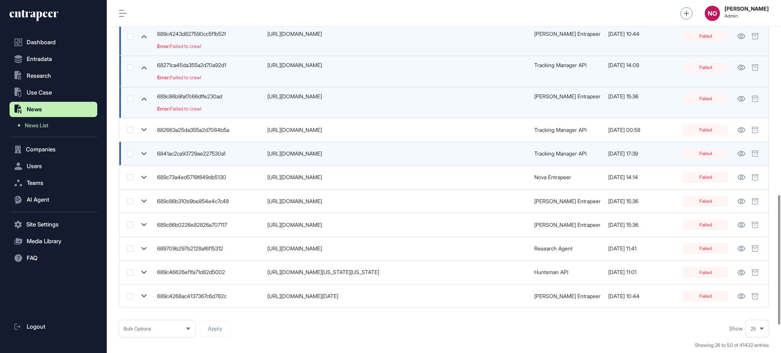
scroll to position [536, 0]
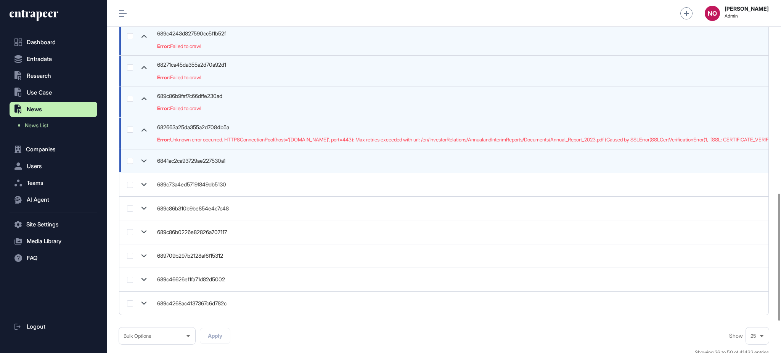
click at [145, 162] on icon at bounding box center [143, 161] width 11 height 11
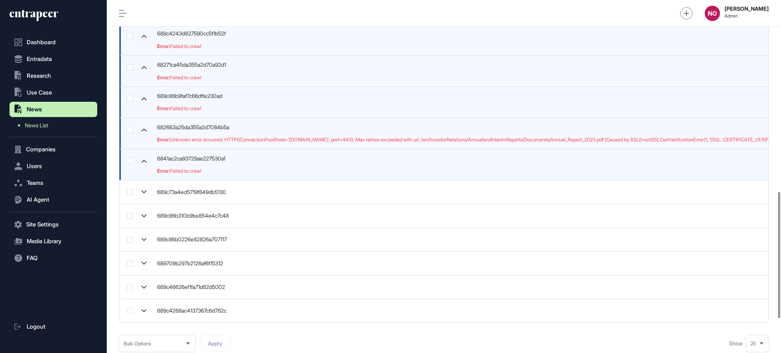
click at [143, 159] on icon at bounding box center [143, 161] width 11 height 11
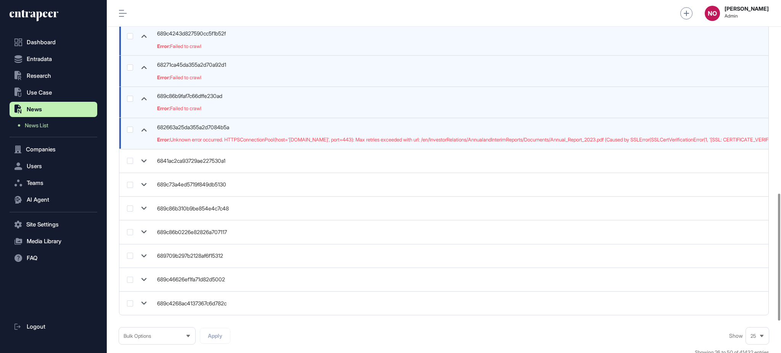
click at [143, 130] on icon at bounding box center [144, 130] width 5 height 3
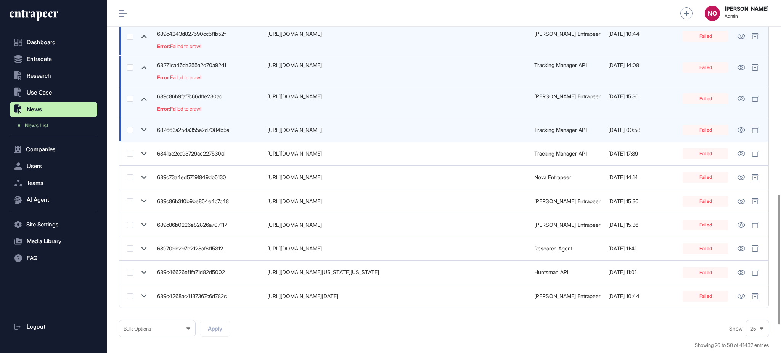
click at [304, 133] on td "https://tofas.com.tr/en/InvestorRelations/AnnualandInterimReports/Documents/Ann…" at bounding box center [397, 130] width 267 height 24
click at [304, 133] on div "https://tofas.com.tr/en/InvestorRelations/AnnualandInterimReports/Documents/Ann…" at bounding box center [396, 130] width 259 height 6
copy td "https://tofas.com.tr/en/InvestorRelations/AnnualandInterimReports/Documents/Ann…"
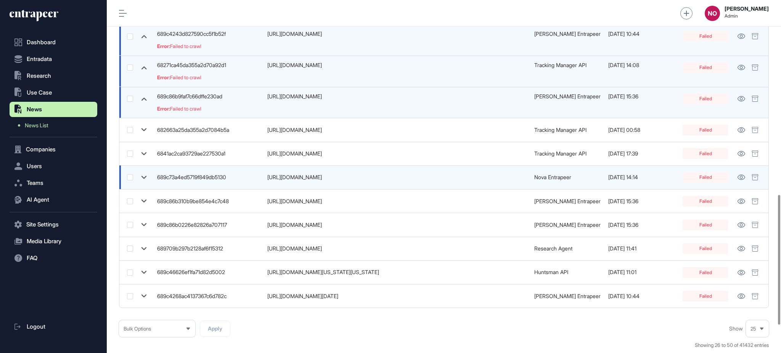
click at [140, 179] on icon at bounding box center [143, 177] width 11 height 11
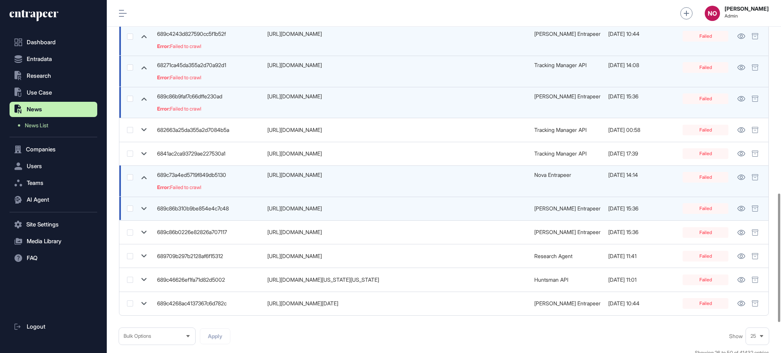
click at [145, 213] on icon at bounding box center [143, 208] width 11 height 11
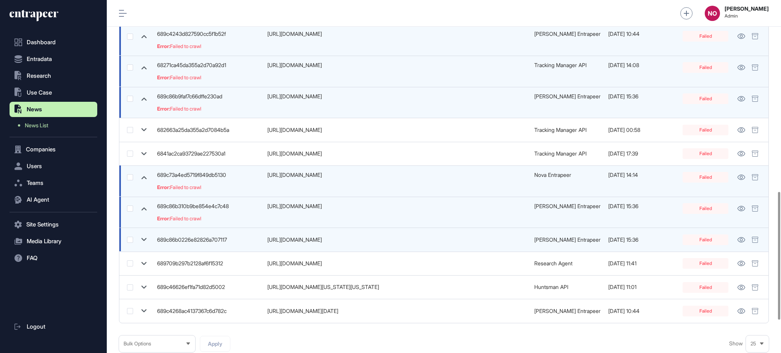
click at [145, 240] on icon at bounding box center [144, 239] width 5 height 3
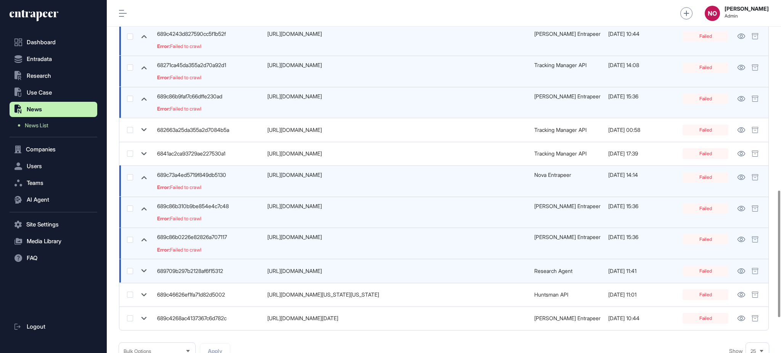
drag, startPoint x: 145, startPoint y: 269, endPoint x: 145, endPoint y: 279, distance: 10.3
click at [145, 269] on icon at bounding box center [143, 270] width 11 height 11
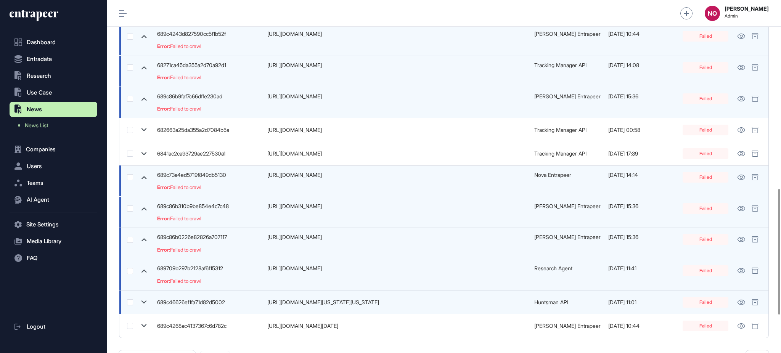
drag, startPoint x: 142, startPoint y: 298, endPoint x: 144, endPoint y: 307, distance: 9.8
click at [142, 299] on icon at bounding box center [143, 302] width 11 height 11
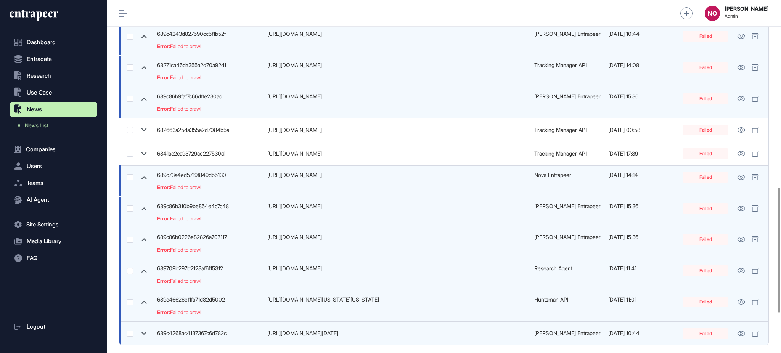
click at [143, 327] on td at bounding box center [136, 334] width 34 height 24
click at [143, 330] on icon at bounding box center [143, 333] width 11 height 11
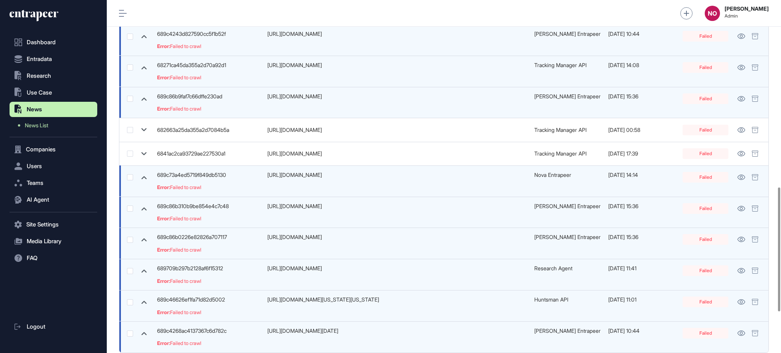
scroll to position [651, 0]
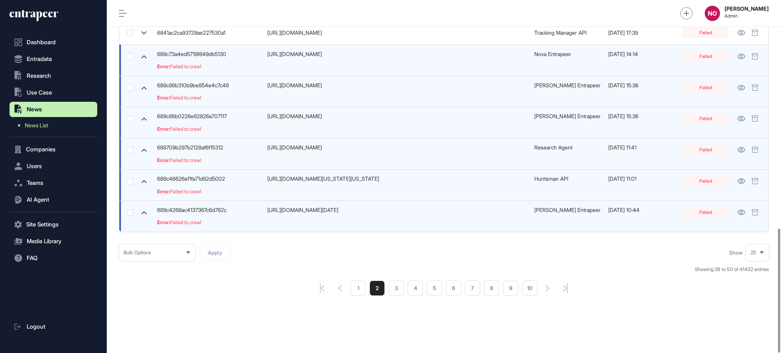
click at [404, 289] on ul "1 2 3 4 5 6 7 8 9 10" at bounding box center [444, 288] width 187 height 15
click at [400, 290] on li "3" at bounding box center [396, 288] width 15 height 15
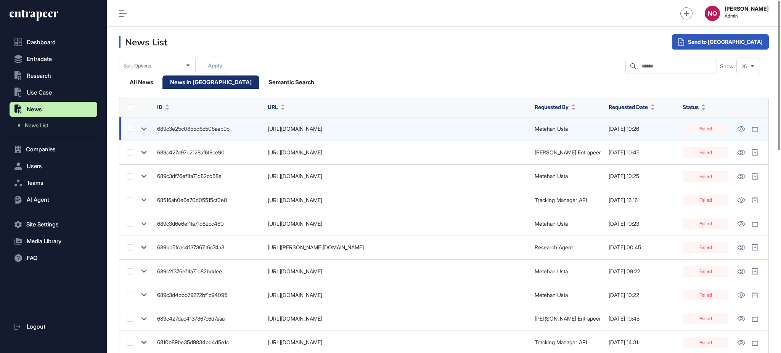
click at [146, 127] on icon at bounding box center [144, 128] width 5 height 3
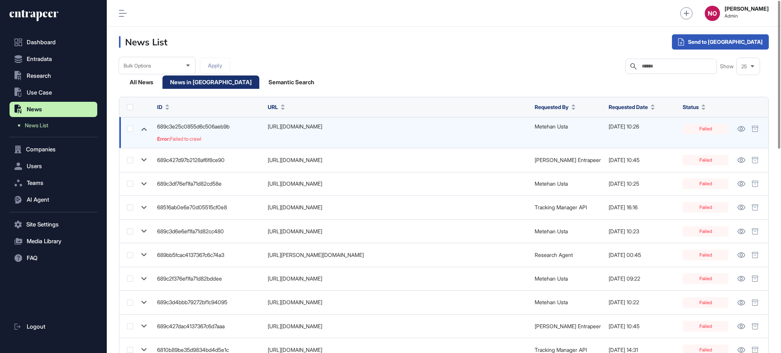
click at [146, 127] on icon at bounding box center [143, 129] width 11 height 11
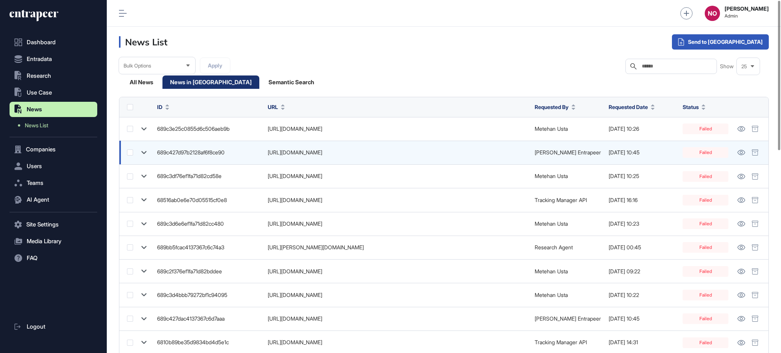
click at [142, 149] on icon at bounding box center [143, 152] width 11 height 11
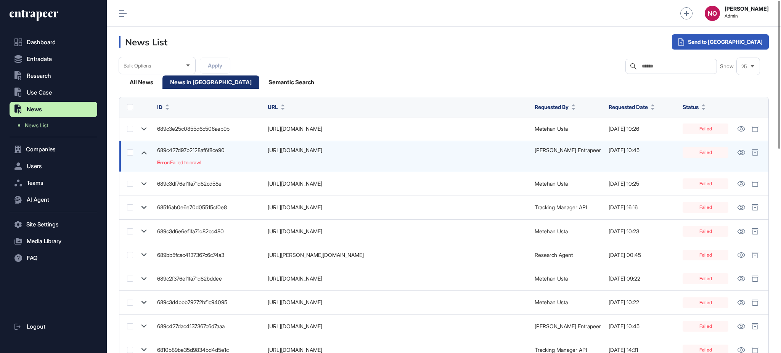
click at [142, 154] on icon at bounding box center [143, 152] width 11 height 11
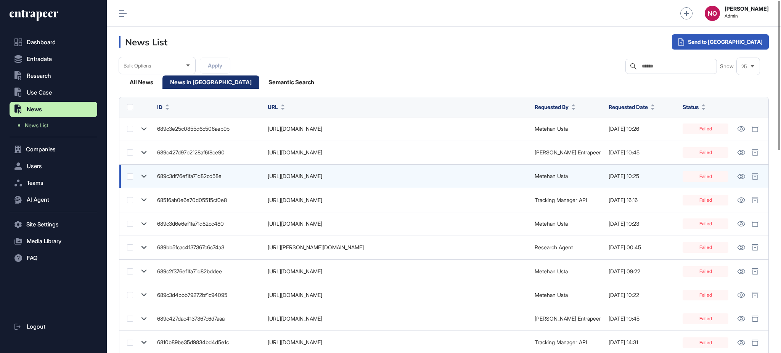
click at [142, 173] on icon at bounding box center [143, 176] width 11 height 11
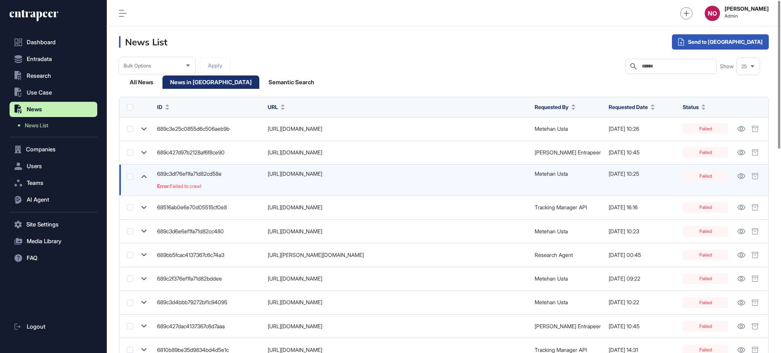
click at [142, 176] on icon at bounding box center [143, 176] width 11 height 11
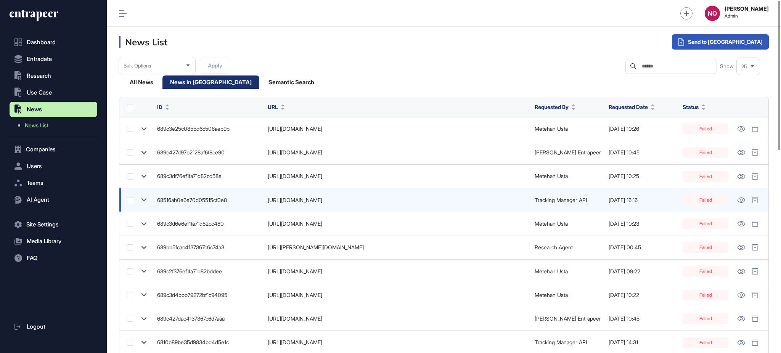
drag, startPoint x: 143, startPoint y: 195, endPoint x: 144, endPoint y: 207, distance: 13.0
click at [143, 196] on icon at bounding box center [143, 200] width 11 height 11
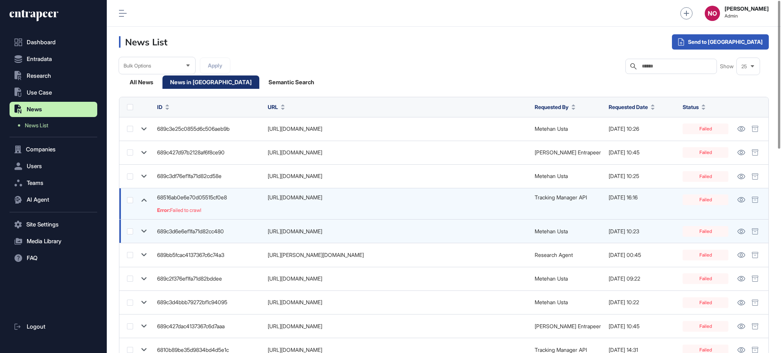
click at [142, 229] on icon at bounding box center [143, 231] width 11 height 11
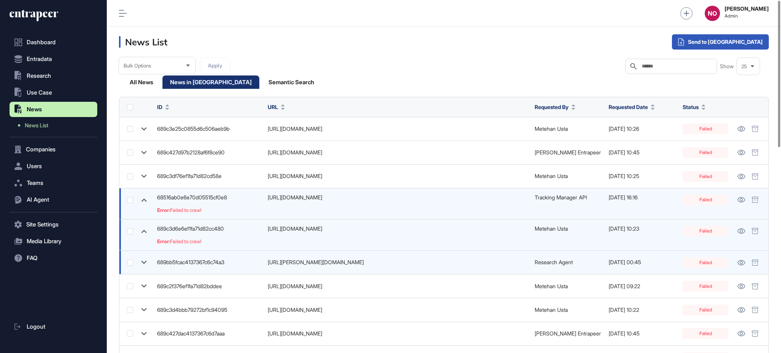
click at [143, 264] on icon at bounding box center [144, 262] width 5 height 3
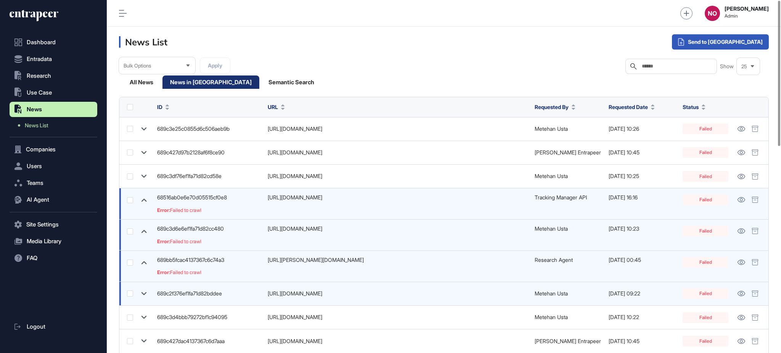
click at [144, 292] on icon at bounding box center [143, 293] width 11 height 11
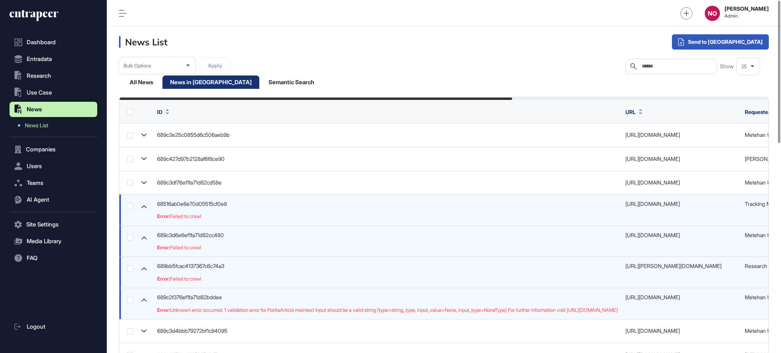
click at [148, 298] on icon at bounding box center [143, 299] width 11 height 11
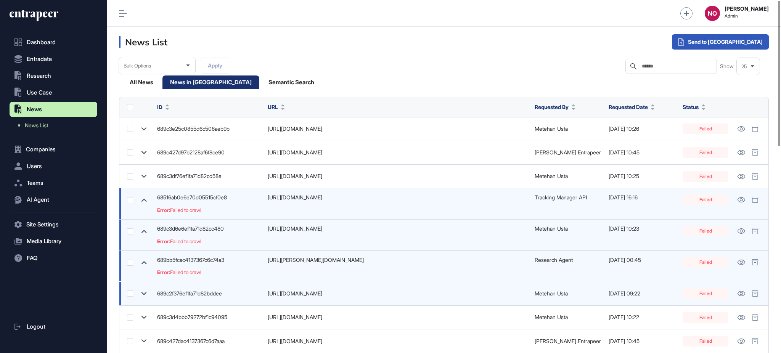
click at [318, 296] on div "https://www.koreatimes.co.kr/business/tech-science/20250807/samsung-sdi-batteri…" at bounding box center [397, 294] width 259 height 6
click at [738, 293] on icon at bounding box center [742, 293] width 8 height 5
click at [754, 292] on icon at bounding box center [755, 294] width 7 height 6
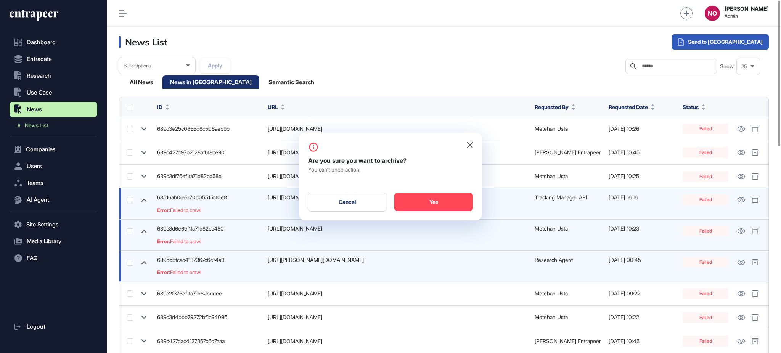
click at [432, 214] on div "Are you sure you want to archive? You can't undo action. Cancel Yes" at bounding box center [390, 177] width 183 height 88
click at [432, 203] on div "Yes" at bounding box center [433, 202] width 79 height 18
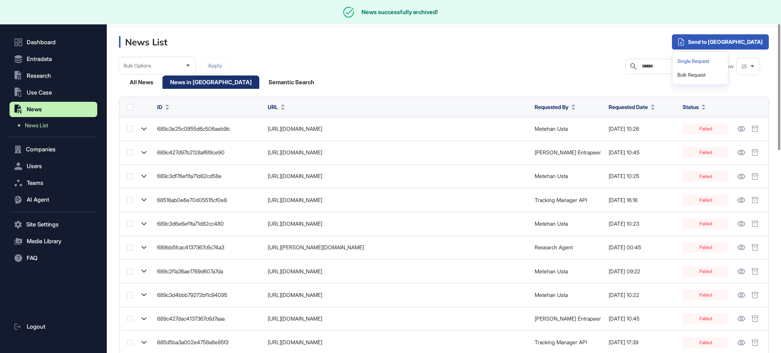
click at [725, 56] on div "Single Request" at bounding box center [700, 62] width 50 height 14
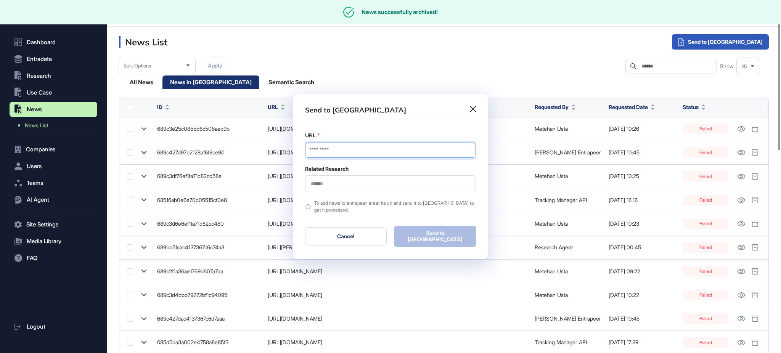
click at [414, 152] on input "URL" at bounding box center [390, 150] width 171 height 15
paste input "**********"
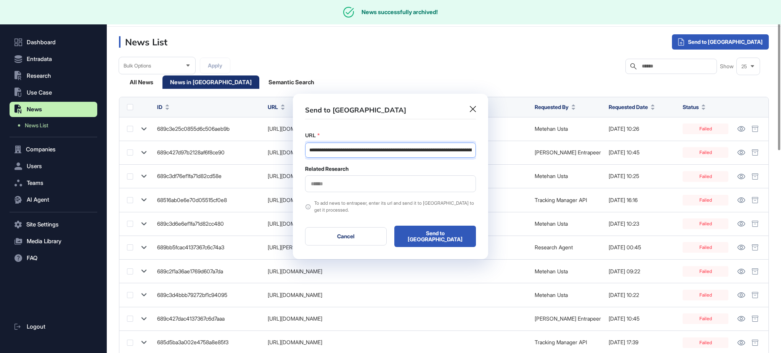
scroll to position [0, 174]
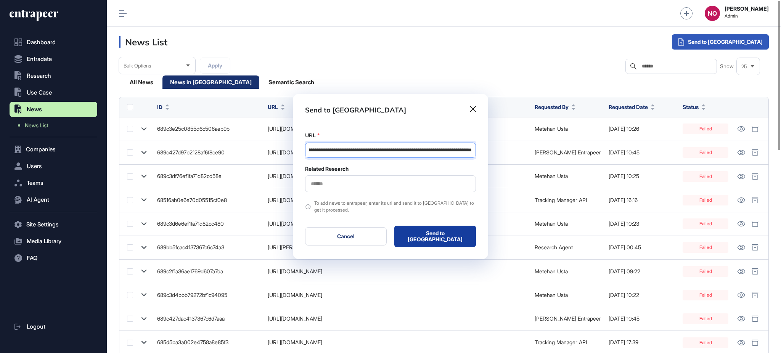
type input "**********"
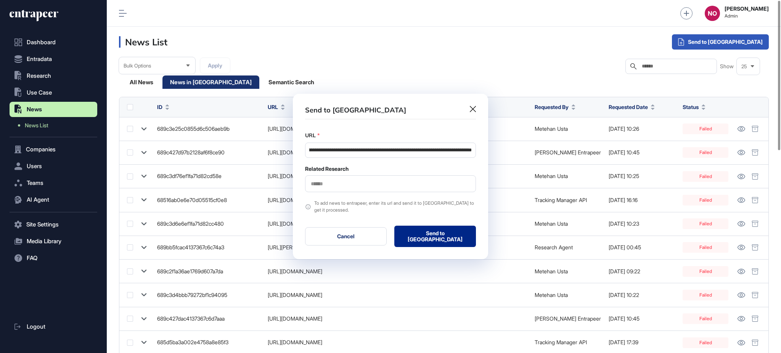
scroll to position [0, 0]
drag, startPoint x: 417, startPoint y: 234, endPoint x: 393, endPoint y: 199, distance: 42.3
click at [393, 199] on div "**********" at bounding box center [390, 190] width 171 height 116
click at [374, 181] on div at bounding box center [390, 183] width 171 height 17
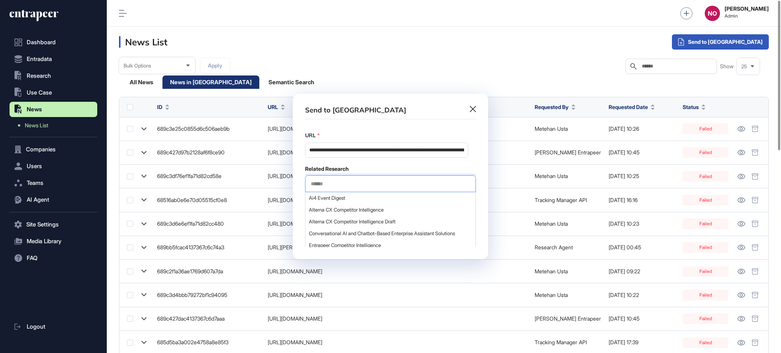
click at [371, 183] on input "text" at bounding box center [390, 184] width 161 height 6
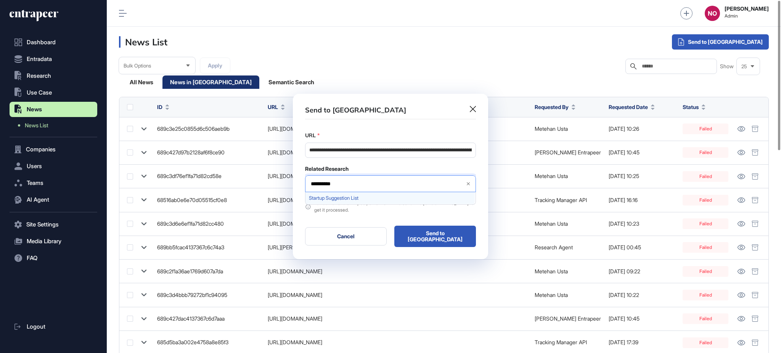
type input "**********"
click at [351, 201] on span "Startup Suggestion List" at bounding box center [390, 198] width 162 height 6
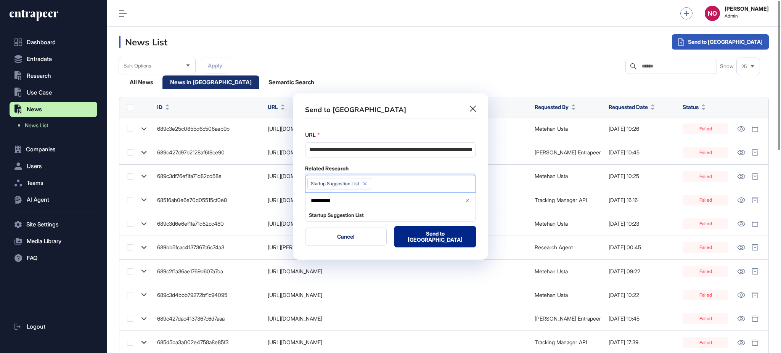
click at [417, 233] on button "Send to Portia" at bounding box center [435, 236] width 82 height 21
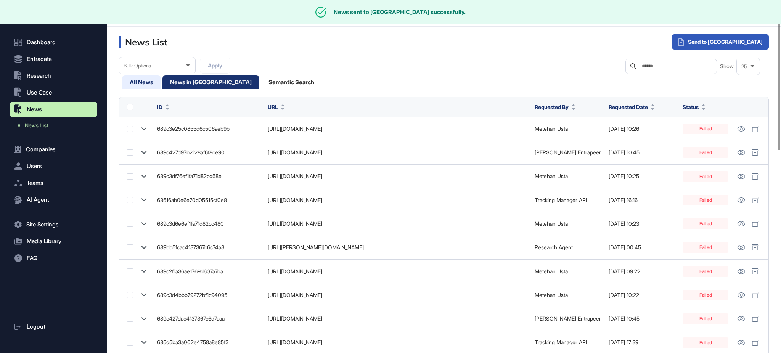
click at [162, 79] on div "All News" at bounding box center [210, 82] width 97 height 13
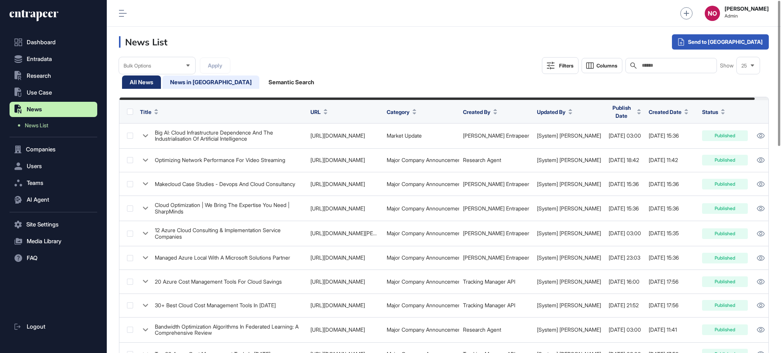
click at [261, 85] on div "News in Queue" at bounding box center [291, 82] width 61 height 13
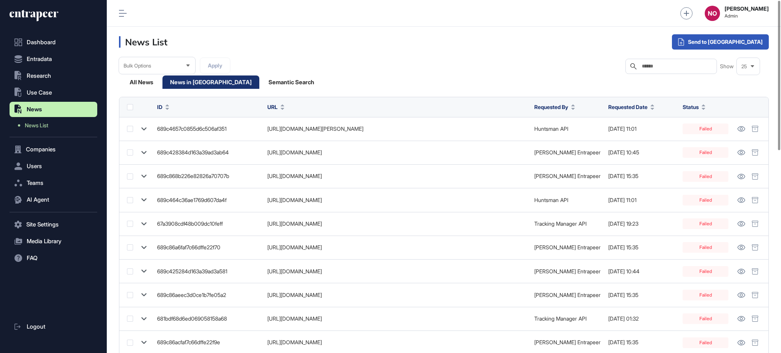
click at [639, 105] on span "Requested Date" at bounding box center [627, 107] width 39 height 8
click at [631, 136] on span "Sort Descending" at bounding box center [637, 139] width 31 height 6
click at [162, 86] on div "All News" at bounding box center [210, 82] width 97 height 13
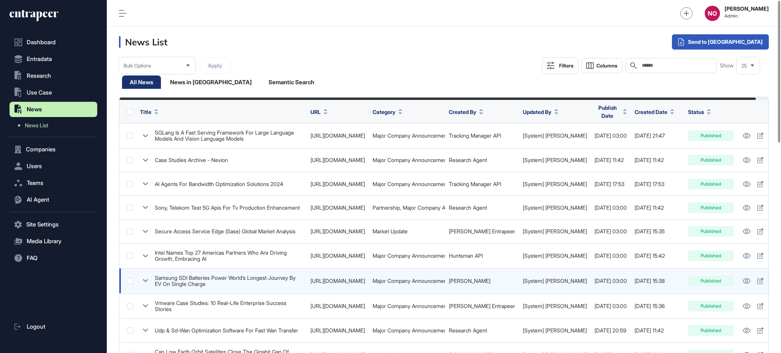
click at [145, 281] on icon at bounding box center [145, 281] width 5 height 3
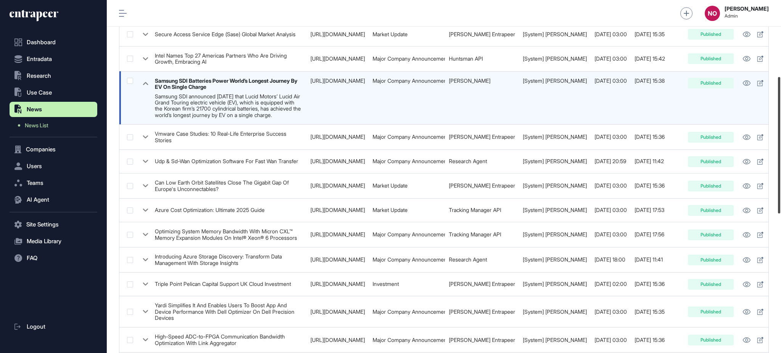
scroll to position [199, 0]
drag, startPoint x: 780, startPoint y: 128, endPoint x: 780, endPoint y: 135, distance: 7.2
click at [780, 201] on div at bounding box center [779, 146] width 2 height 137
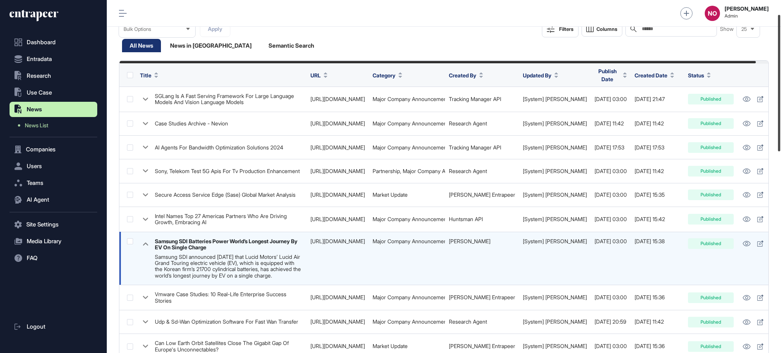
scroll to position [34, 0]
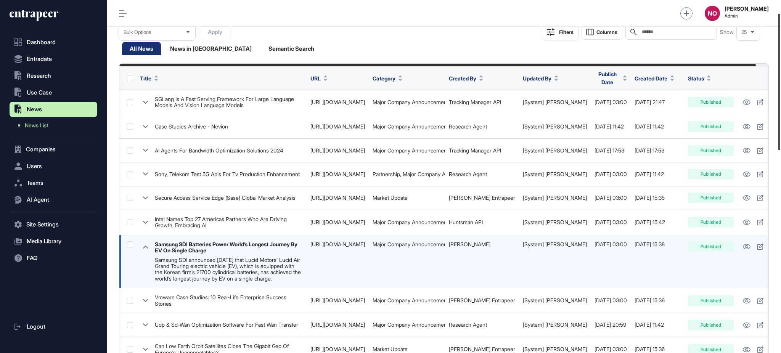
drag, startPoint x: 780, startPoint y: 174, endPoint x: 780, endPoint y: 113, distance: 60.6
click at [780, 113] on div at bounding box center [779, 82] width 2 height 137
click at [315, 243] on link "https://www.koreatimes.co.kr/business/tech-science/20250807/samsung-sdi-batteri…" at bounding box center [337, 244] width 55 height 6
click at [743, 245] on icon at bounding box center [747, 246] width 8 height 5
click at [261, 47] on div "Semantic Search" at bounding box center [291, 48] width 61 height 13
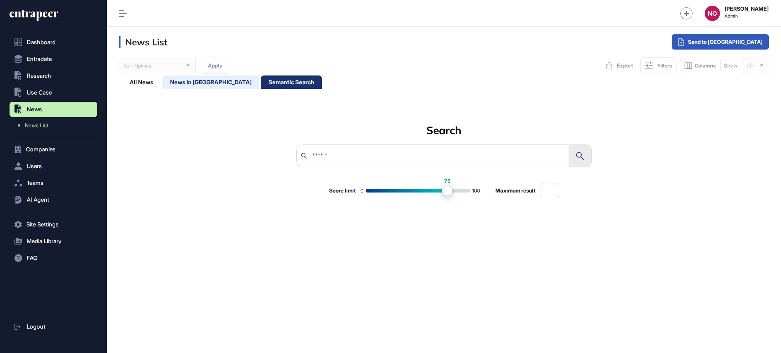
click at [261, 78] on div "News in Queue" at bounding box center [291, 82] width 61 height 13
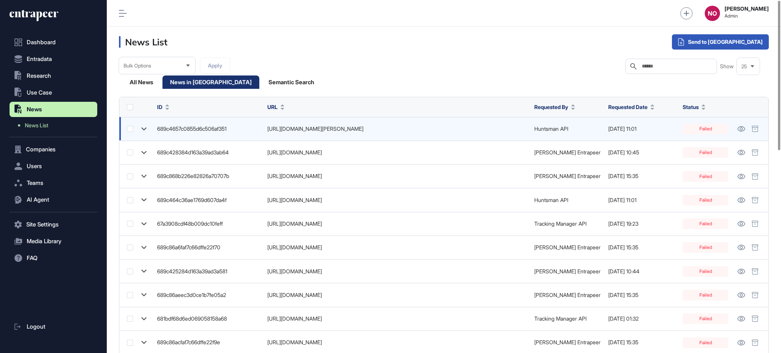
click at [147, 127] on icon at bounding box center [143, 129] width 11 height 11
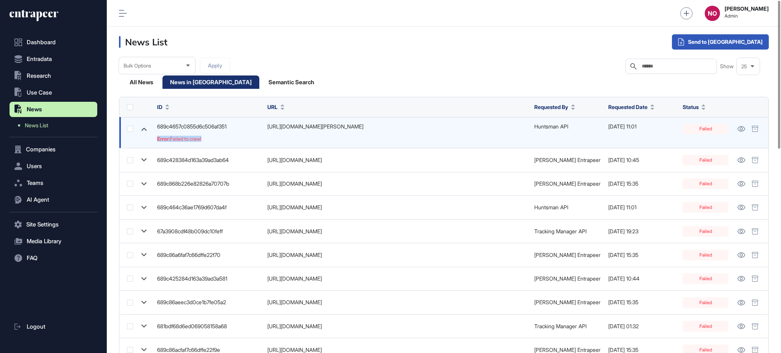
drag, startPoint x: 218, startPoint y: 147, endPoint x: 158, endPoint y: 146, distance: 60.6
click at [158, 146] on td "689c4657c0855d6c506af351 Error: Failed to crawl" at bounding box center [208, 132] width 110 height 31
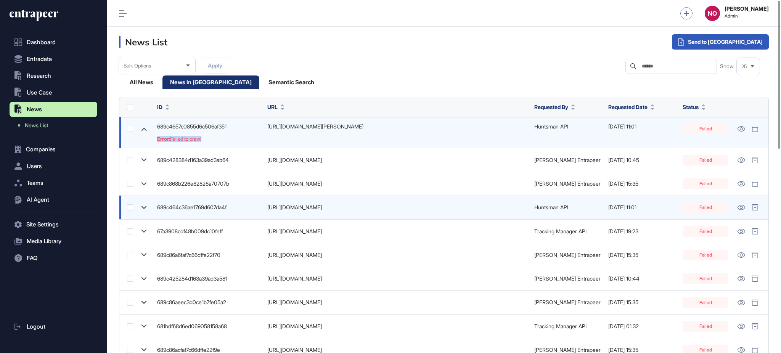
copy div "Error: Failed to crawl"
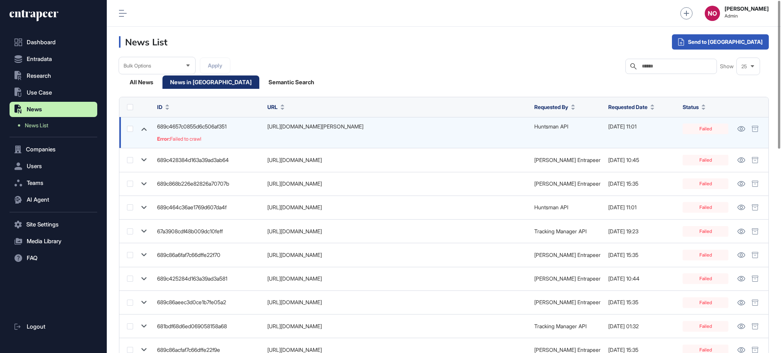
click at [145, 130] on icon at bounding box center [144, 129] width 5 height 3
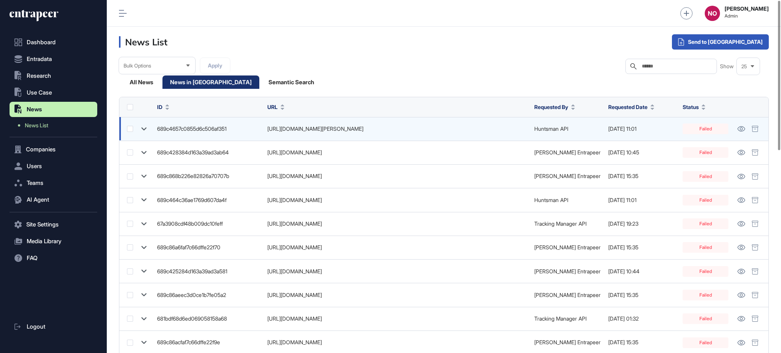
click at [145, 130] on icon at bounding box center [143, 129] width 11 height 11
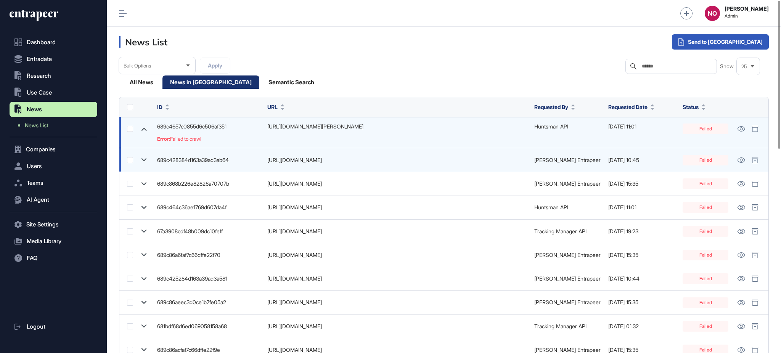
click at [144, 159] on icon at bounding box center [143, 159] width 11 height 11
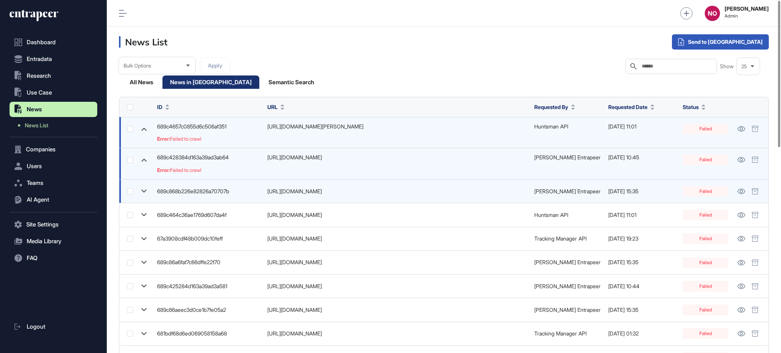
click at [142, 191] on icon at bounding box center [144, 191] width 5 height 3
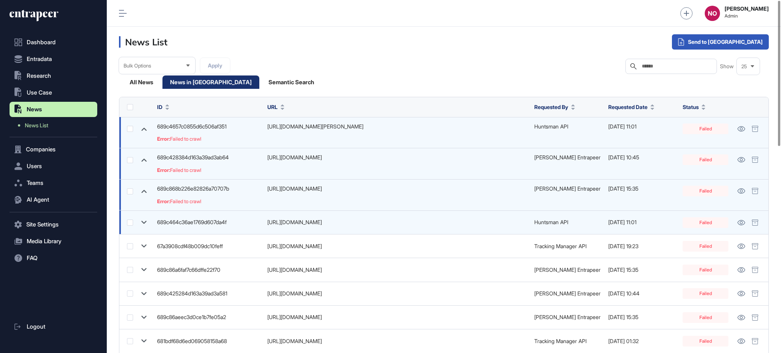
click at [144, 222] on icon at bounding box center [143, 222] width 11 height 11
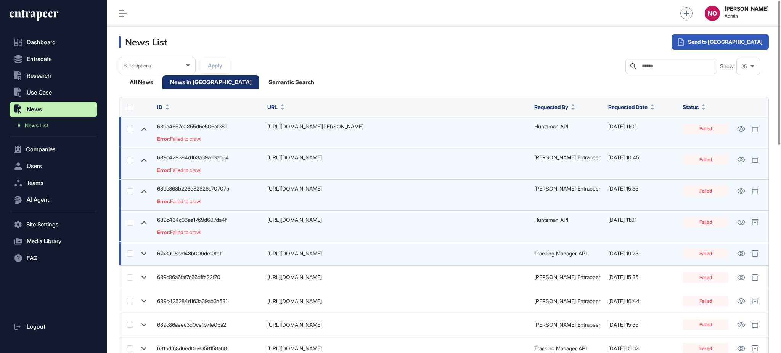
click at [143, 257] on icon at bounding box center [143, 253] width 11 height 11
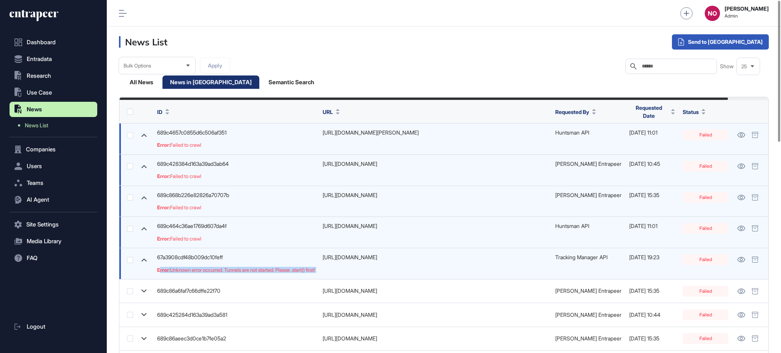
drag, startPoint x: 339, startPoint y: 273, endPoint x: 161, endPoint y: 273, distance: 177.7
click at [161, 280] on tr "67a3908cdf48b009dc10feff Error: Unknown error occurred. Tunnels are not started…" at bounding box center [443, 292] width 649 height 24
click at [162, 84] on div "All News" at bounding box center [210, 82] width 97 height 13
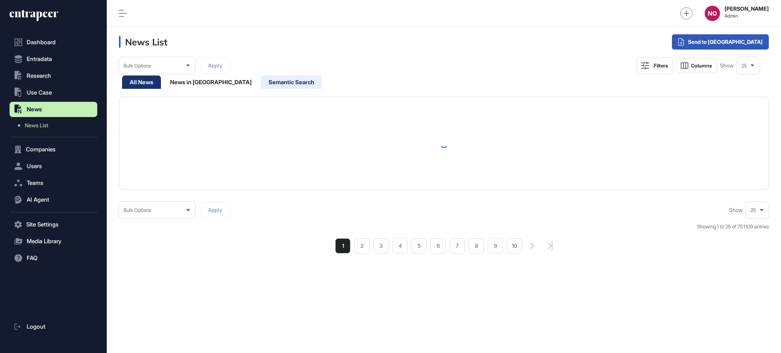
click at [261, 85] on div "Semantic Search" at bounding box center [291, 82] width 61 height 13
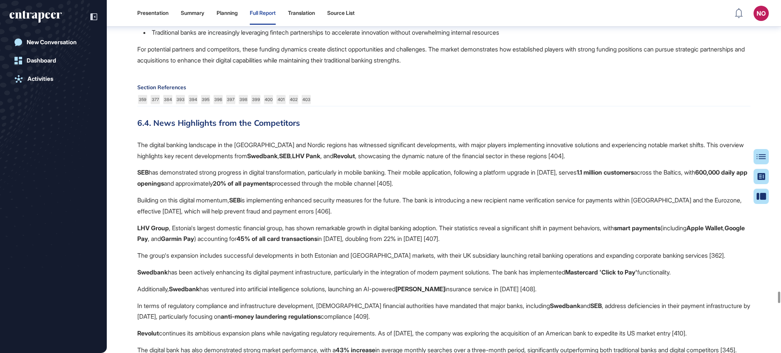
scroll to position [34283, 0]
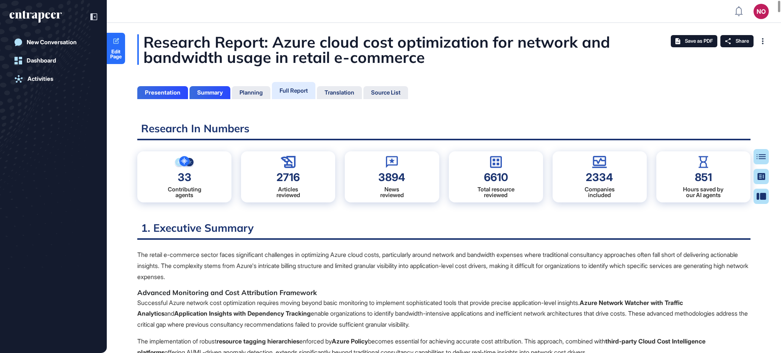
scroll to position [315, 2]
click at [111, 51] on span "Edit Page" at bounding box center [116, 54] width 18 height 10
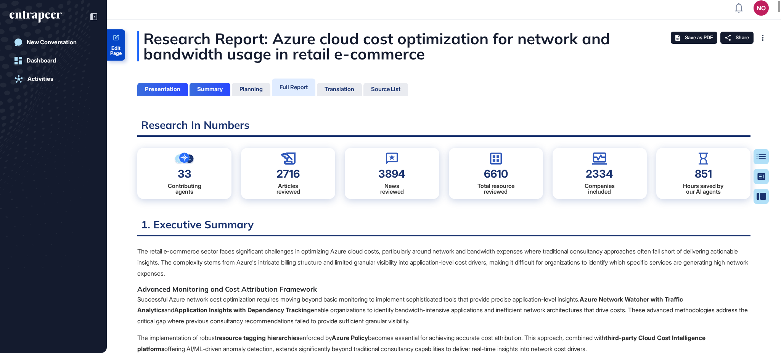
scroll to position [0, 0]
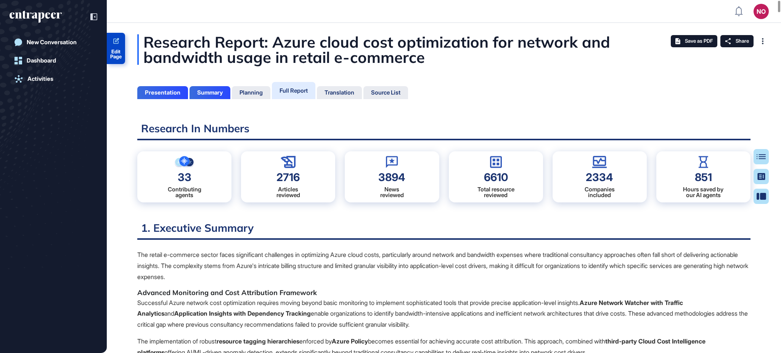
click at [117, 51] on span "Edit Page" at bounding box center [116, 54] width 18 height 10
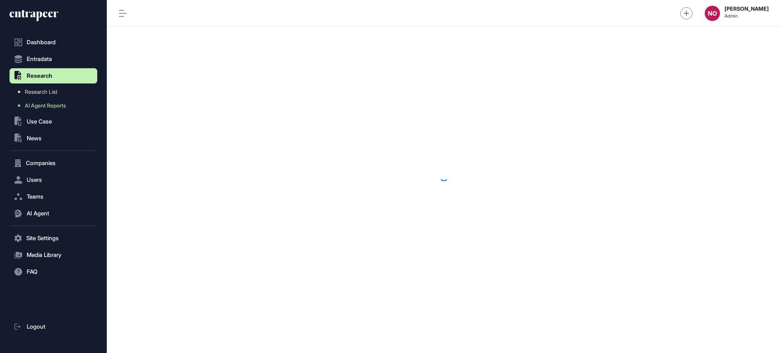
scroll to position [0, 0]
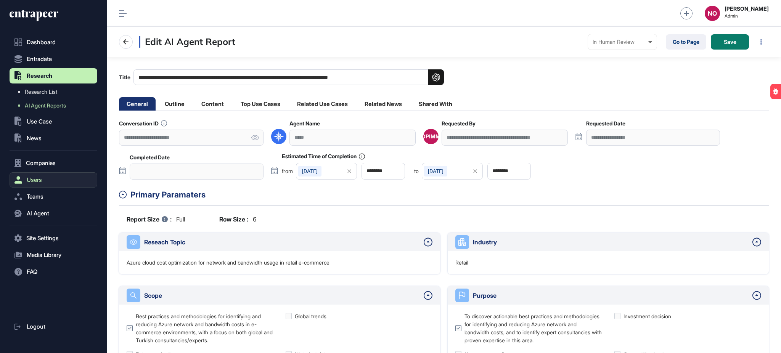
click at [55, 179] on button "Users" at bounding box center [54, 179] width 88 height 15
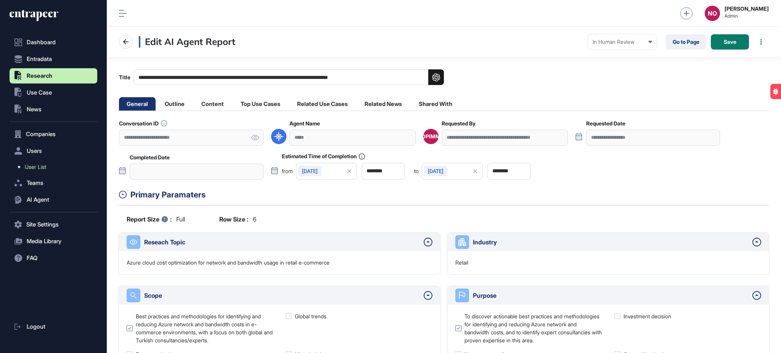
click at [59, 168] on link "User List" at bounding box center [55, 167] width 84 height 14
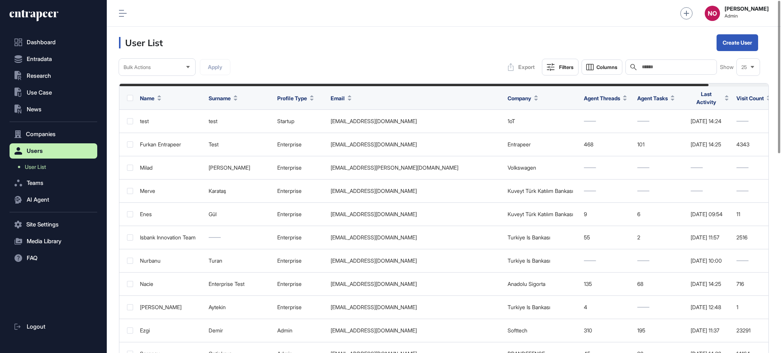
click at [664, 72] on div "Search" at bounding box center [672, 67] width 92 height 15
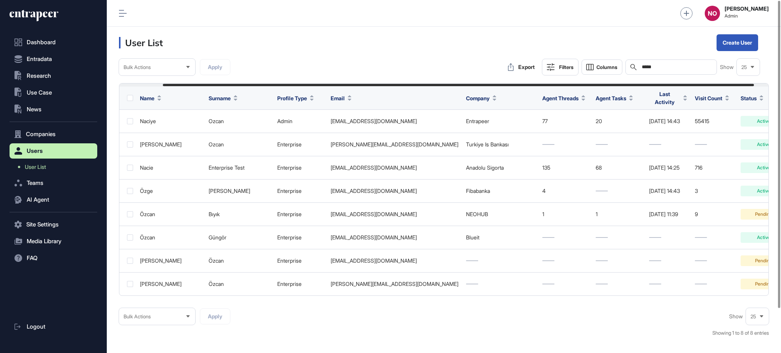
scroll to position [0, 63]
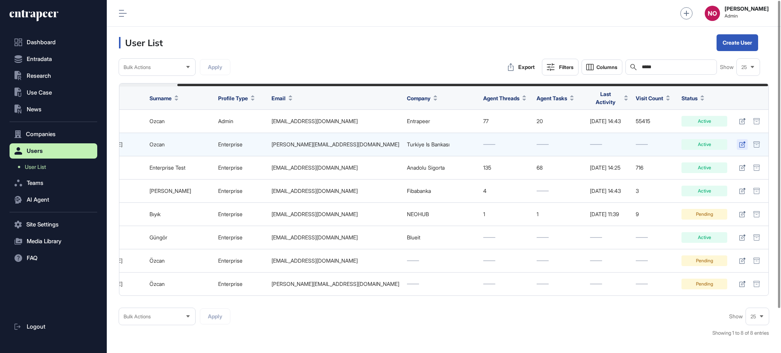
click at [743, 139] on link at bounding box center [742, 144] width 11 height 11
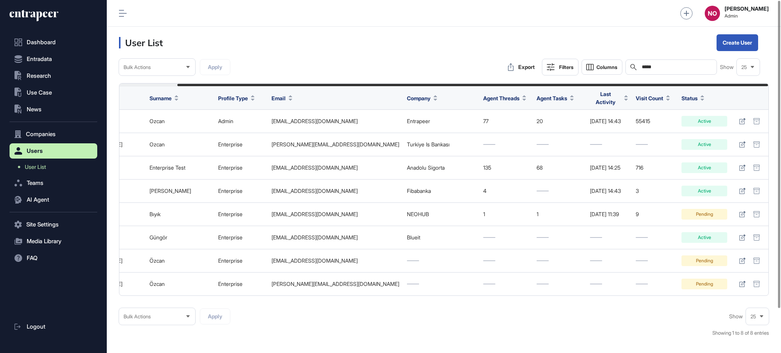
click at [664, 66] on input "*****" at bounding box center [676, 67] width 71 height 6
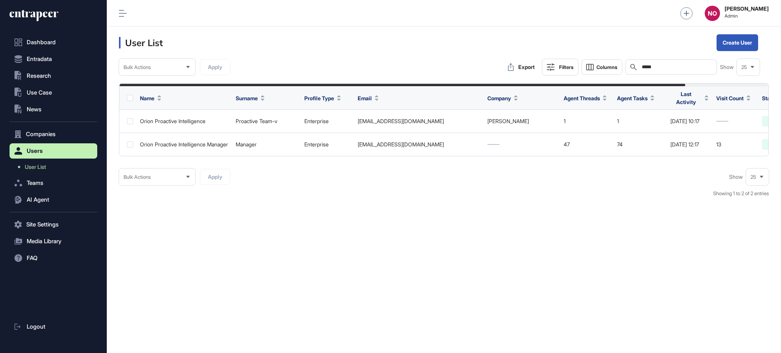
scroll to position [0, 95]
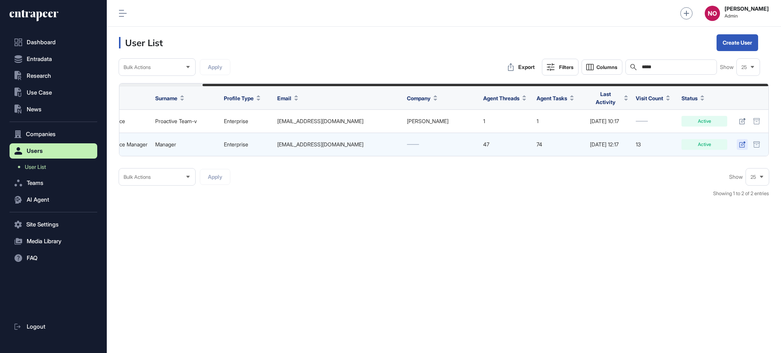
type input "*****"
click at [741, 142] on icon at bounding box center [742, 145] width 6 height 6
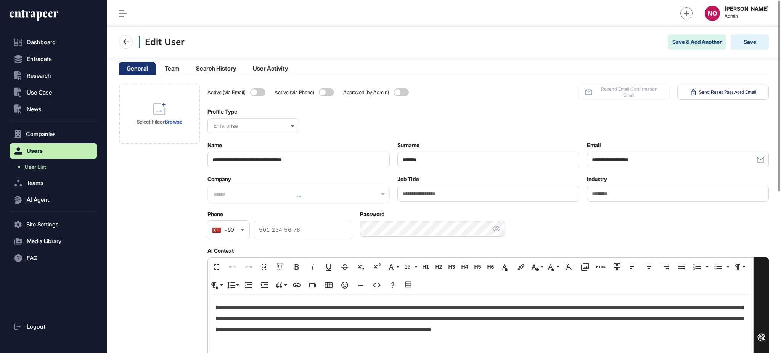
click at [267, 308] on p "**********" at bounding box center [480, 318] width 530 height 33
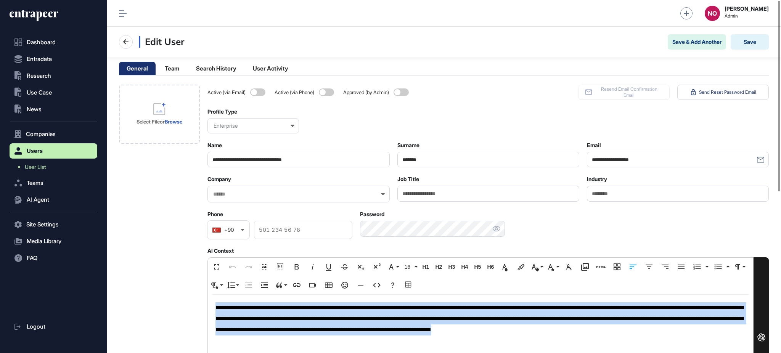
copy p "**********"
click at [280, 323] on p "**********" at bounding box center [480, 318] width 530 height 33
copy p "**********"
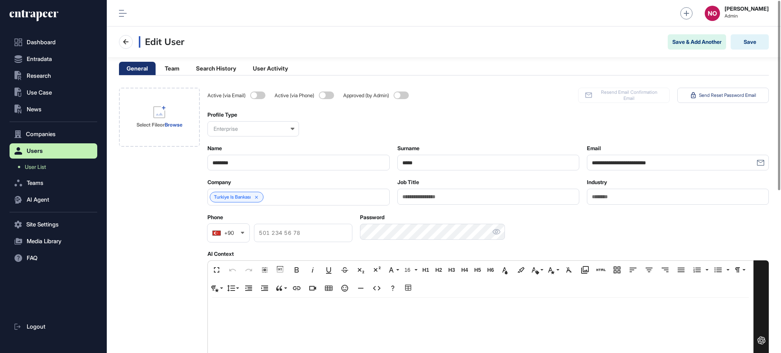
click at [333, 310] on p at bounding box center [480, 311] width 530 height 11
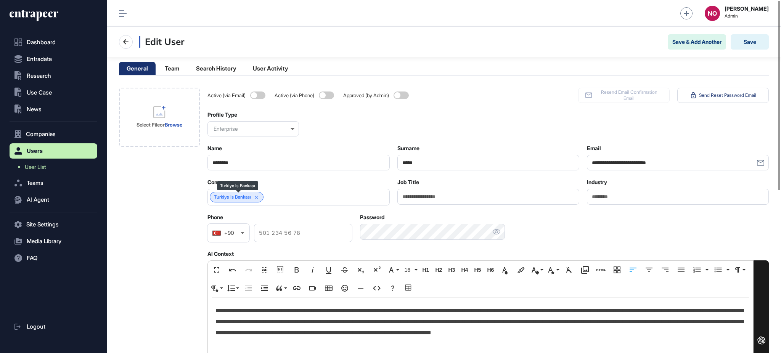
click at [258, 197] on icon at bounding box center [256, 197] width 3 height 3
click at [759, 45] on button "Save" at bounding box center [750, 41] width 38 height 15
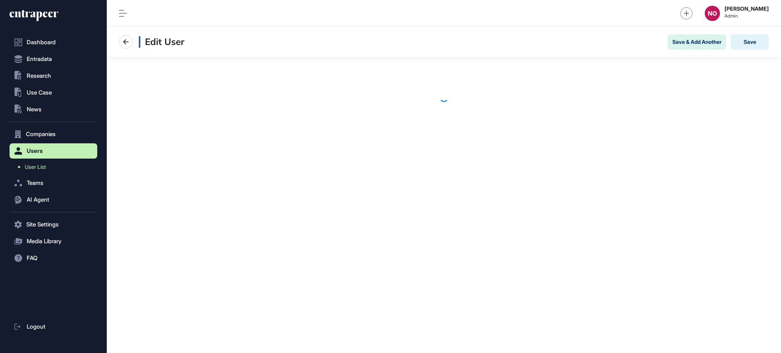
scroll to position [0, 0]
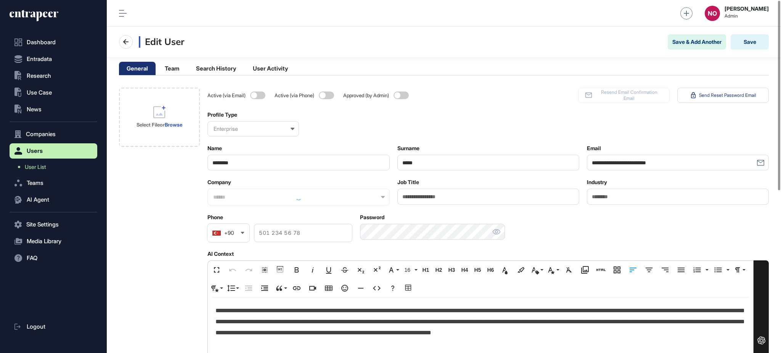
click at [378, 303] on div "**********" at bounding box center [480, 351] width 545 height 106
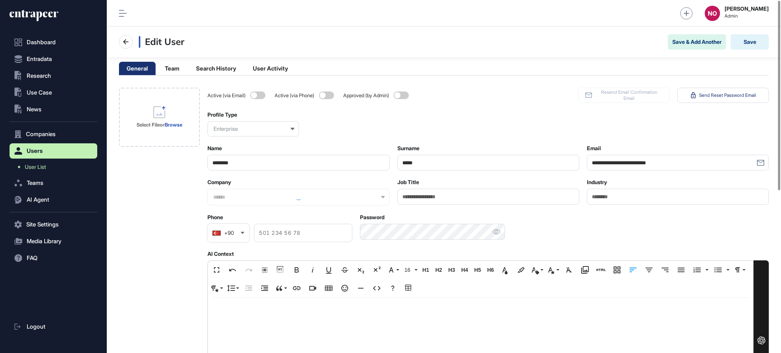
click at [185, 204] on div "Select File or Browse" at bounding box center [159, 343] width 81 height 511
click at [240, 196] on input "text" at bounding box center [293, 197] width 162 height 6
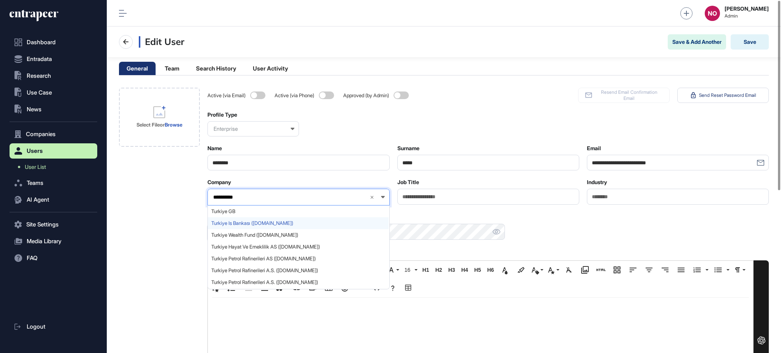
type input "**********"
click at [246, 222] on span "Turkiye Is Bankası ([DOMAIN_NAME])" at bounding box center [298, 223] width 174 height 6
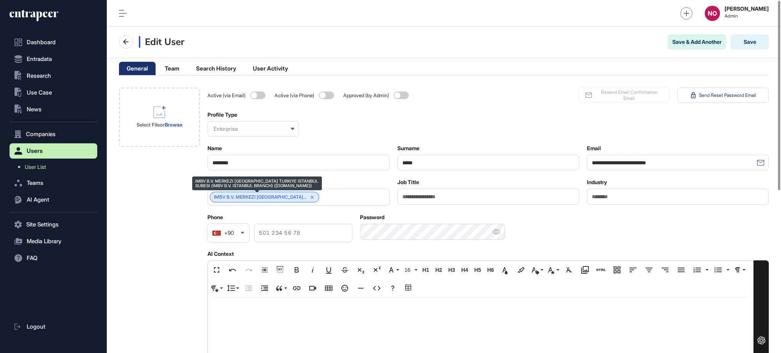
click at [310, 198] on icon at bounding box center [312, 197] width 5 height 5
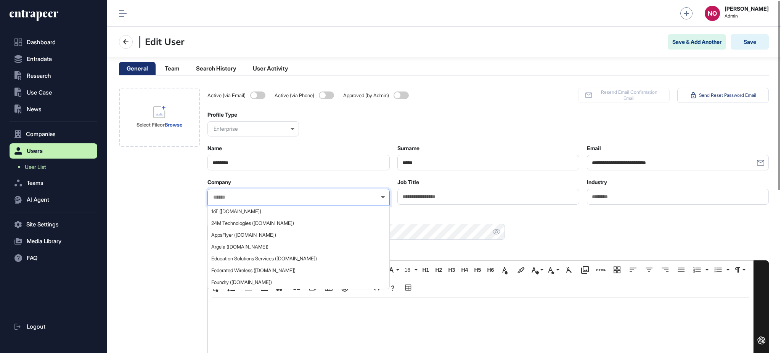
click at [298, 198] on input "text" at bounding box center [293, 197] width 162 height 6
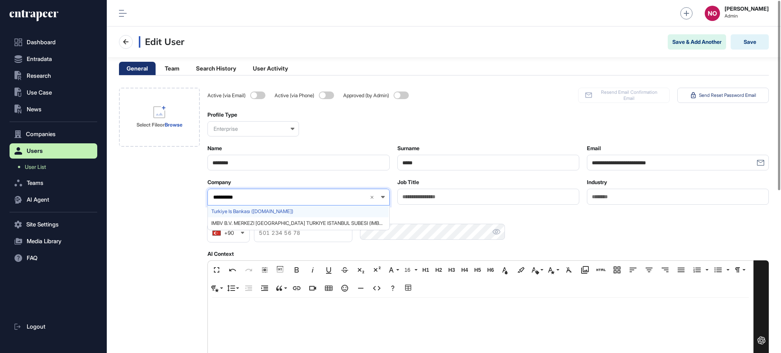
type input "**********"
click at [266, 211] on span "Turkiye Is Bankası ([DOMAIN_NAME])" at bounding box center [298, 212] width 174 height 6
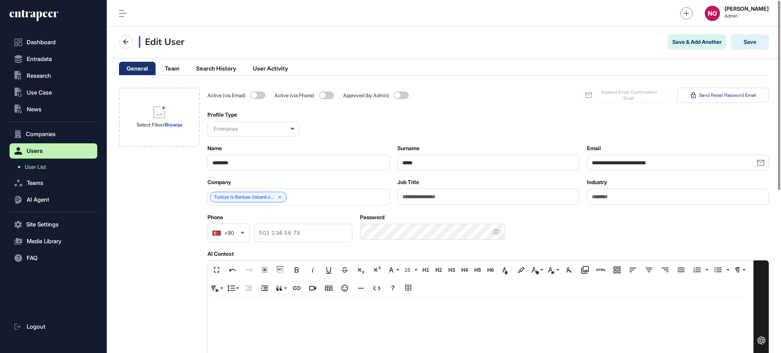
click at [147, 200] on div "Select File or Browse" at bounding box center [159, 343] width 81 height 511
click at [760, 42] on button "Save" at bounding box center [750, 41] width 38 height 15
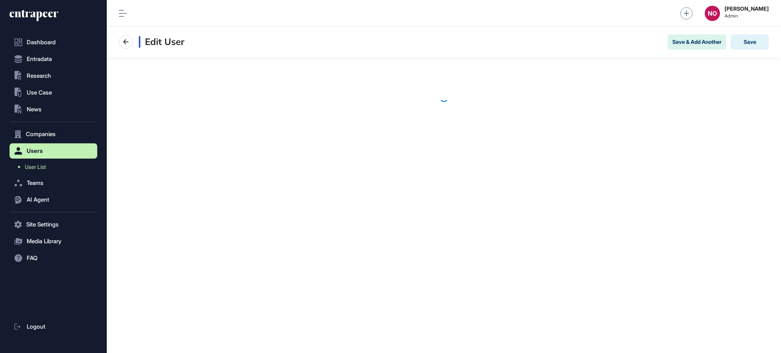
scroll to position [0, 0]
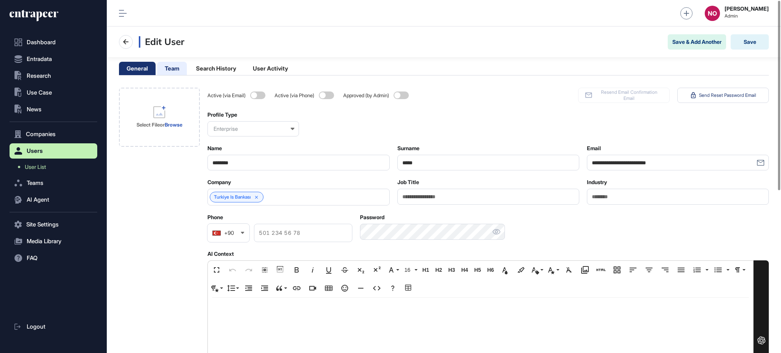
click at [188, 67] on li "Team" at bounding box center [215, 68] width 55 height 13
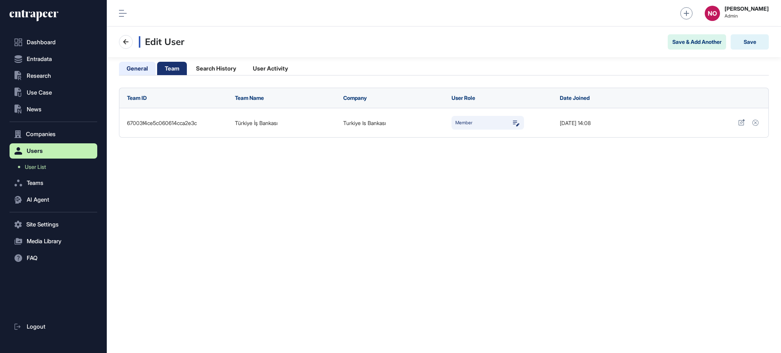
click at [157, 69] on li "General" at bounding box center [172, 68] width 30 height 13
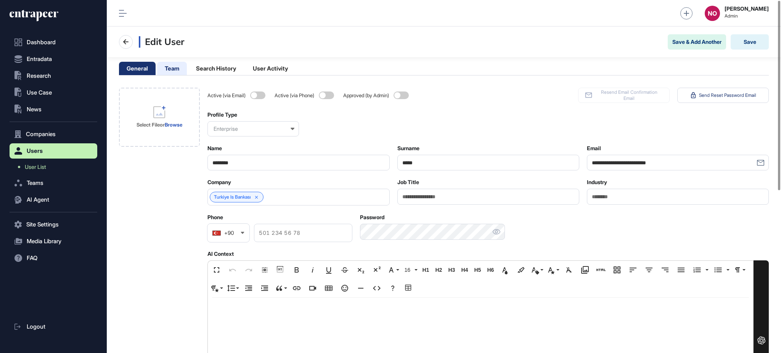
click at [188, 70] on li "Team" at bounding box center [215, 68] width 55 height 13
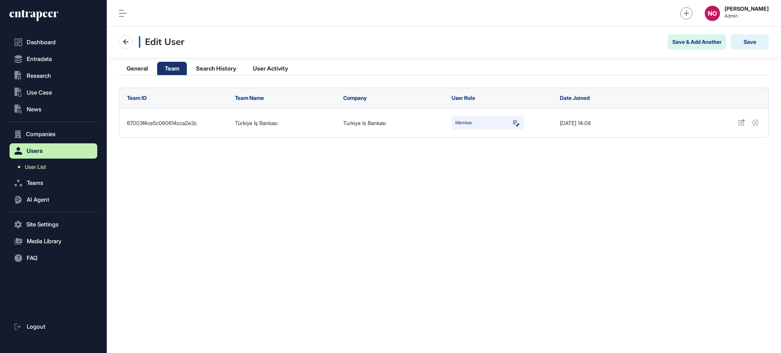
click at [20, 167] on link "User List" at bounding box center [55, 167] width 84 height 14
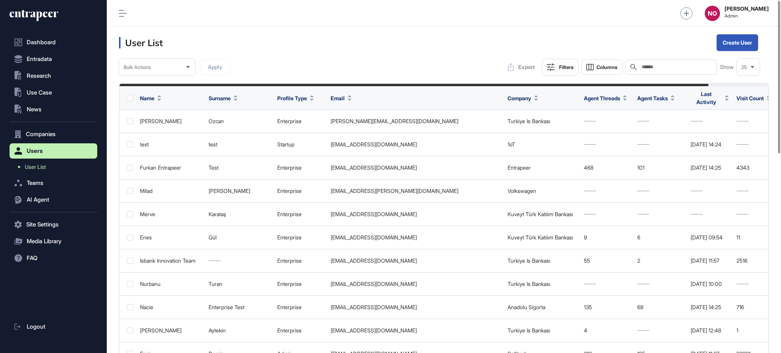
click at [647, 68] on input "text" at bounding box center [676, 67] width 71 height 6
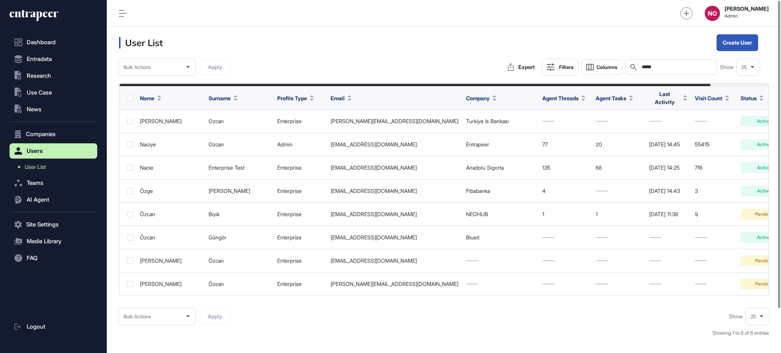
scroll to position [0, 63]
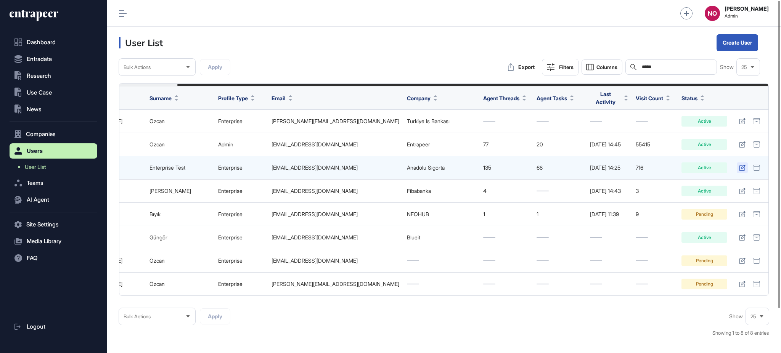
type input "*****"
click at [740, 165] on icon at bounding box center [742, 168] width 6 height 6
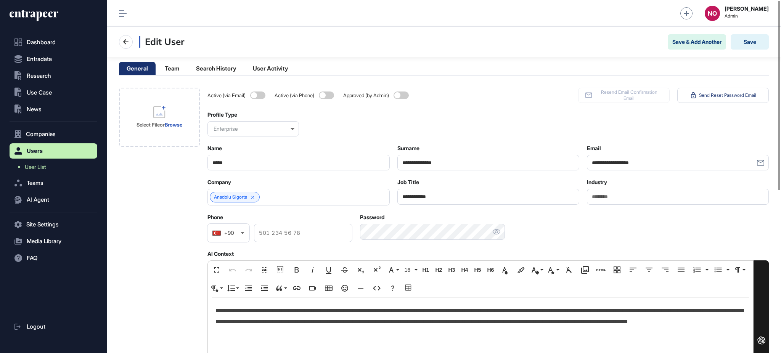
click at [264, 333] on p "**********" at bounding box center [480, 322] width 530 height 33
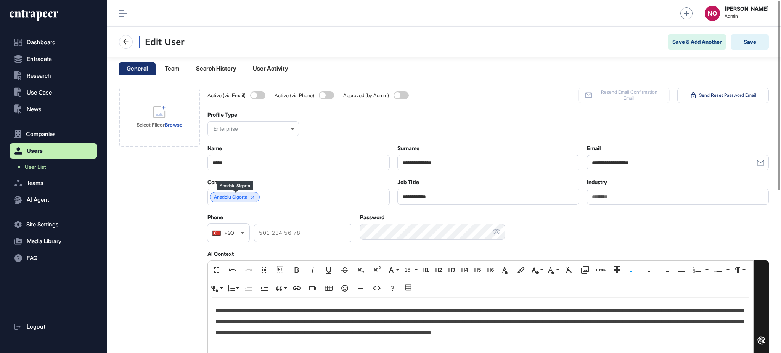
click at [254, 200] on div "Anadolu Sigorta" at bounding box center [235, 197] width 50 height 11
click at [254, 197] on icon at bounding box center [252, 197] width 5 height 5
click at [753, 45] on button "Save" at bounding box center [750, 41] width 38 height 15
click at [745, 40] on button "Save" at bounding box center [750, 41] width 38 height 15
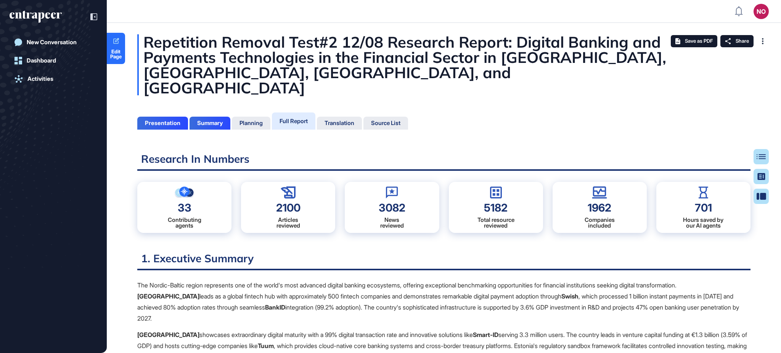
scroll to position [3, 0]
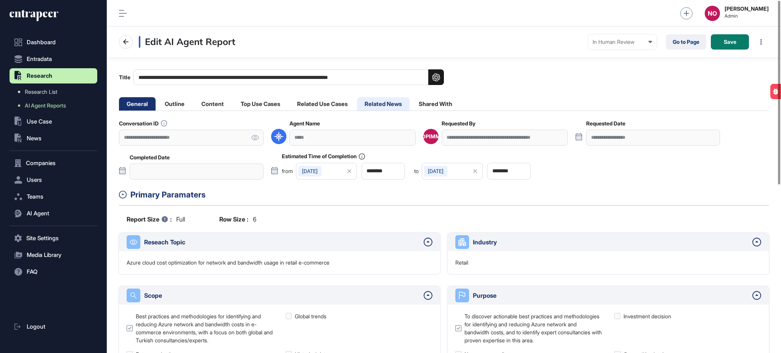
click at [411, 105] on li "Related News" at bounding box center [435, 103] width 49 height 13
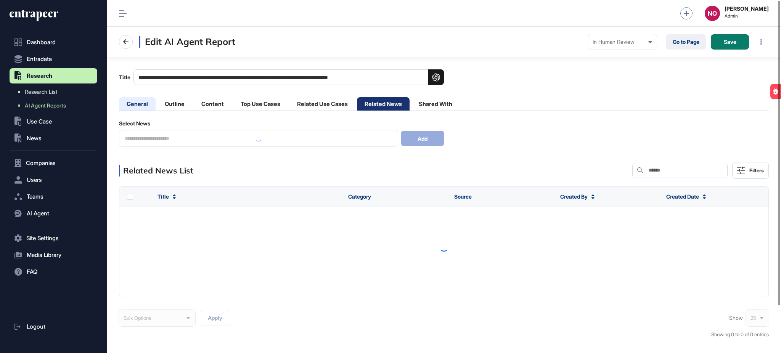
click at [157, 101] on li "General" at bounding box center [174, 103] width 35 height 13
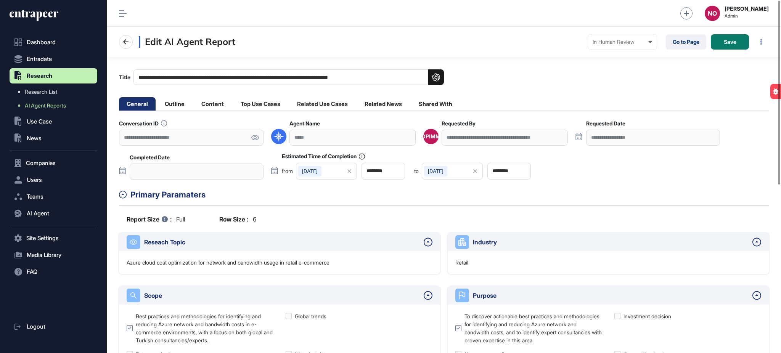
click at [253, 137] on icon at bounding box center [255, 137] width 8 height 5
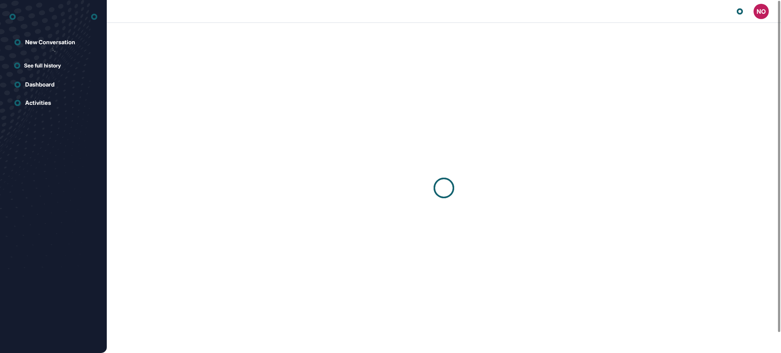
scroll to position [0, 0]
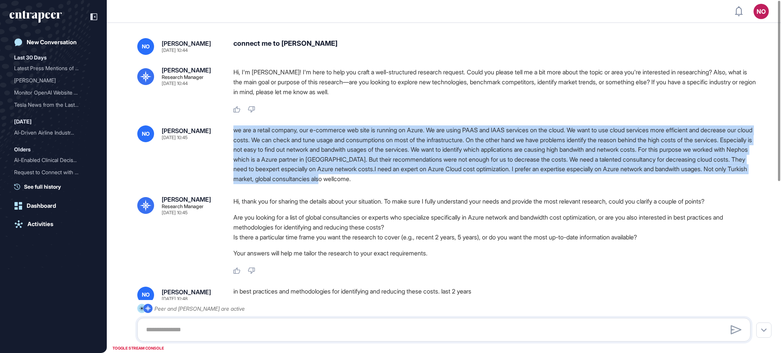
drag, startPoint x: 234, startPoint y: 130, endPoint x: 527, endPoint y: 178, distance: 297.5
click at [527, 178] on div "we are a retail company, our e-commerce web site is running on Azure. We are us…" at bounding box center [494, 154] width 523 height 59
copy div "we are a retail company, our e-commerce web site is running on Azure. We are us…"
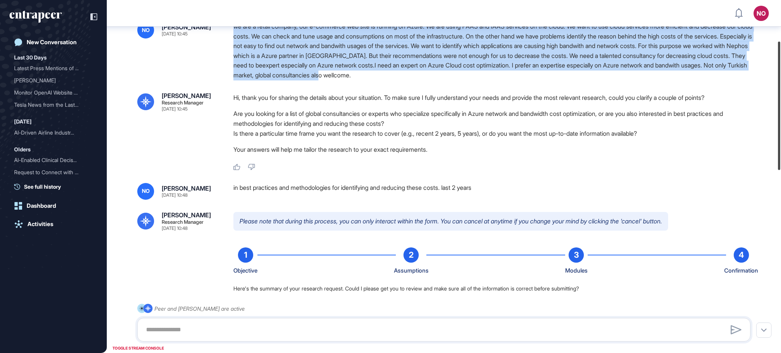
scroll to position [112, 0]
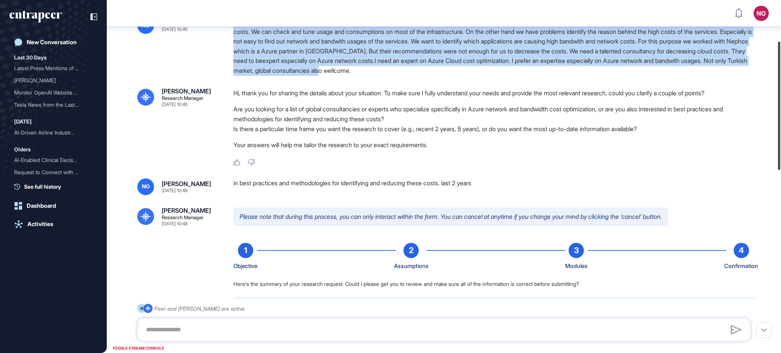
drag, startPoint x: 780, startPoint y: 120, endPoint x: 780, endPoint y: 160, distance: 40.4
click at [780, 160] on div at bounding box center [779, 106] width 2 height 129
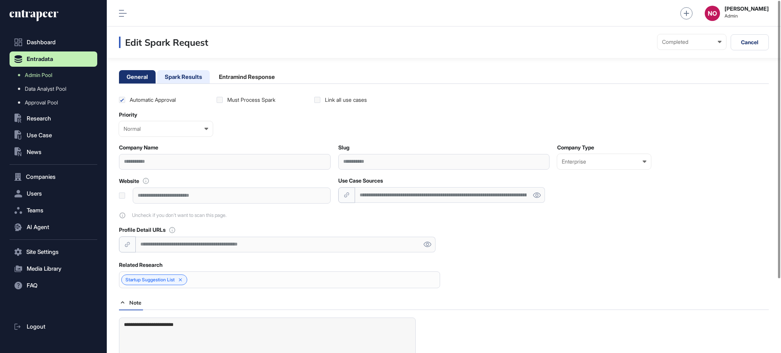
click at [211, 74] on li "Spark Results" at bounding box center [246, 76] width 71 height 13
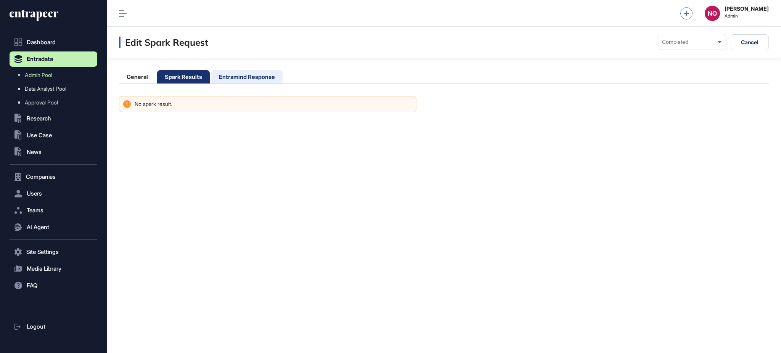
click at [255, 77] on li "Entramind Response" at bounding box center [246, 76] width 71 height 13
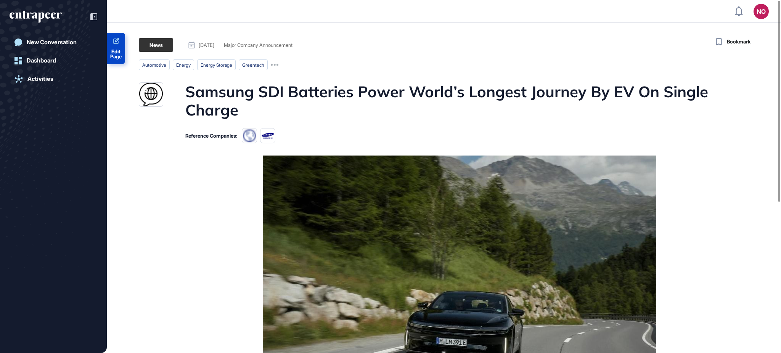
click at [119, 57] on span "Edit Page" at bounding box center [116, 54] width 18 height 10
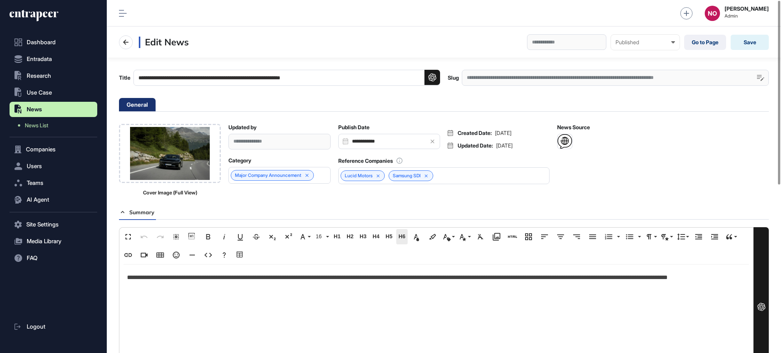
scroll to position [322, 0]
